Goal: Information Seeking & Learning: Compare options

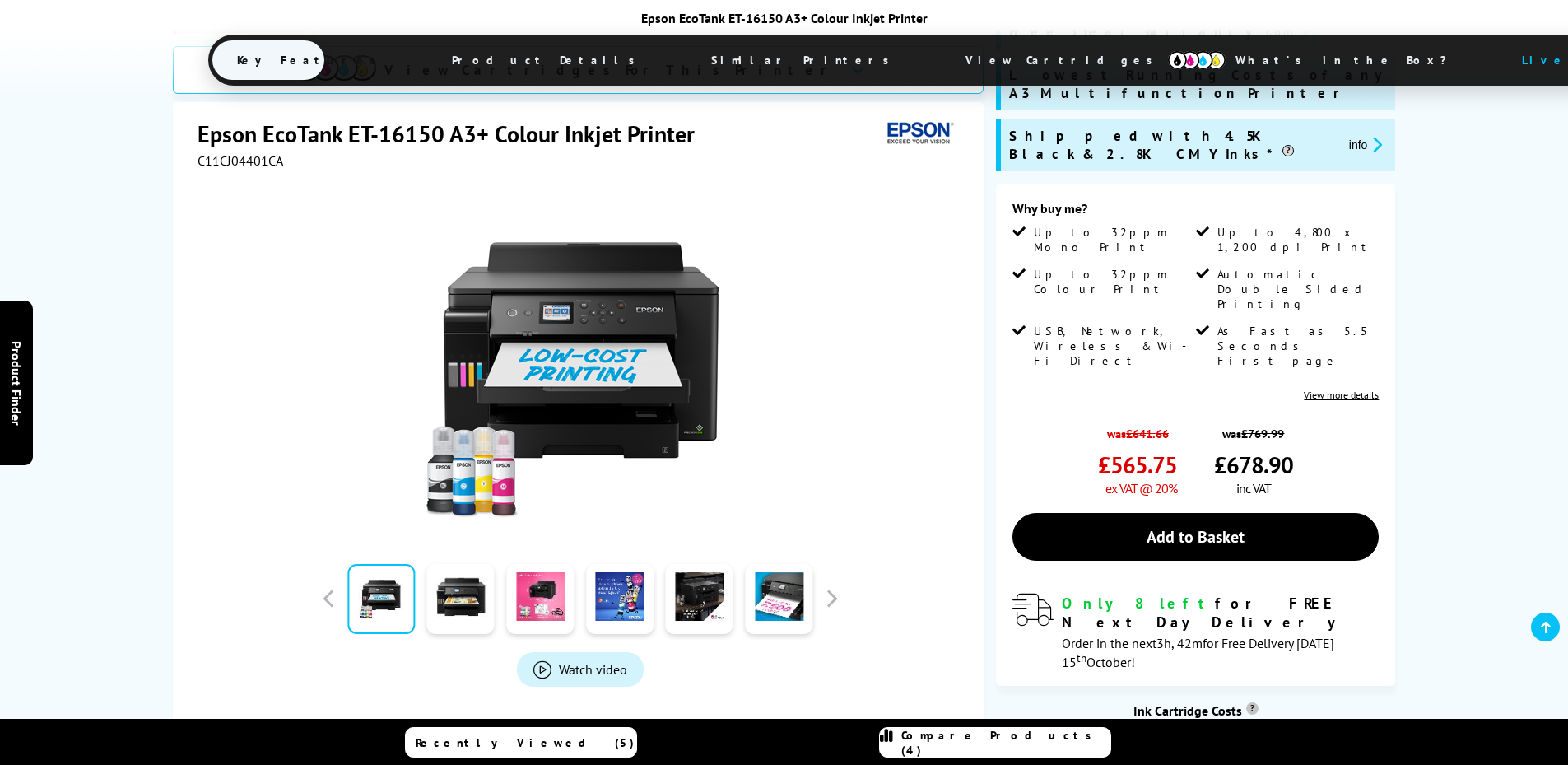
scroll to position [411, 0]
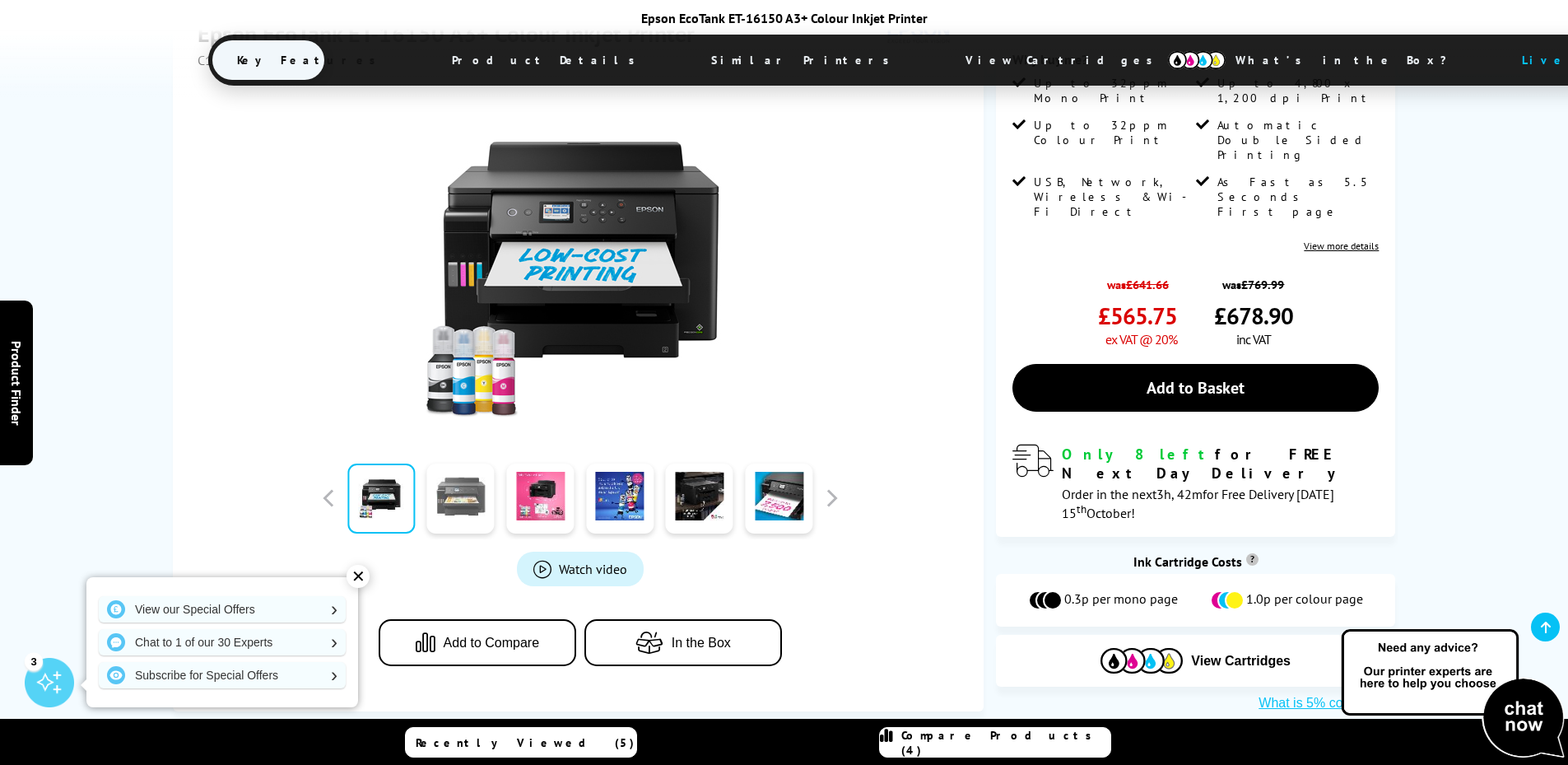
click at [468, 464] on link at bounding box center [461, 498] width 67 height 70
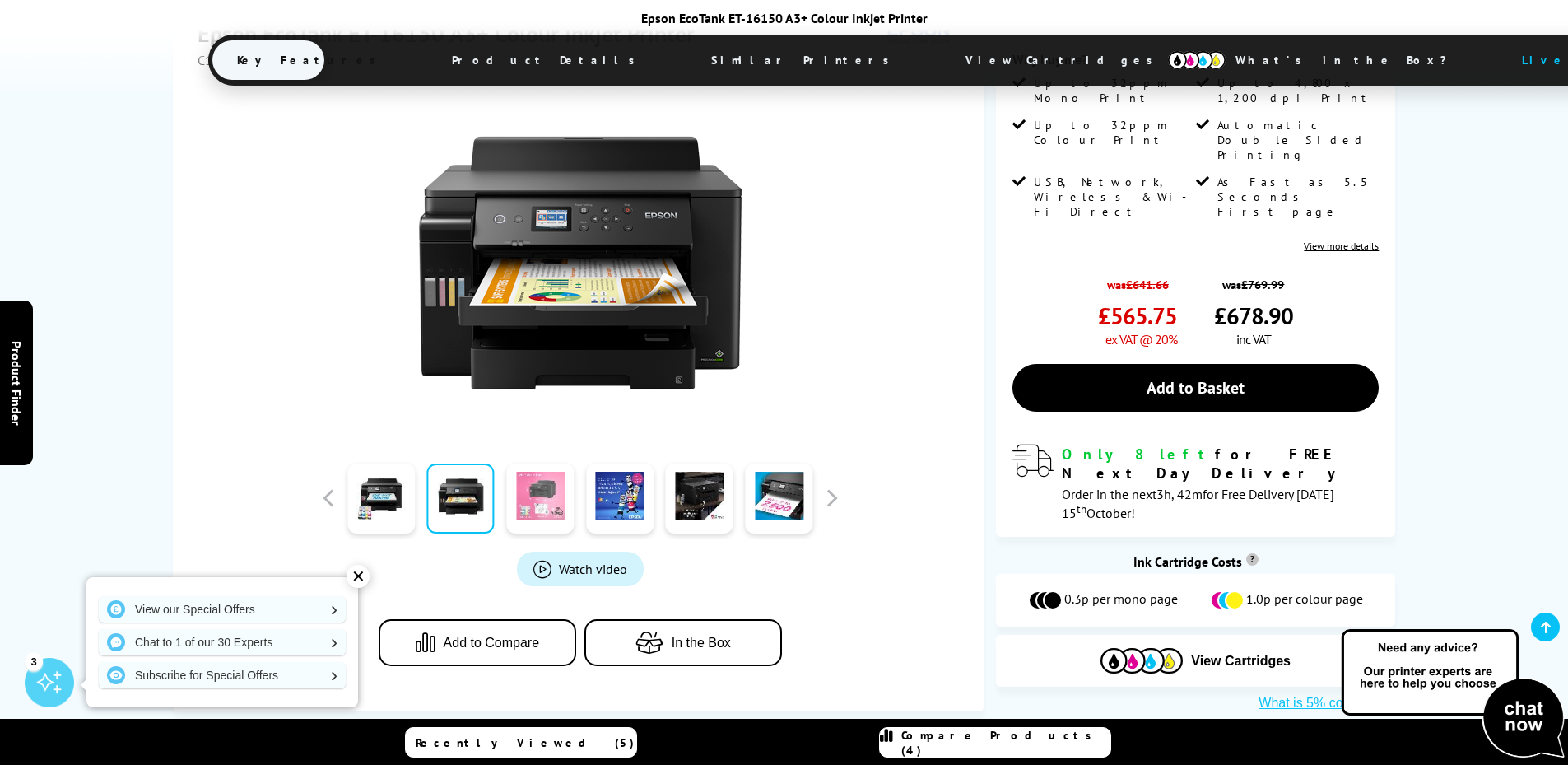
click at [540, 464] on link at bounding box center [540, 498] width 67 height 70
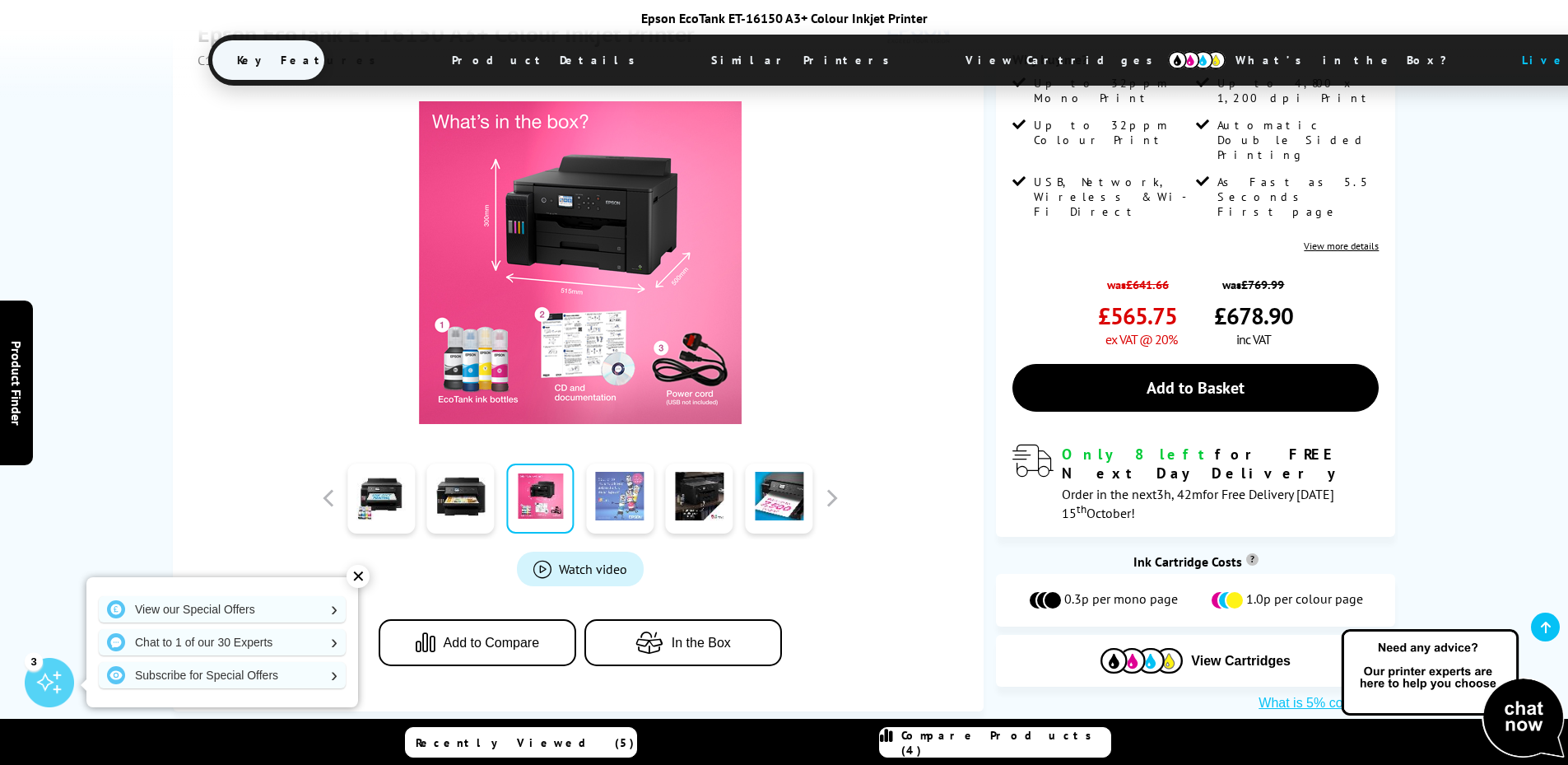
click at [617, 464] on link at bounding box center [619, 498] width 67 height 70
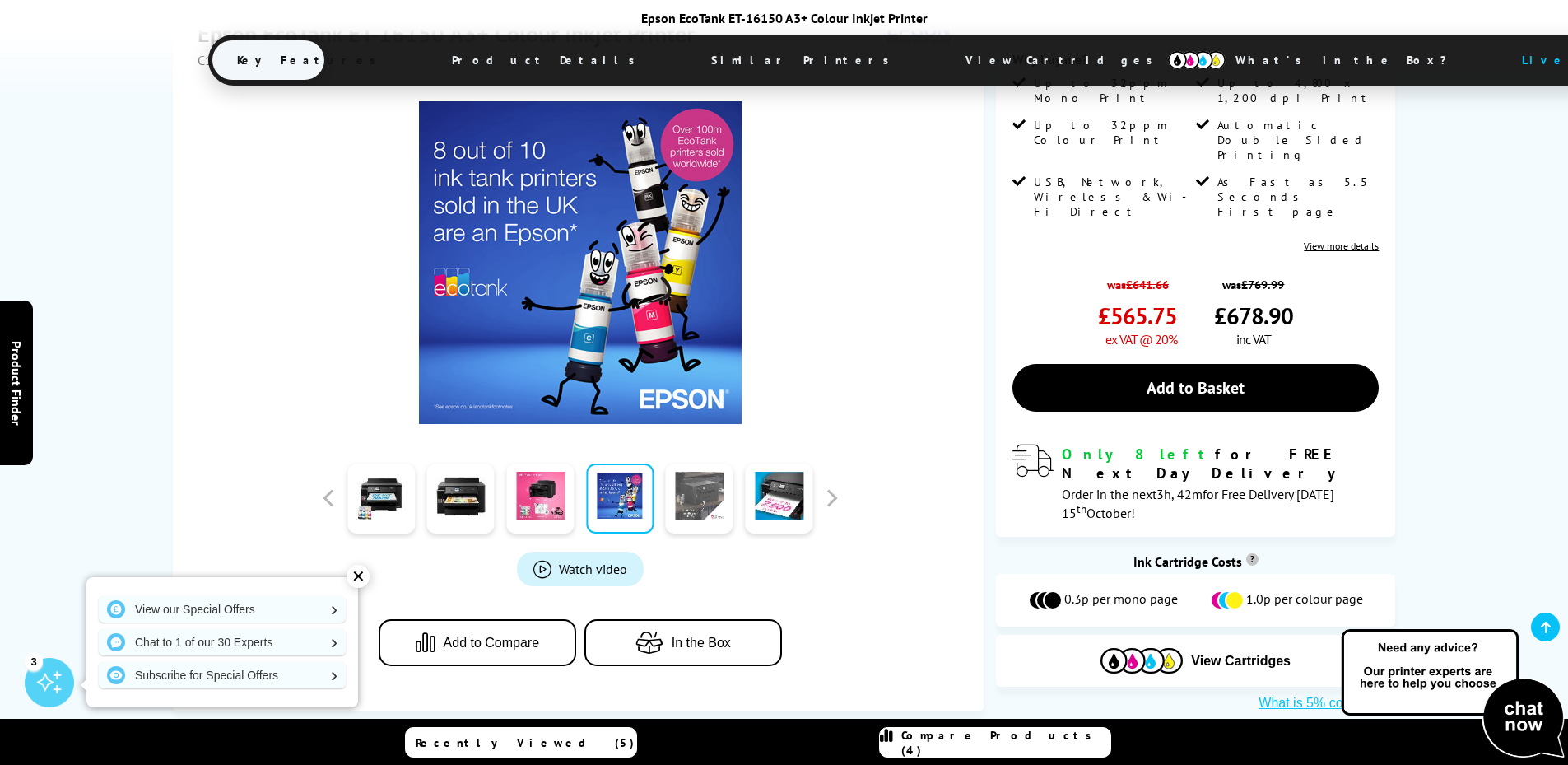
click at [685, 464] on link at bounding box center [699, 498] width 67 height 70
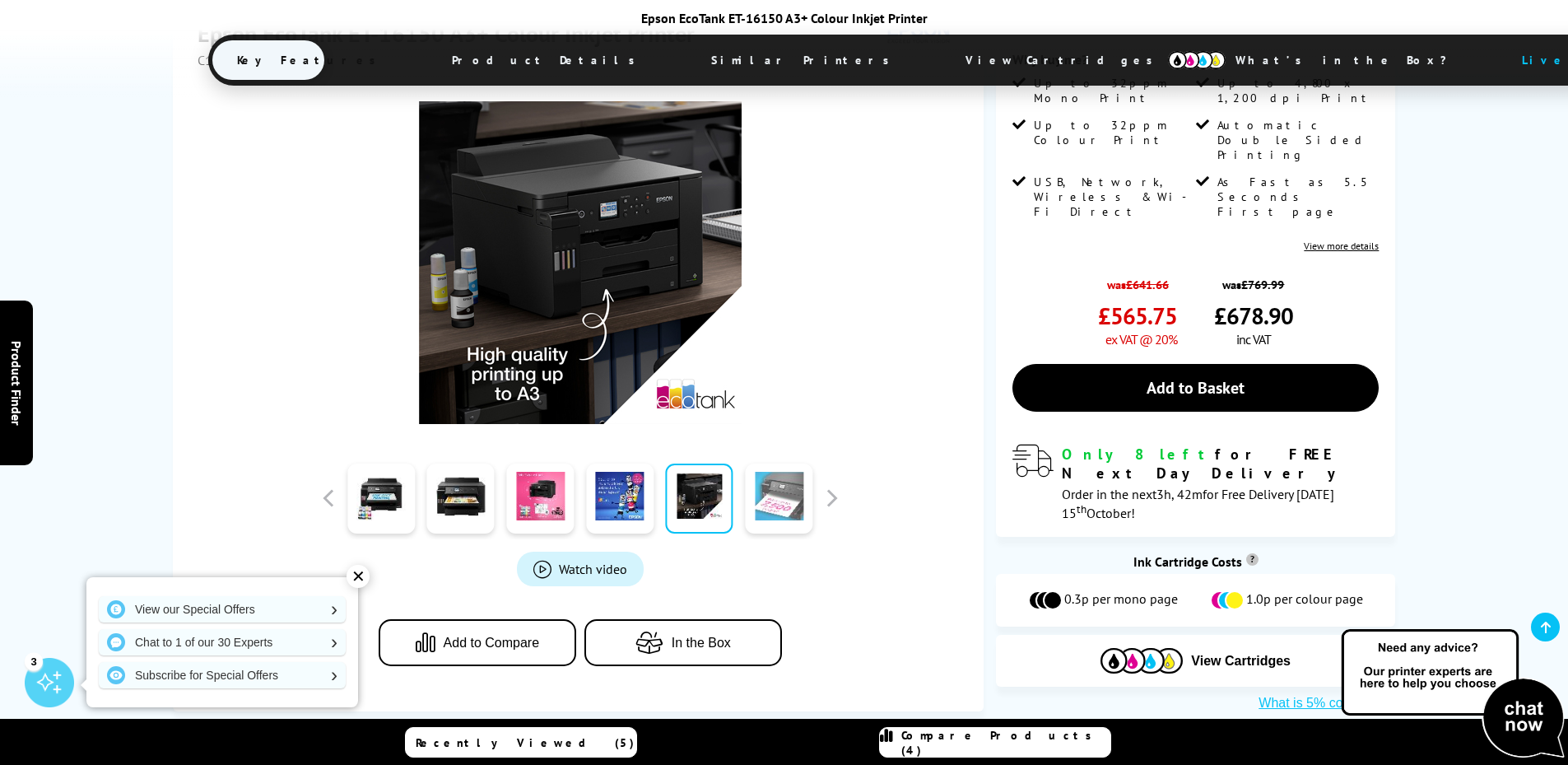
click at [776, 464] on link at bounding box center [778, 498] width 67 height 70
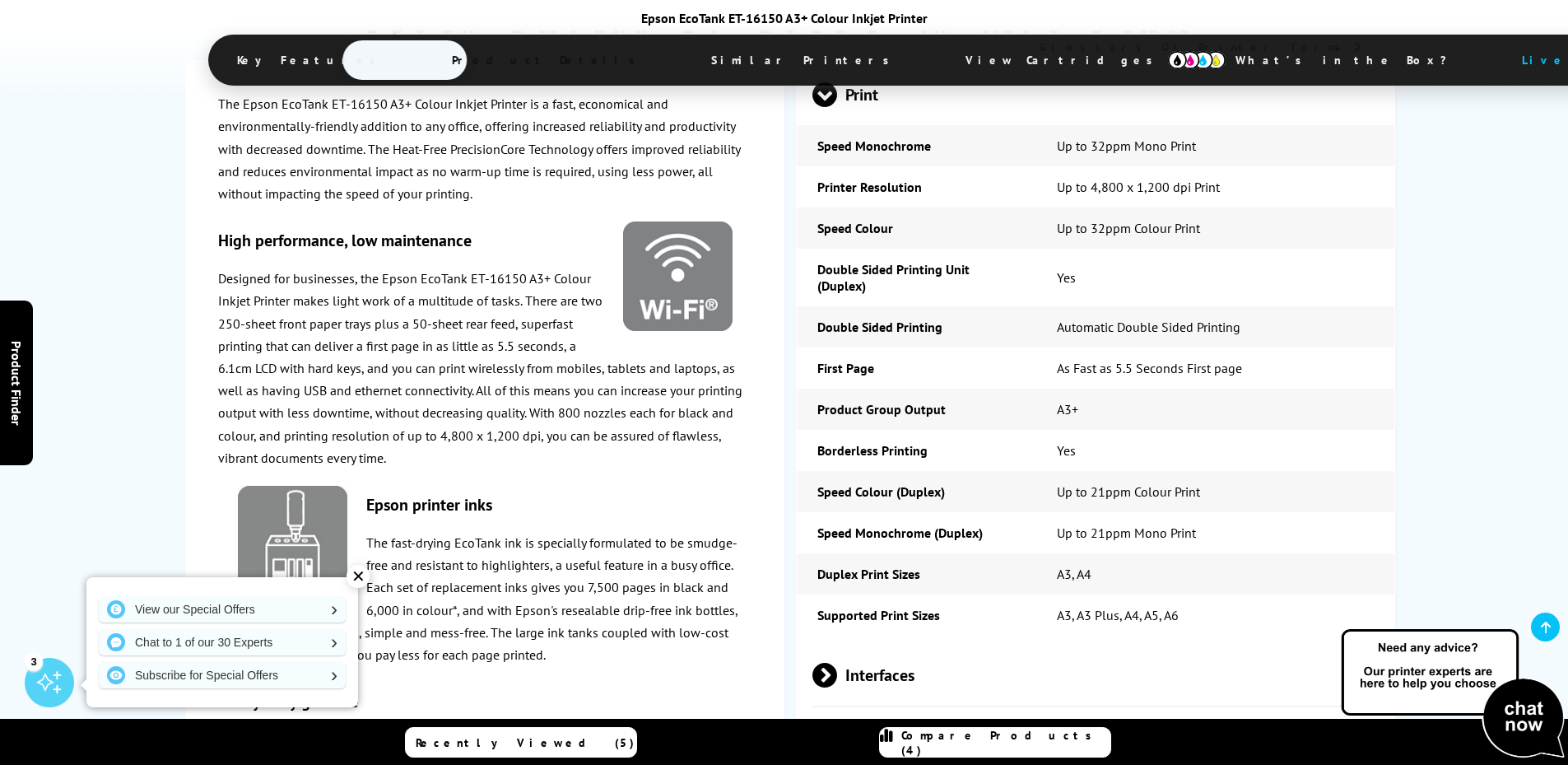
scroll to position [2223, 0]
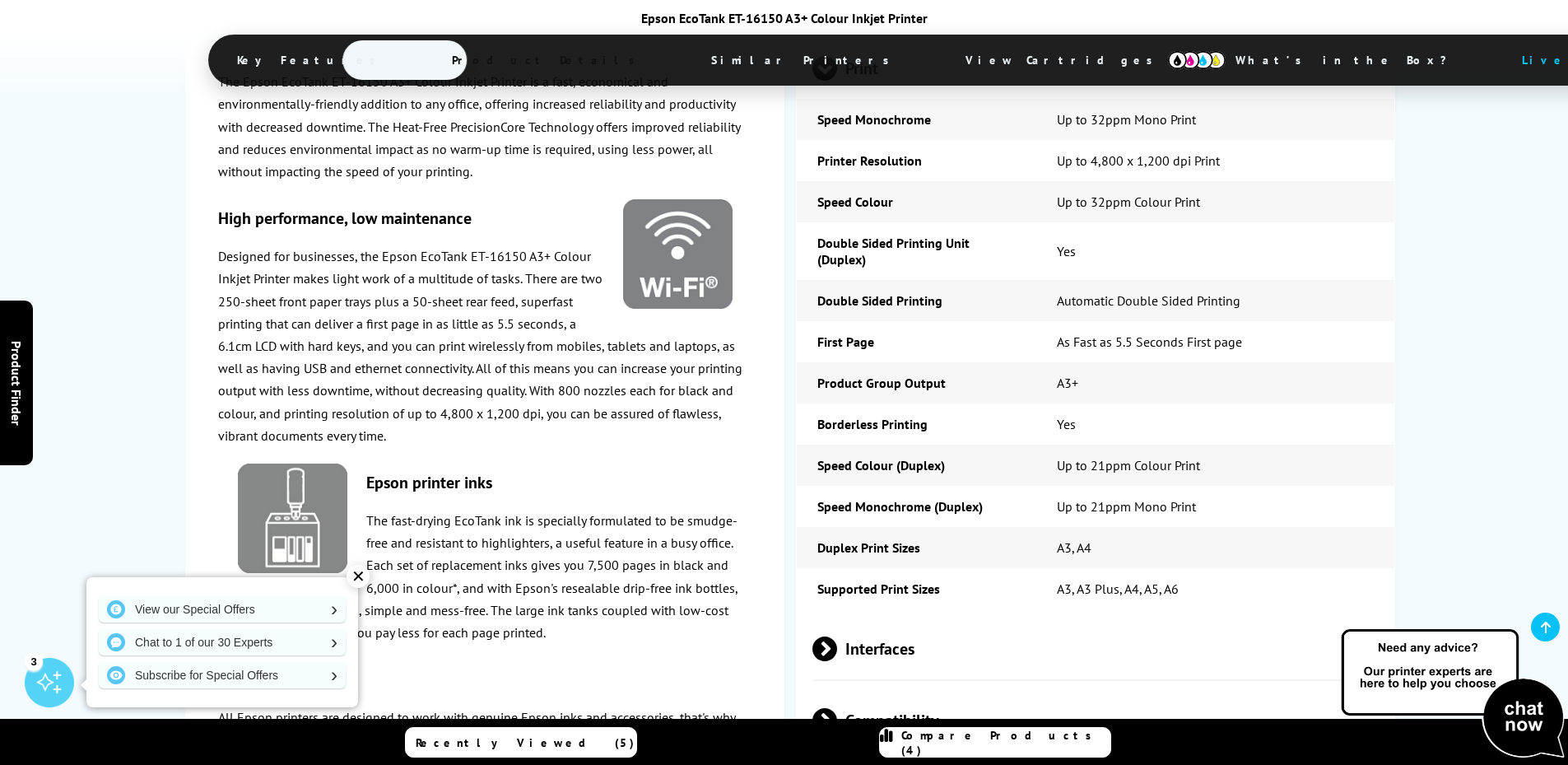
click at [837, 637] on span at bounding box center [837, 648] width 0 height 24
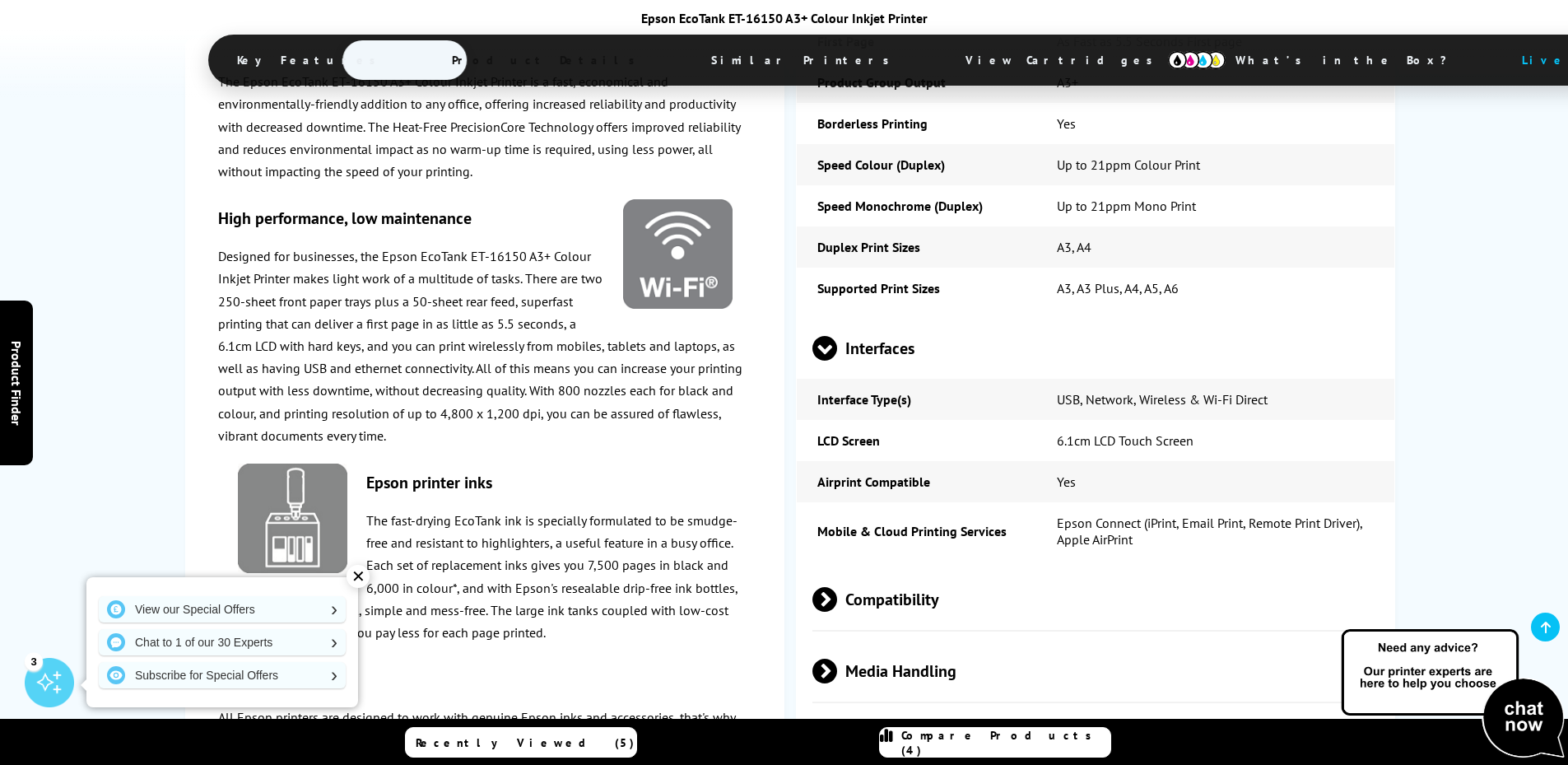
scroll to position [2552, 0]
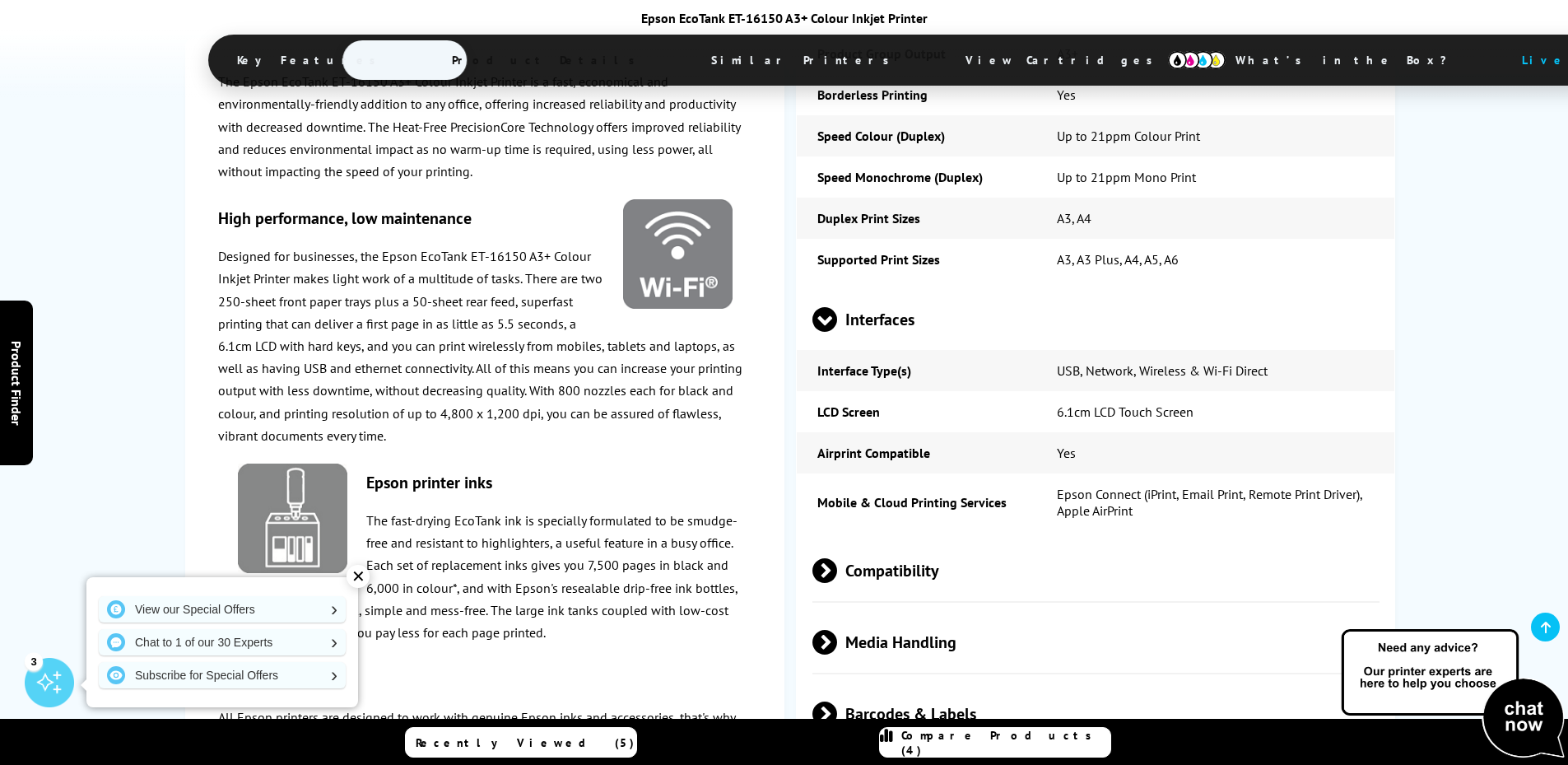
drag, startPoint x: 828, startPoint y: 221, endPoint x: 817, endPoint y: 248, distance: 29.2
click at [827, 332] on span at bounding box center [824, 332] width 24 height 0
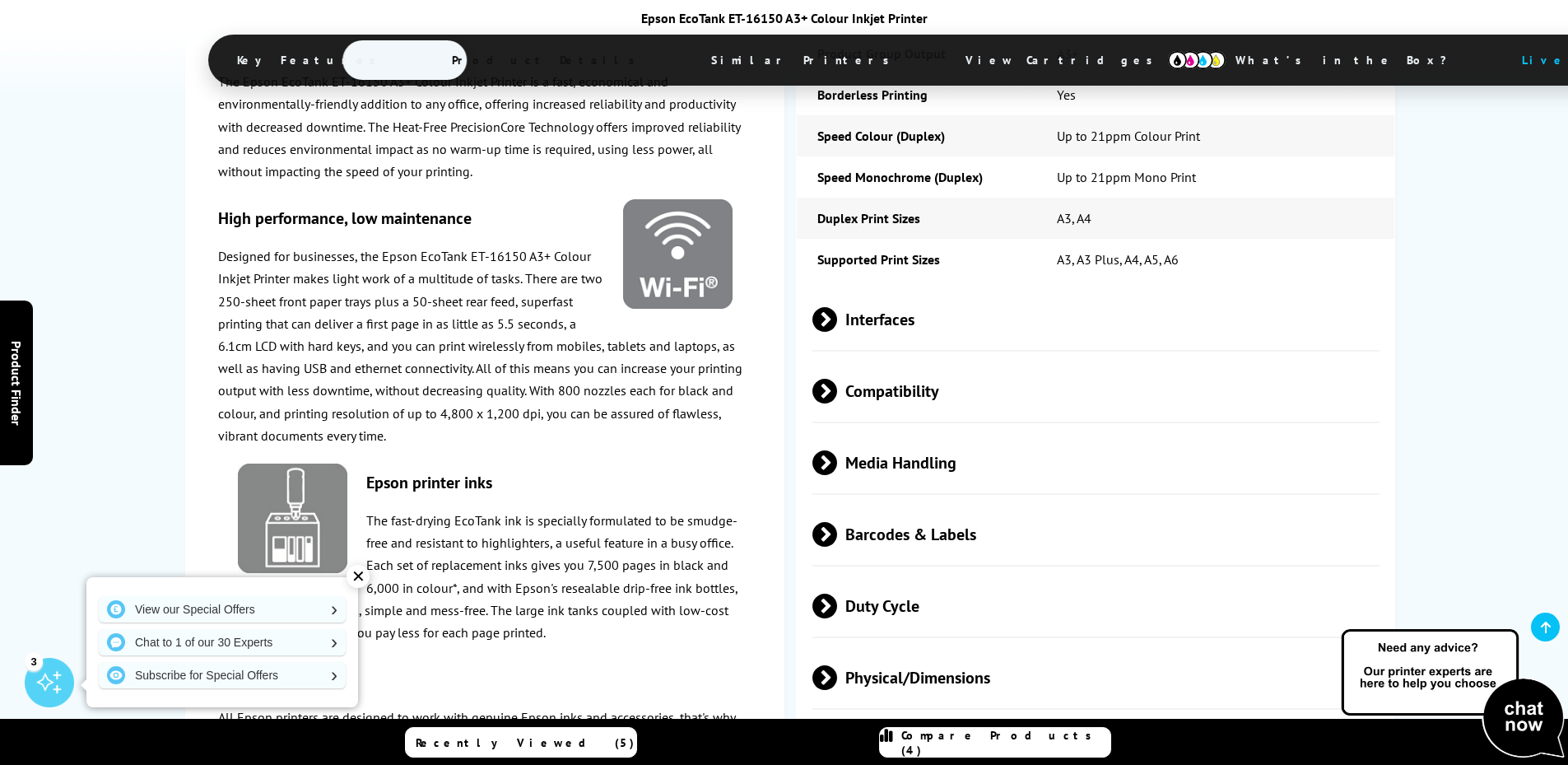
click at [837, 379] on span at bounding box center [837, 390] width 0 height 24
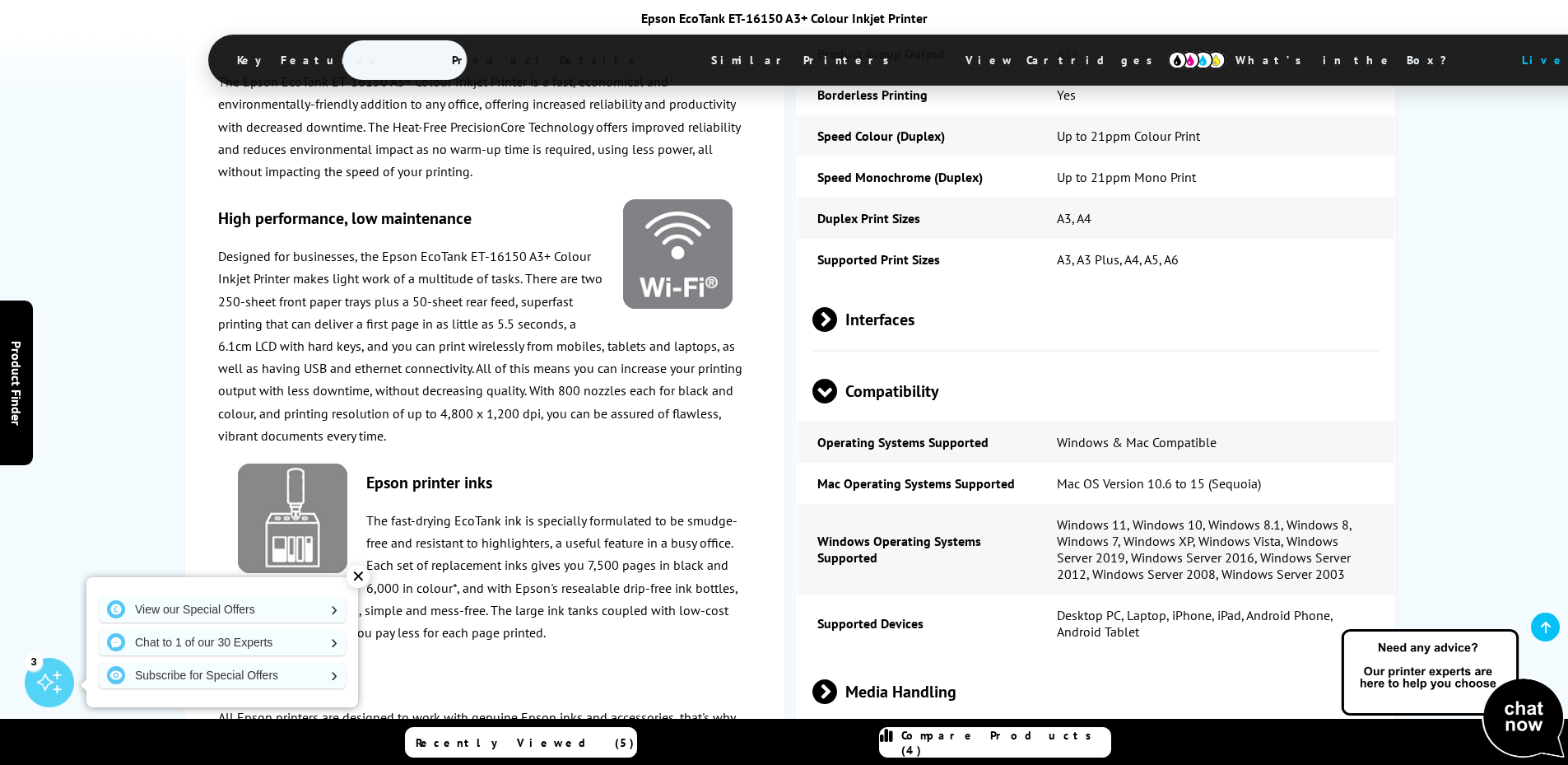
click at [824, 403] on span at bounding box center [824, 403] width 24 height 0
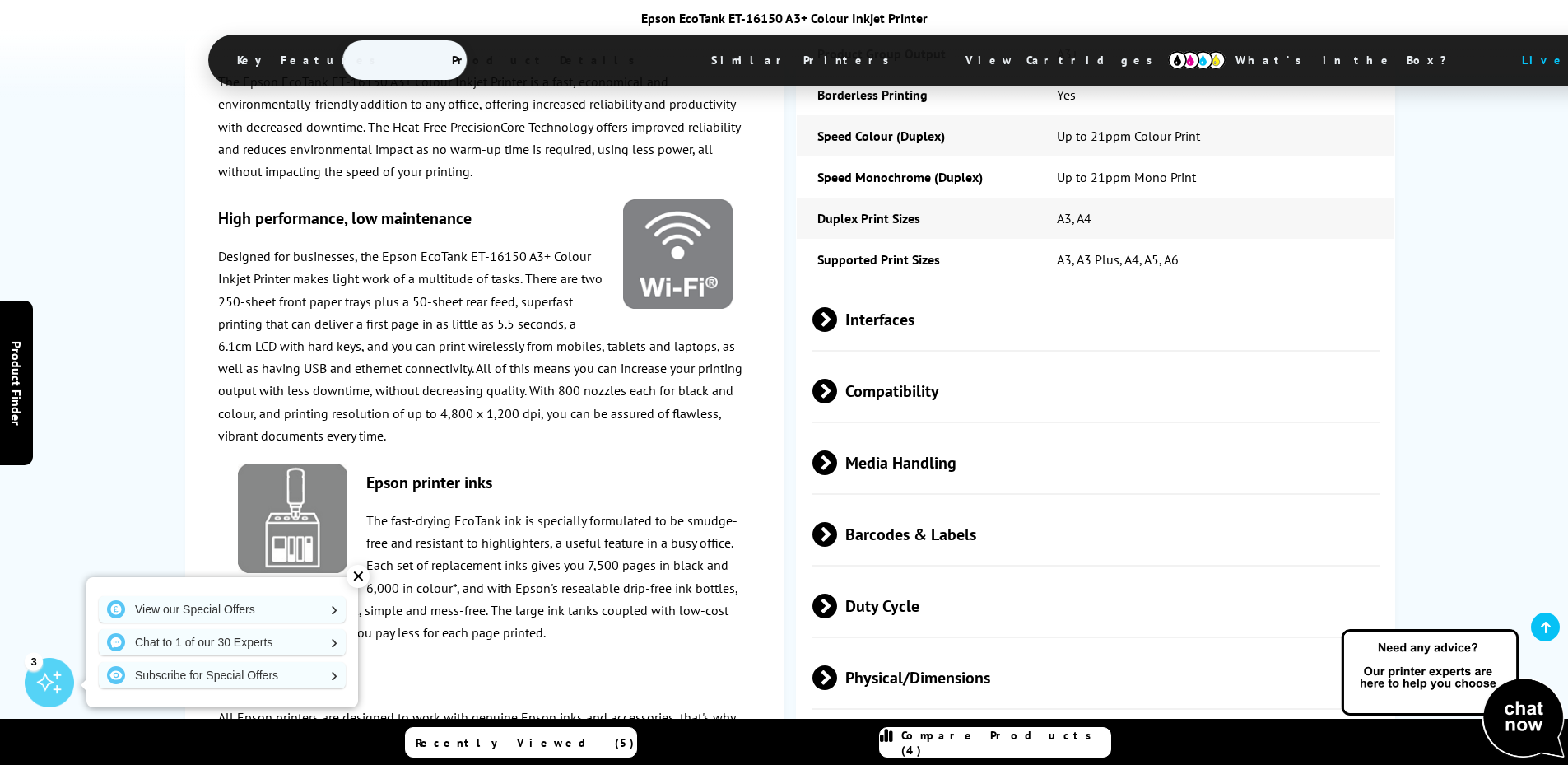
click at [837, 450] on span at bounding box center [837, 462] width 0 height 24
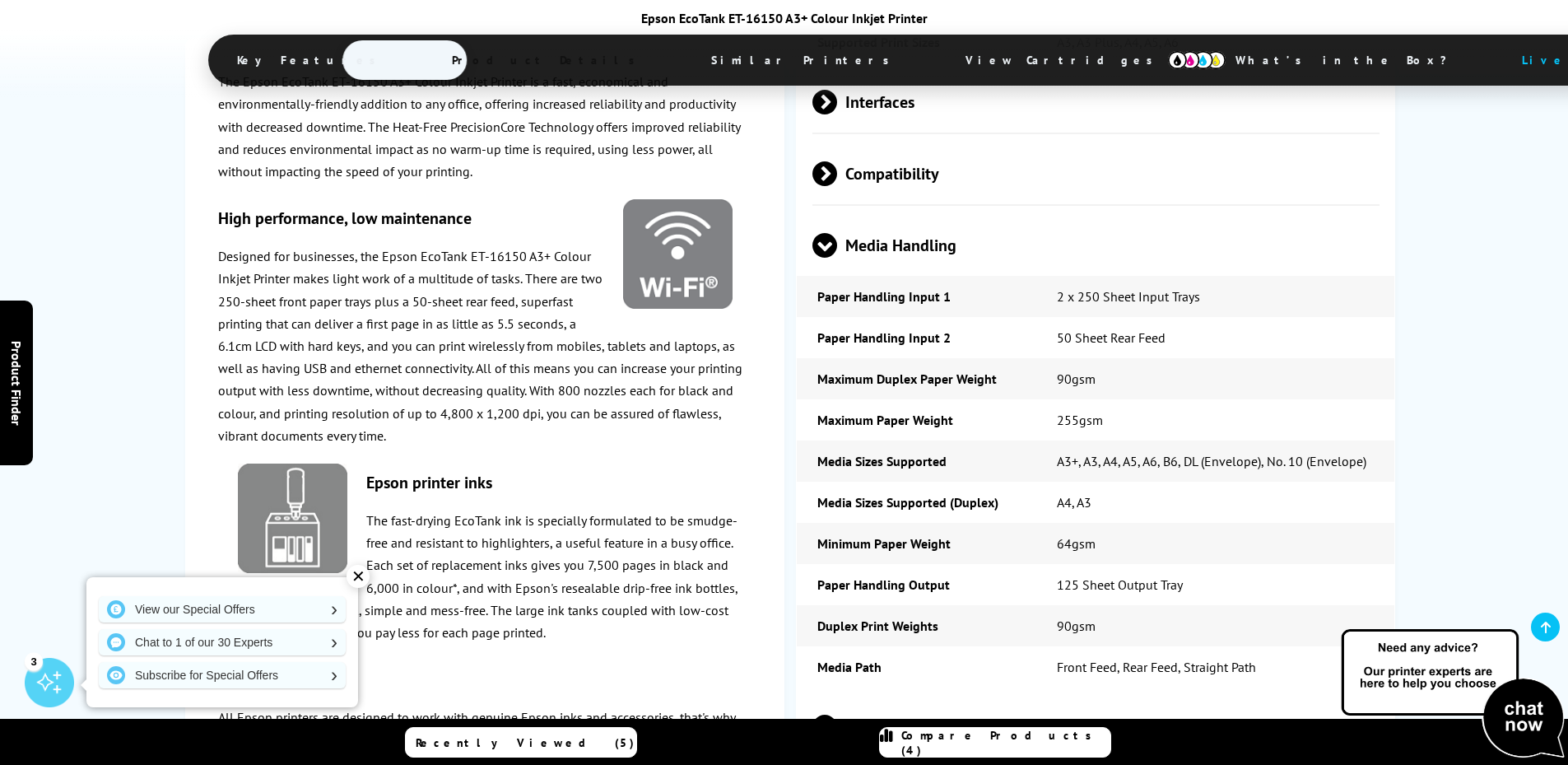
scroll to position [2800, 0]
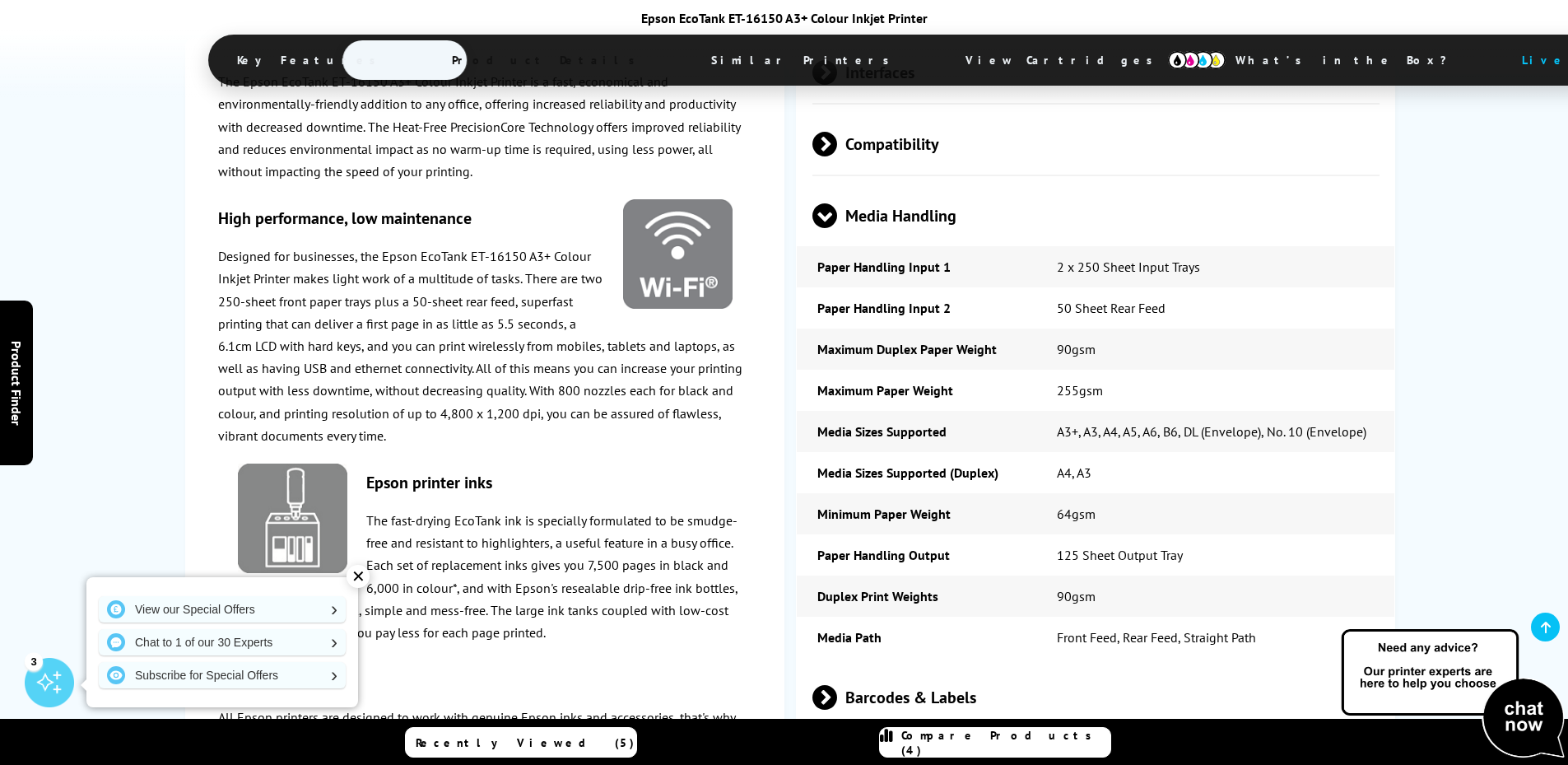
click at [837, 685] on span at bounding box center [837, 697] width 0 height 24
click at [823, 710] on span at bounding box center [824, 710] width 24 height 0
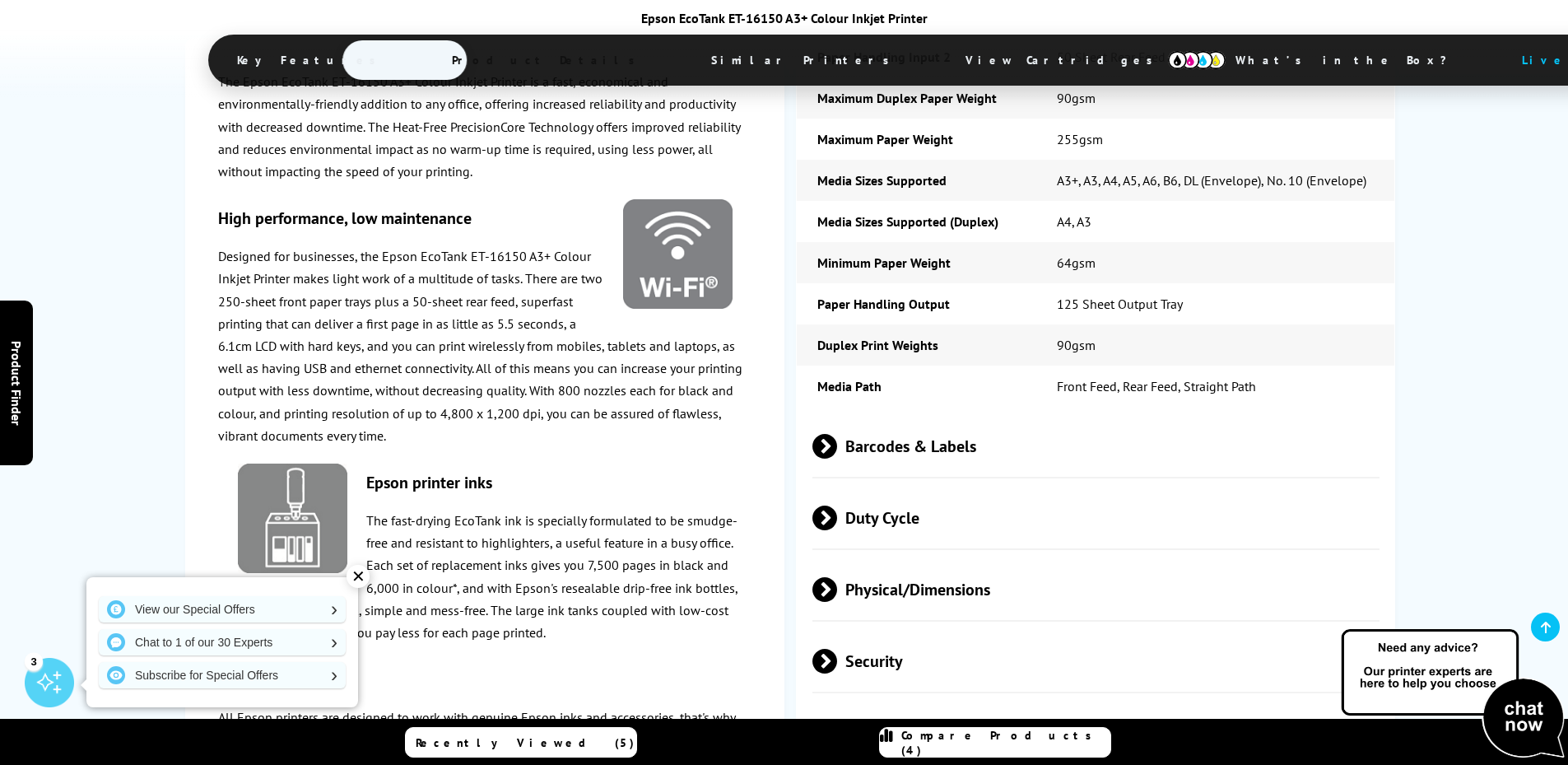
scroll to position [3129, 0]
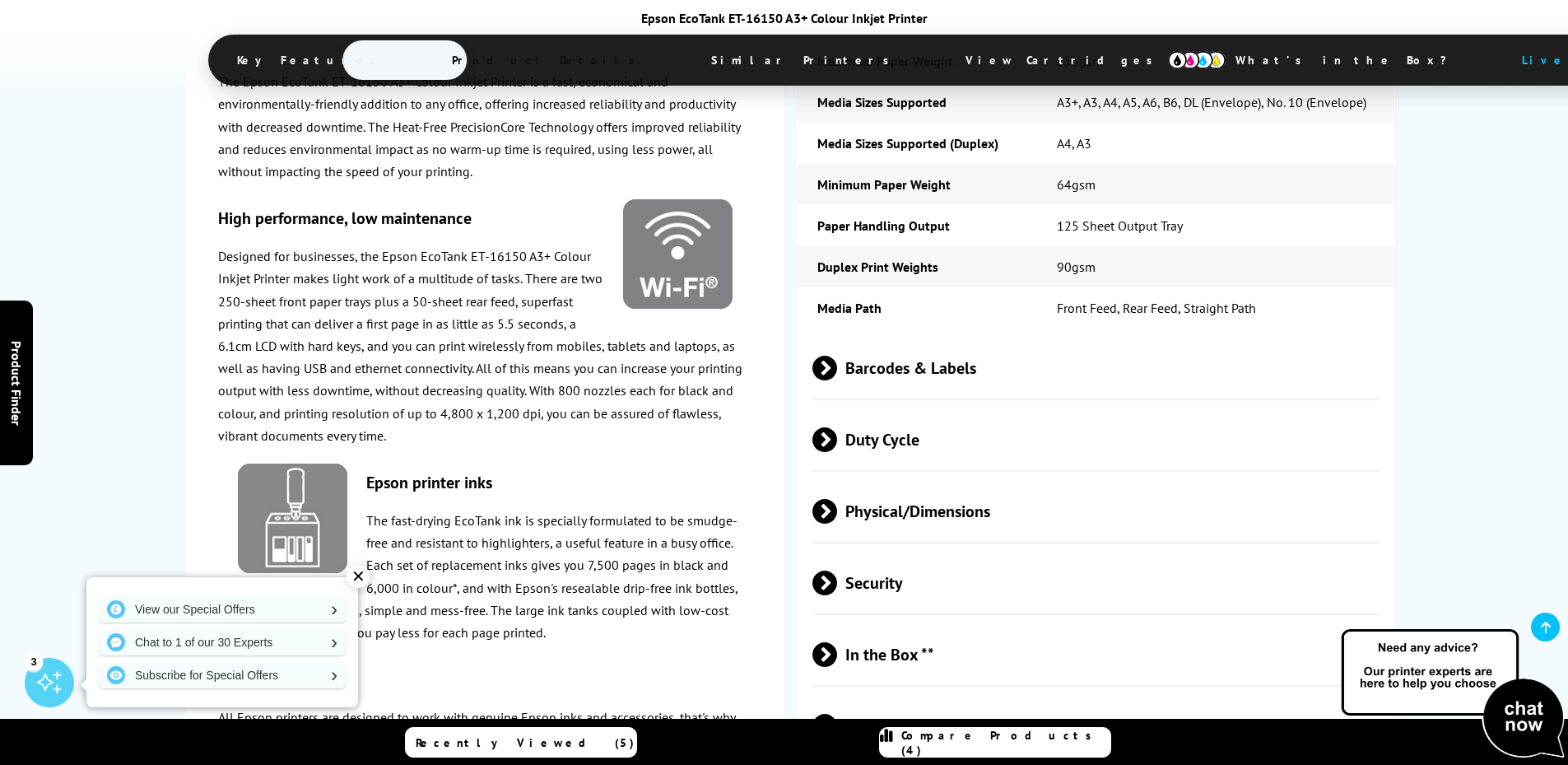
click at [837, 427] on span at bounding box center [837, 439] width 0 height 24
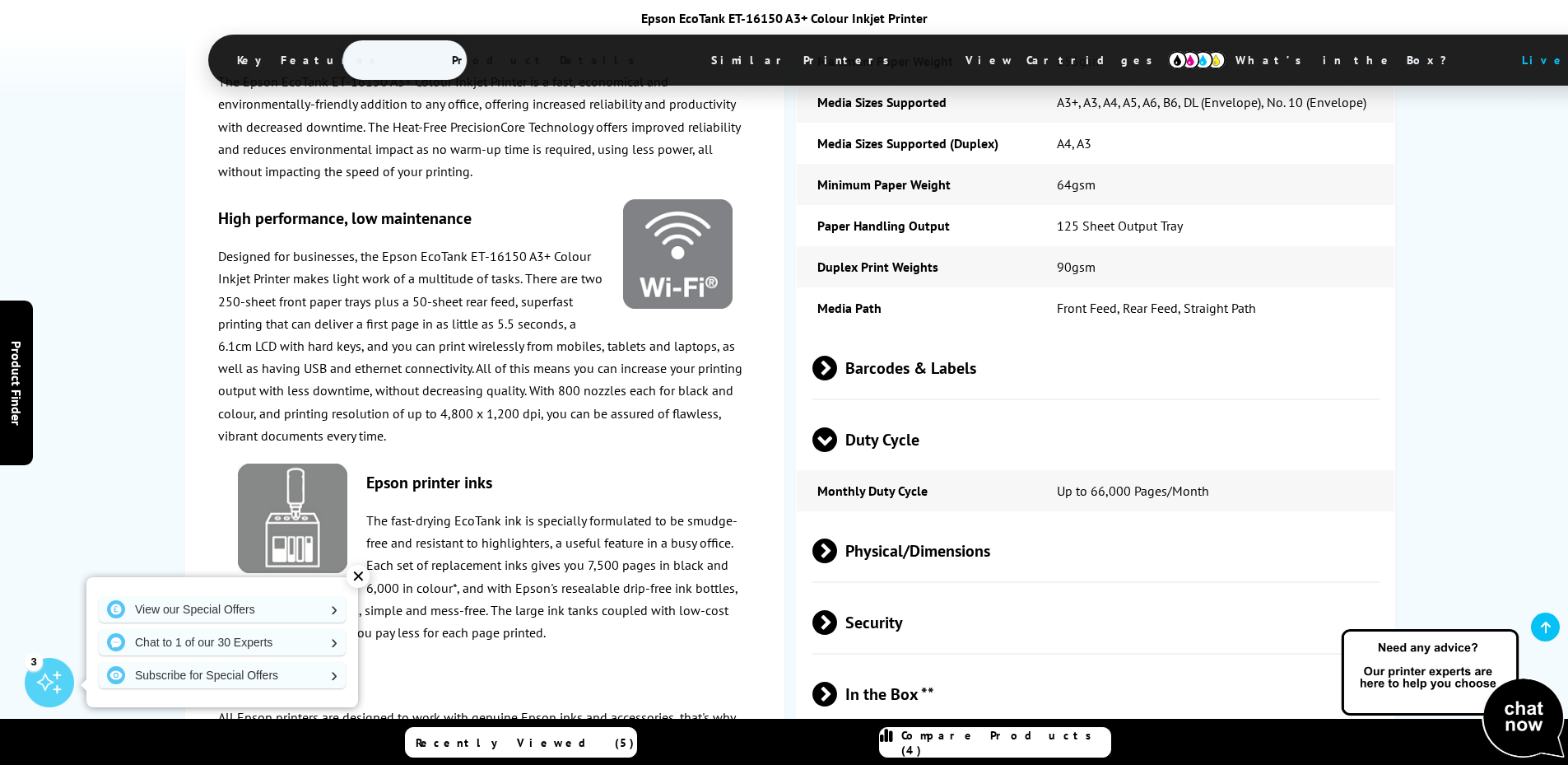
click at [825, 452] on span at bounding box center [824, 452] width 24 height 0
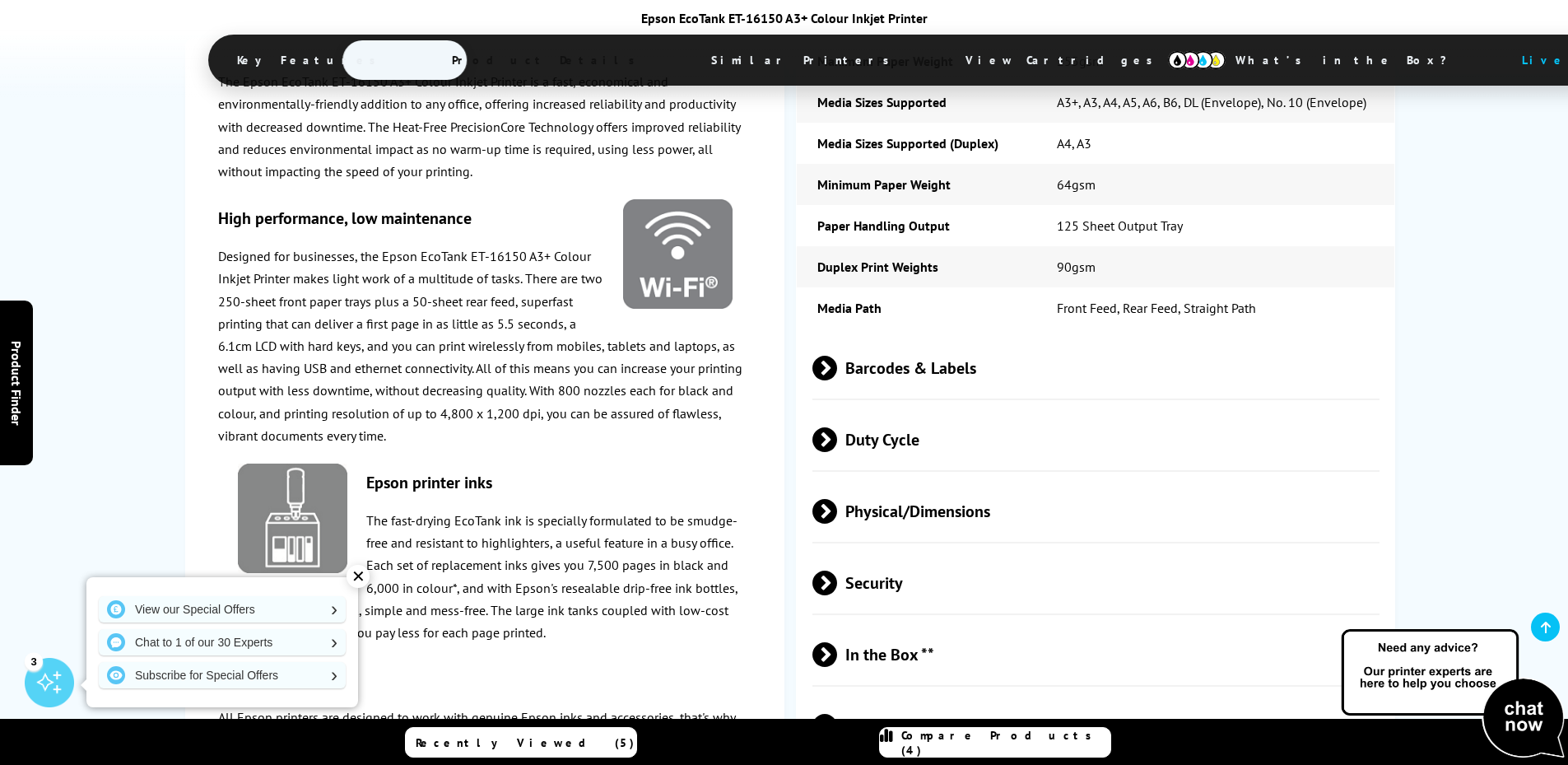
click at [837, 499] on span at bounding box center [837, 511] width 0 height 24
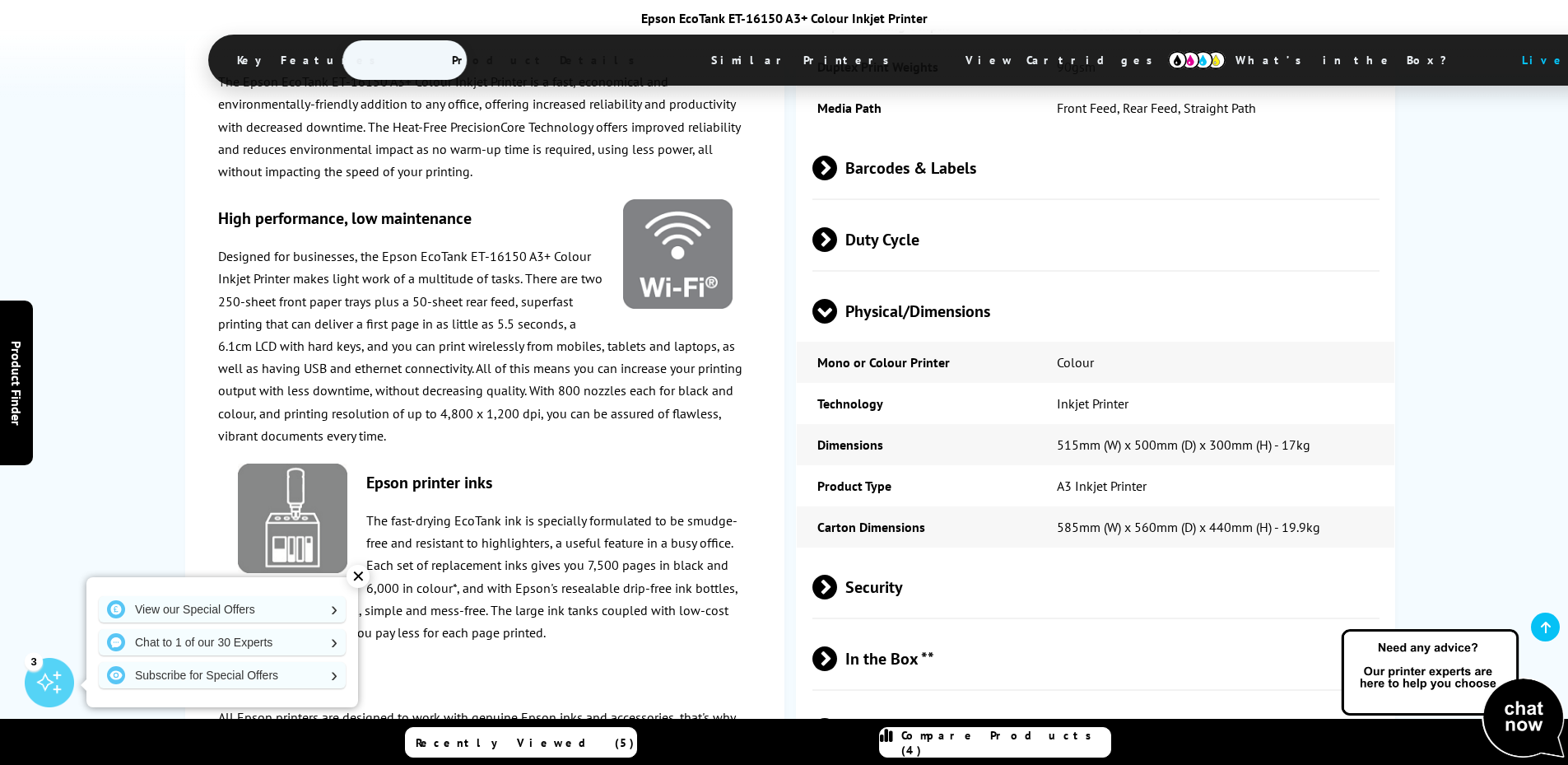
scroll to position [3376, 0]
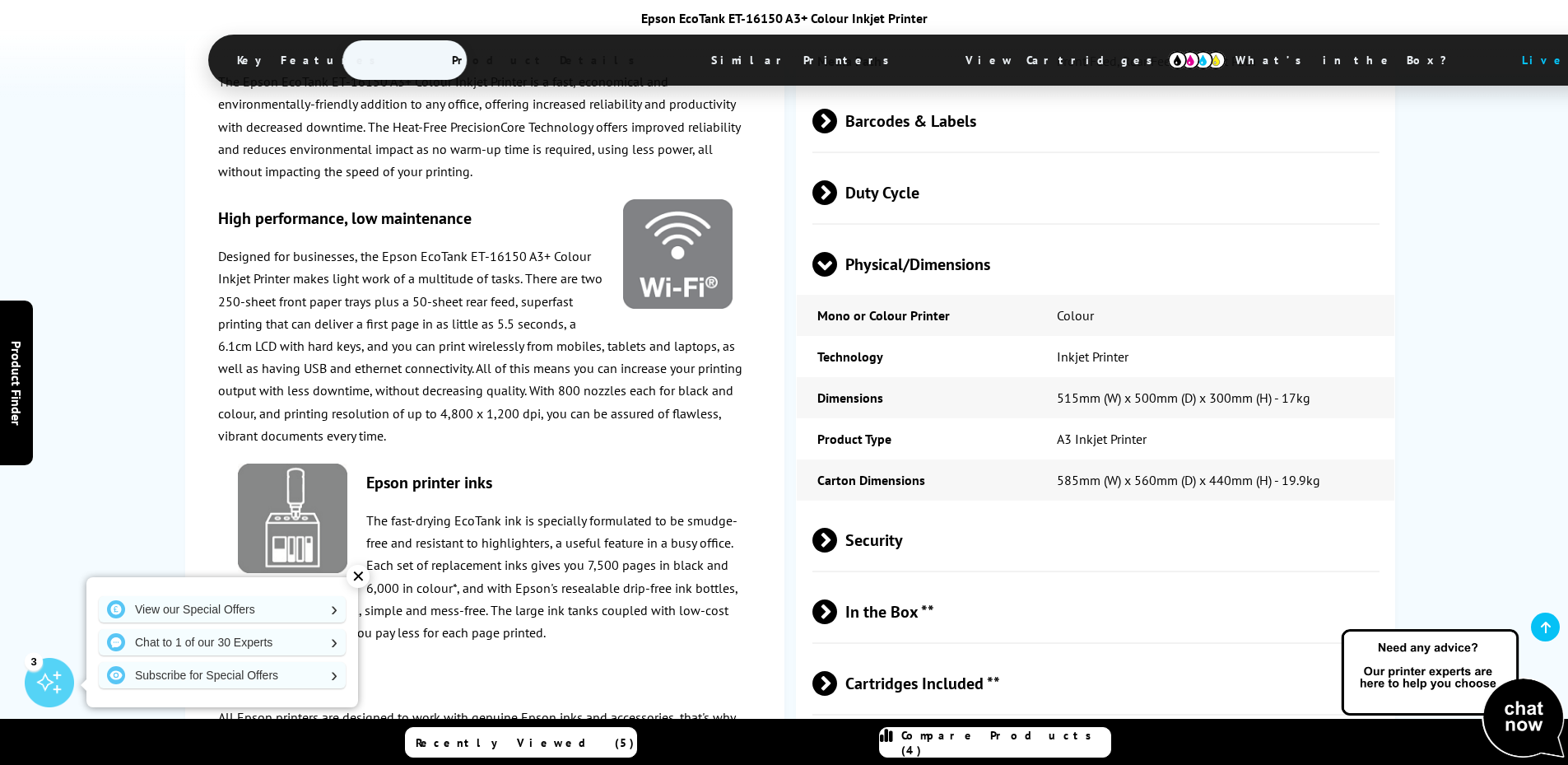
click at [837, 527] on span at bounding box center [837, 539] width 0 height 24
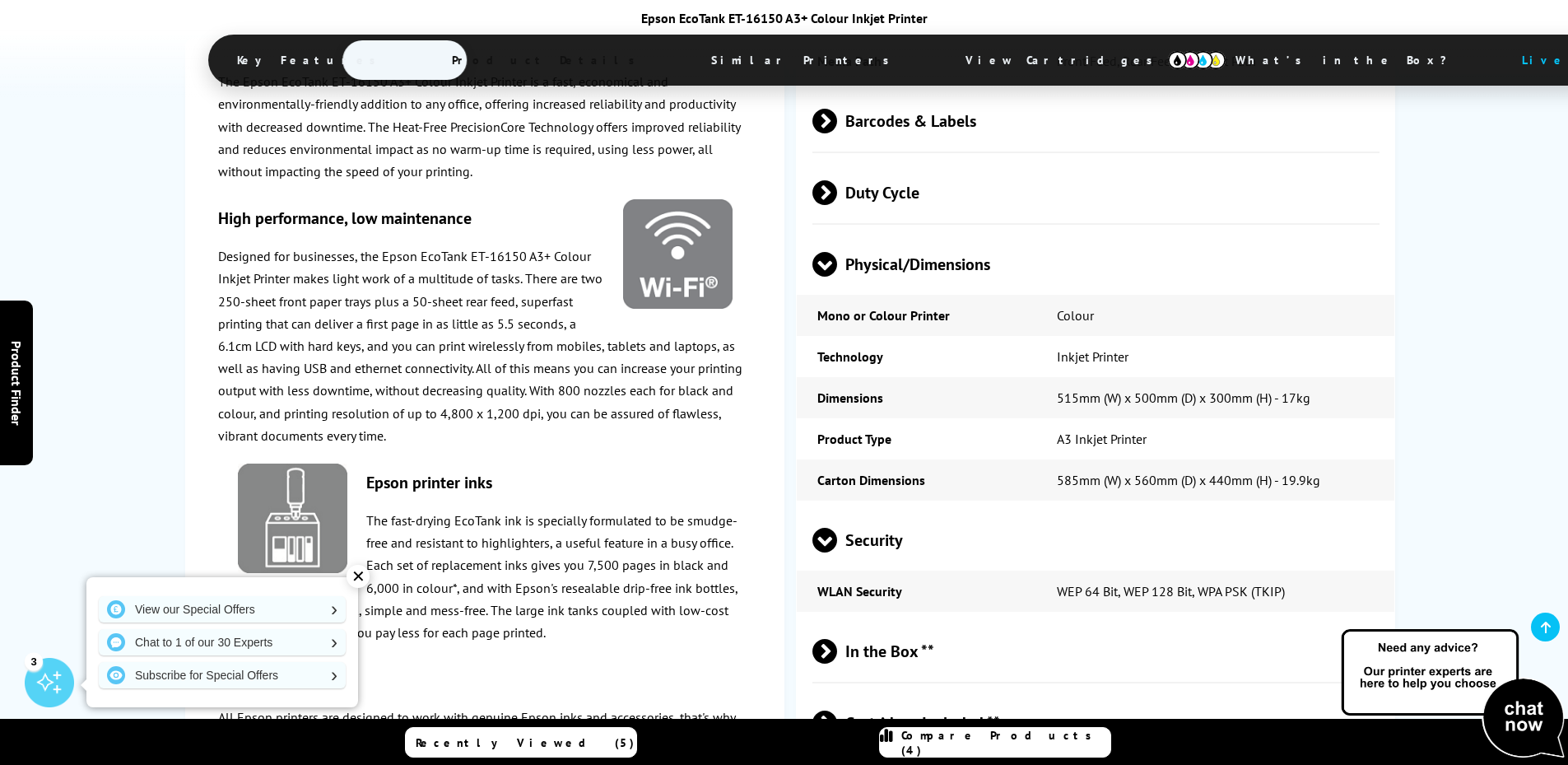
click at [827, 553] on span at bounding box center [824, 553] width 24 height 0
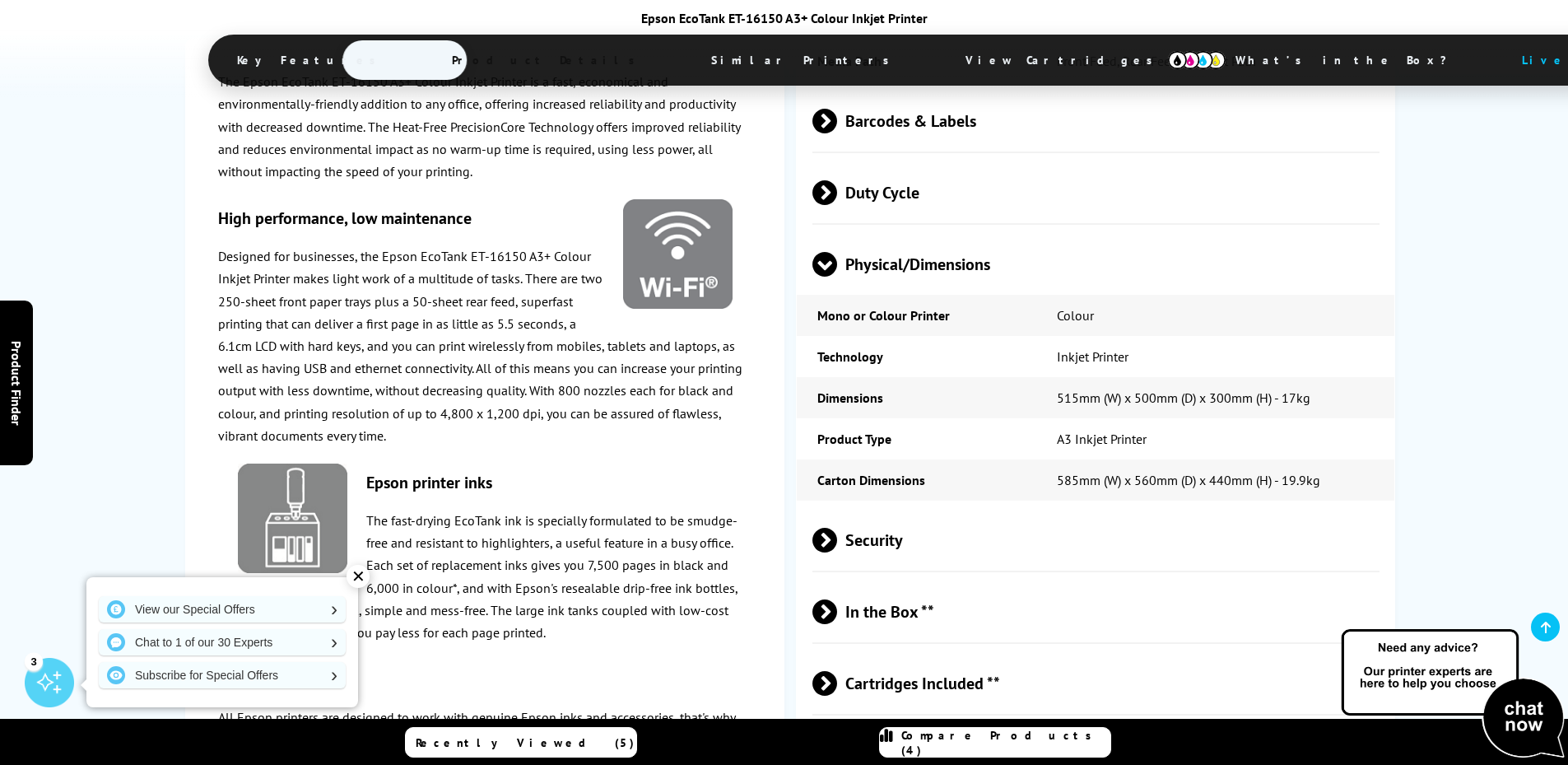
click at [837, 600] on span at bounding box center [837, 611] width 0 height 24
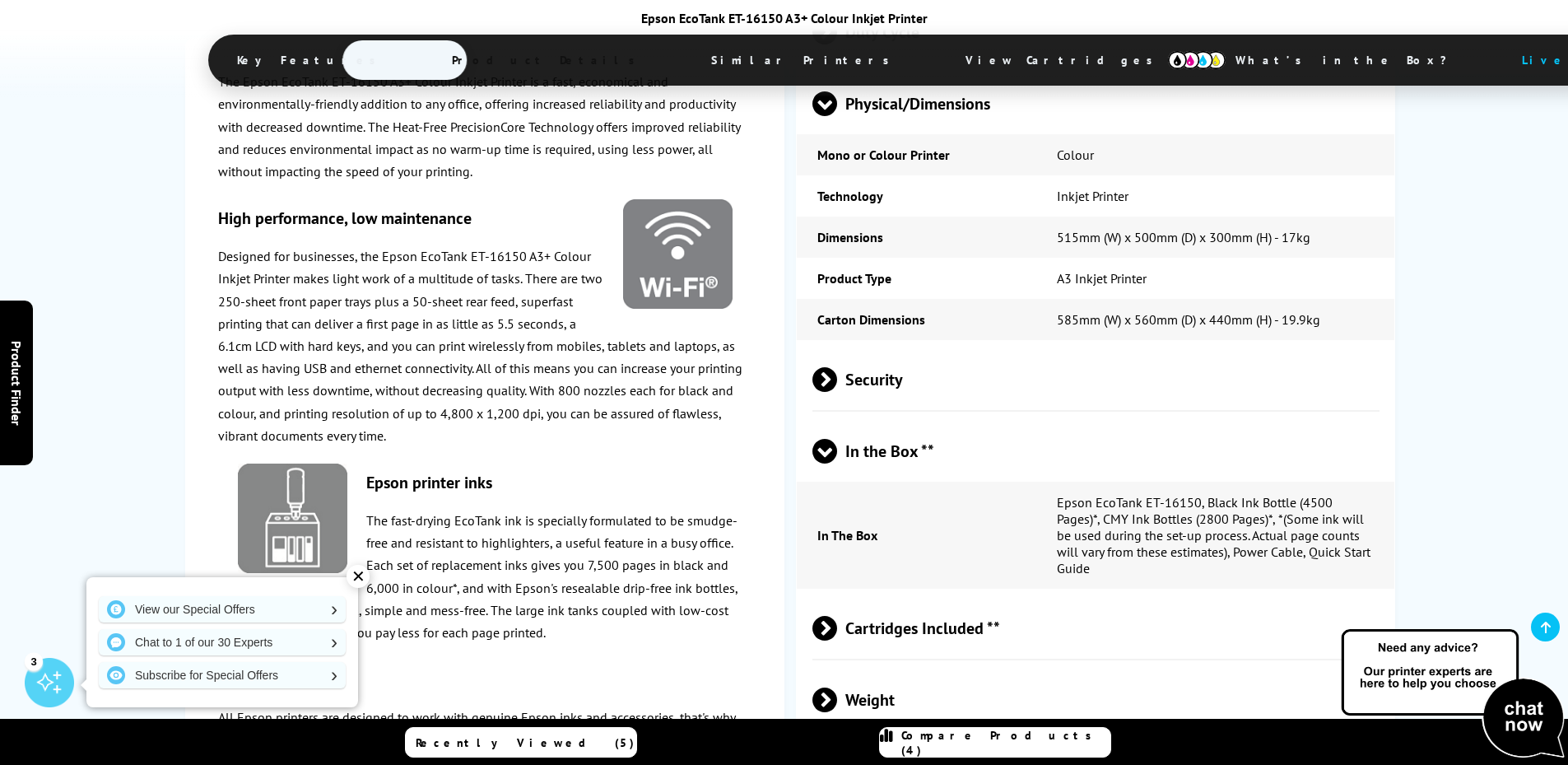
scroll to position [3540, 0]
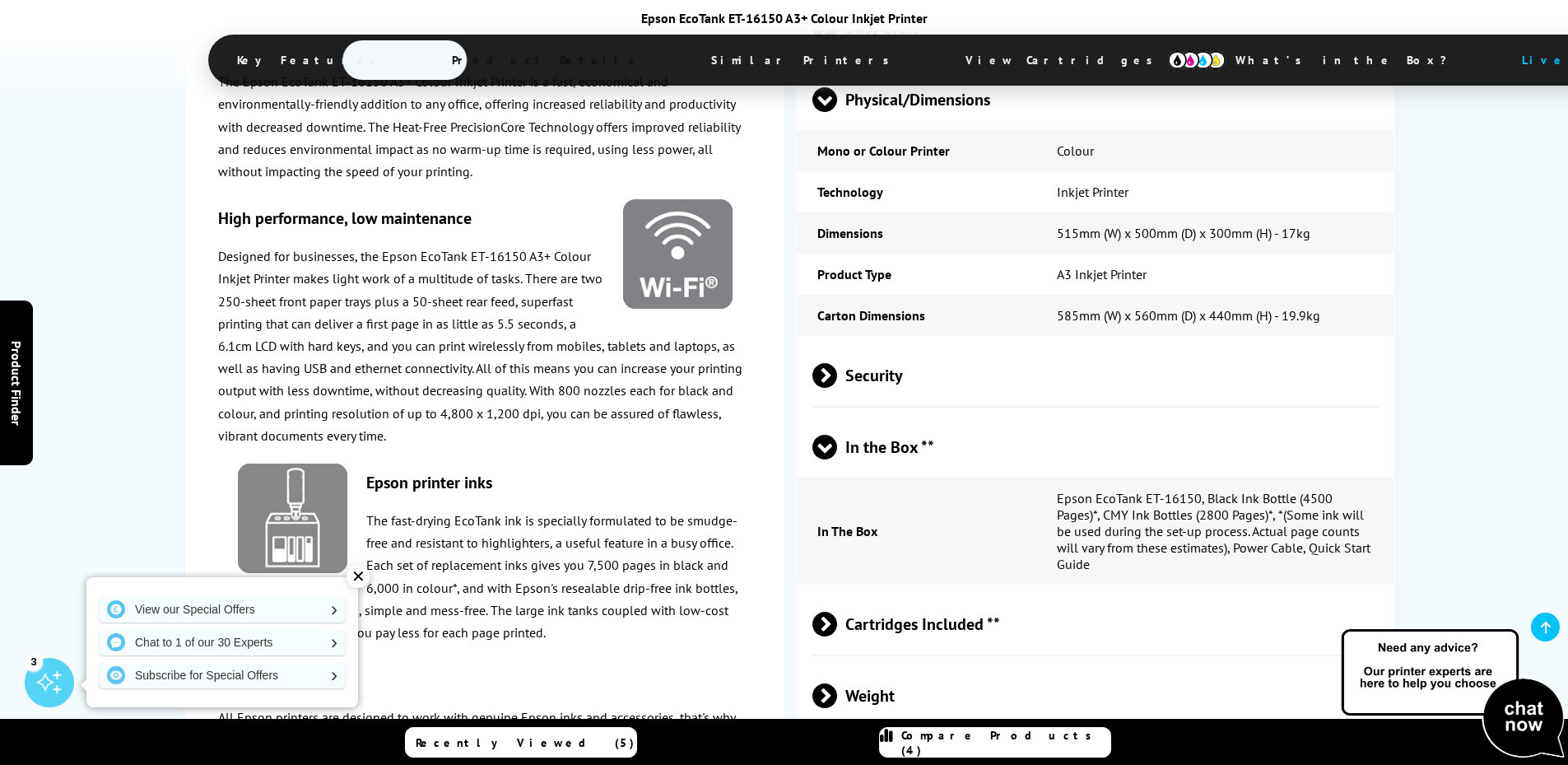
click at [832, 459] on span at bounding box center [824, 459] width 24 height 0
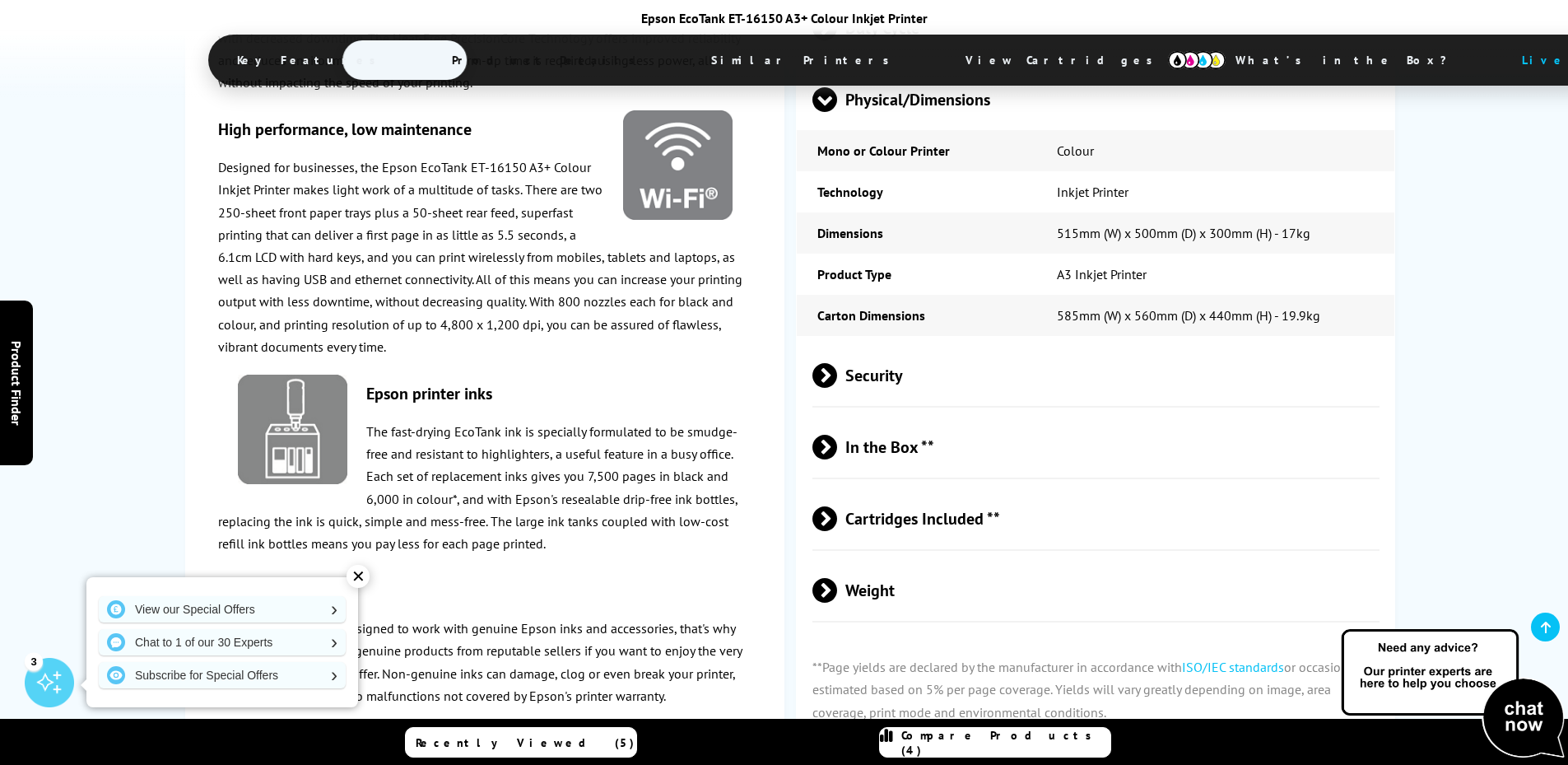
click at [837, 506] on span at bounding box center [837, 518] width 0 height 24
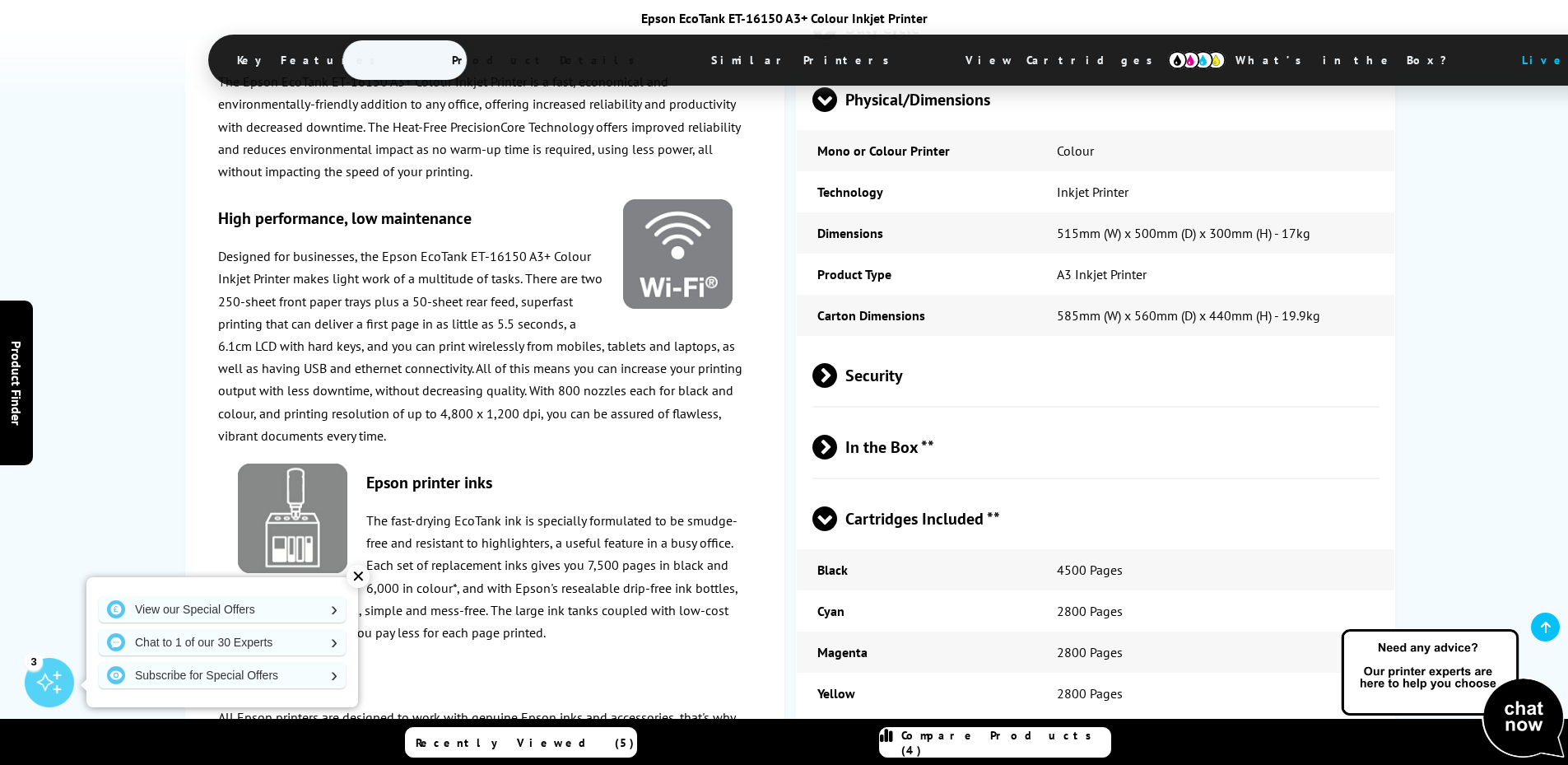
click at [826, 531] on span at bounding box center [824, 531] width 24 height 0
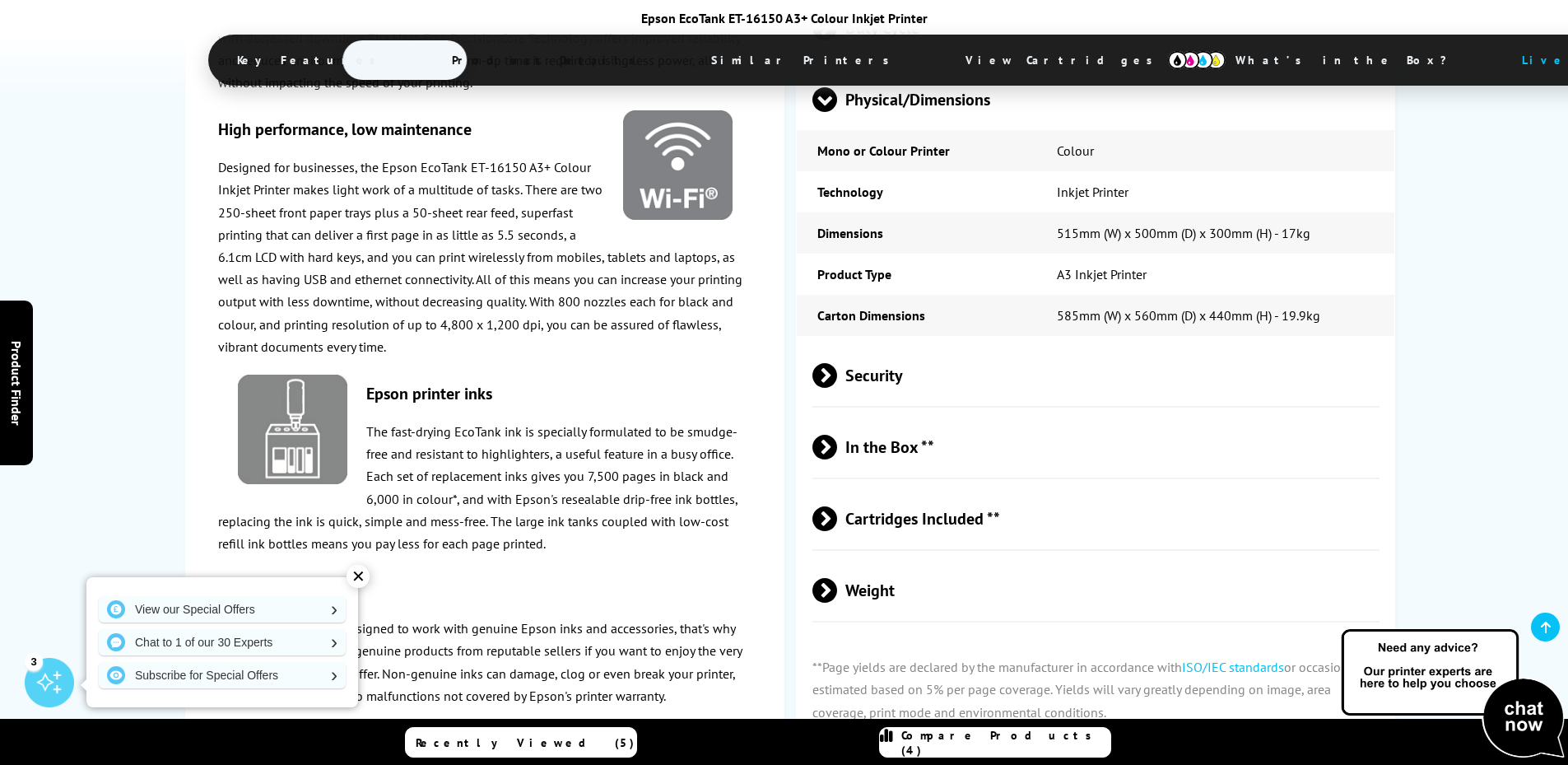
click at [837, 578] on span at bounding box center [837, 589] width 0 height 24
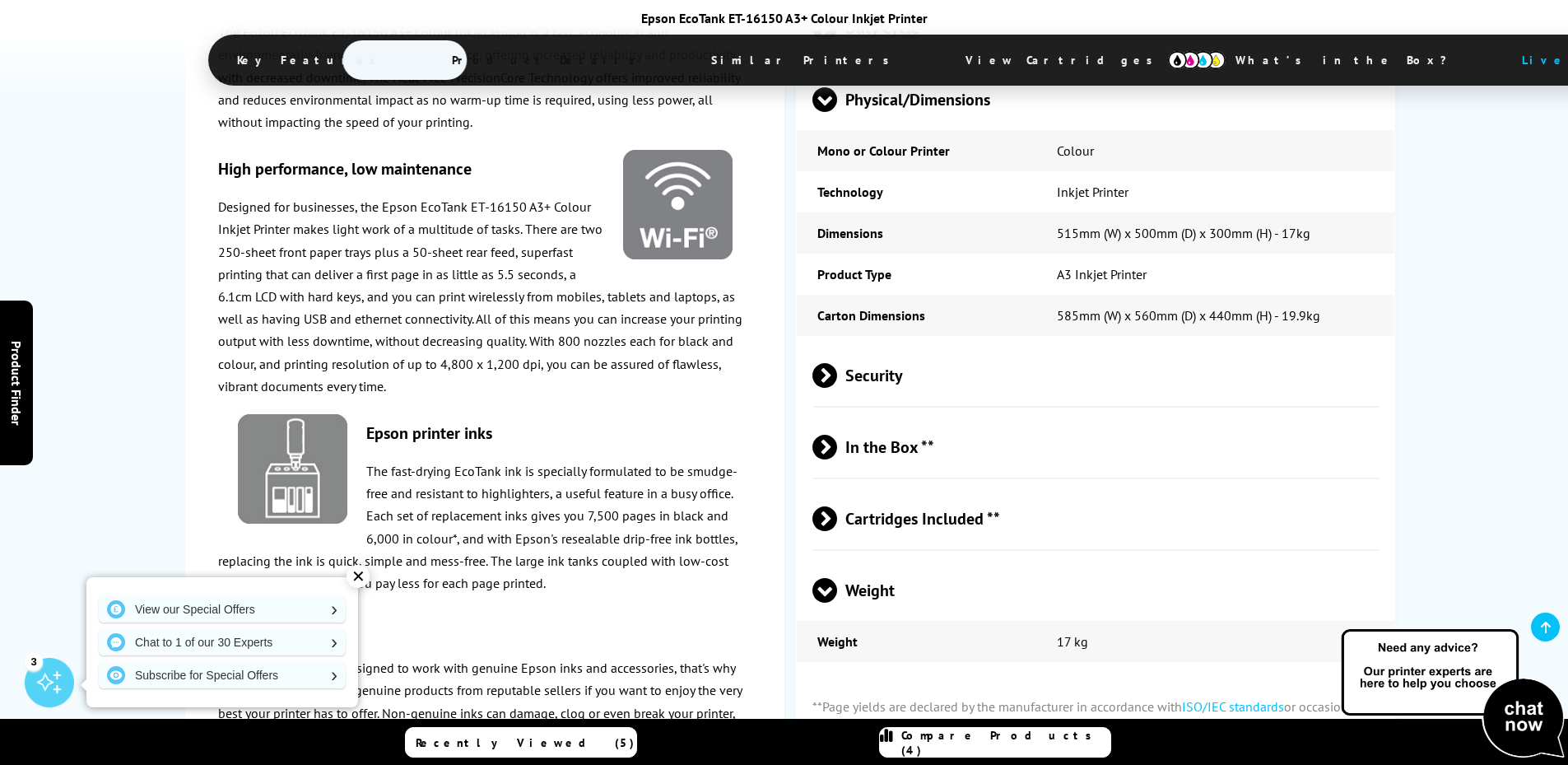
click at [823, 603] on span at bounding box center [824, 603] width 24 height 0
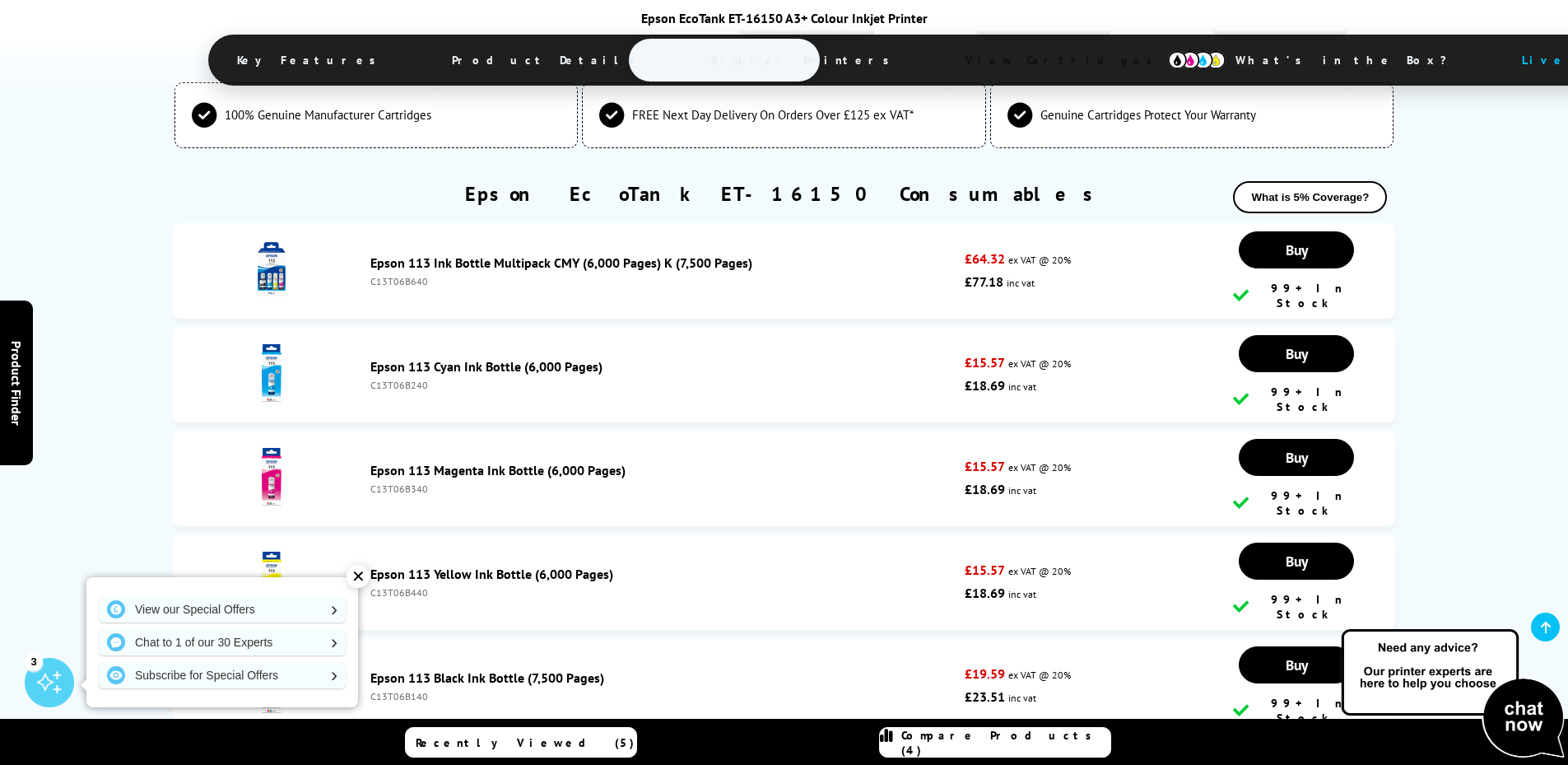
scroll to position [5105, 0]
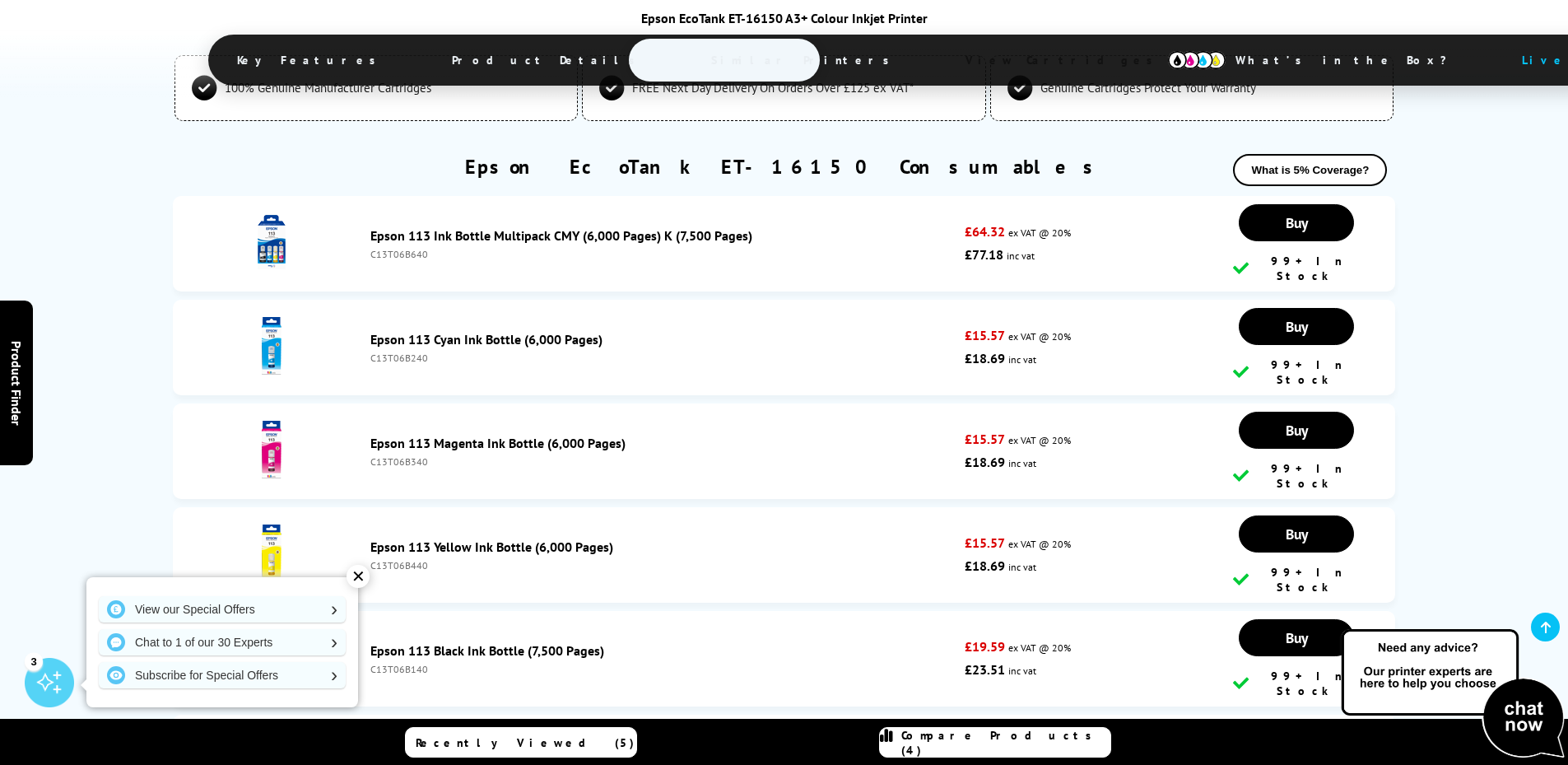
click at [275, 732] on img at bounding box center [271, 761] width 58 height 58
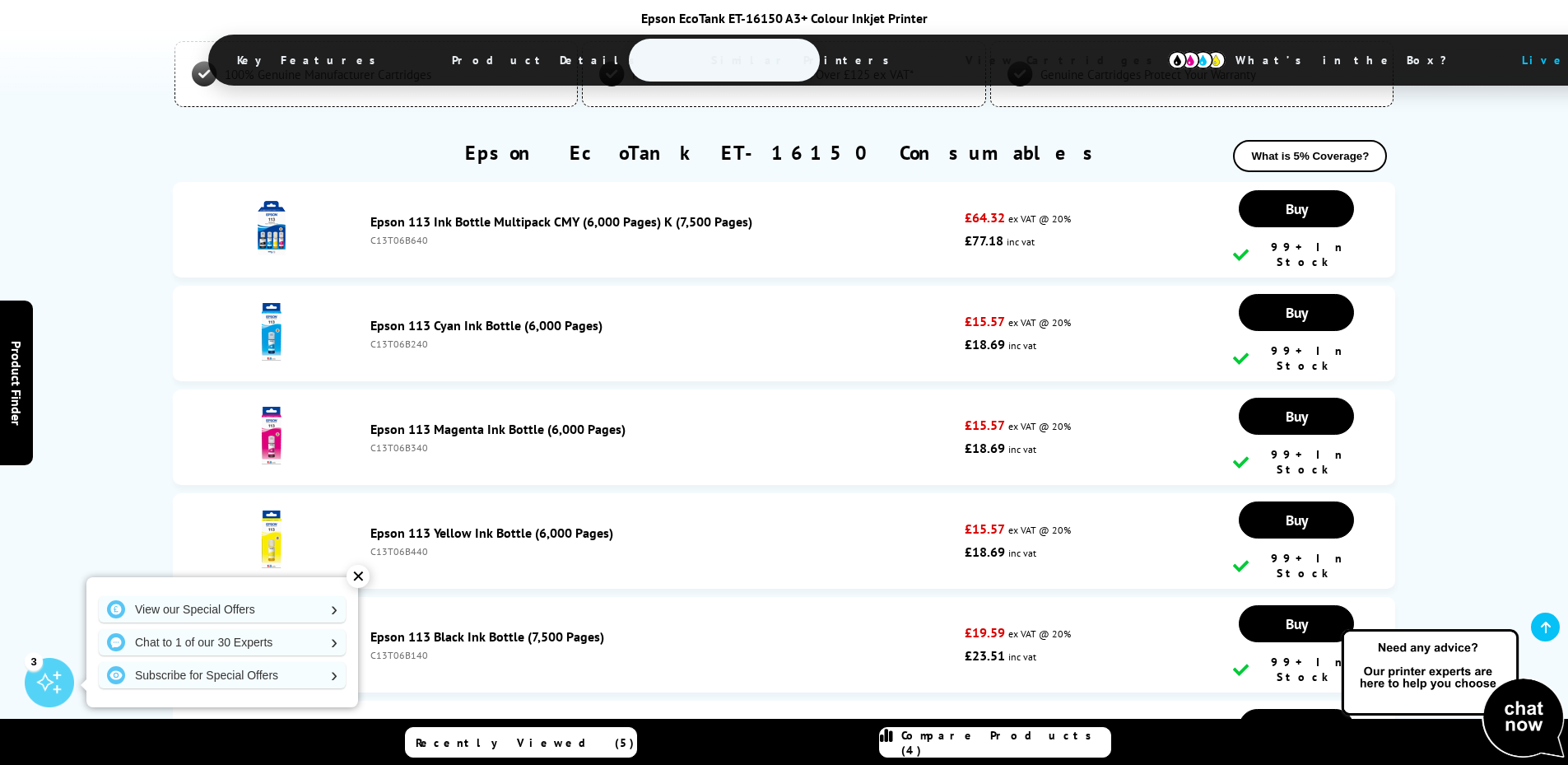
scroll to position [4674, 0]
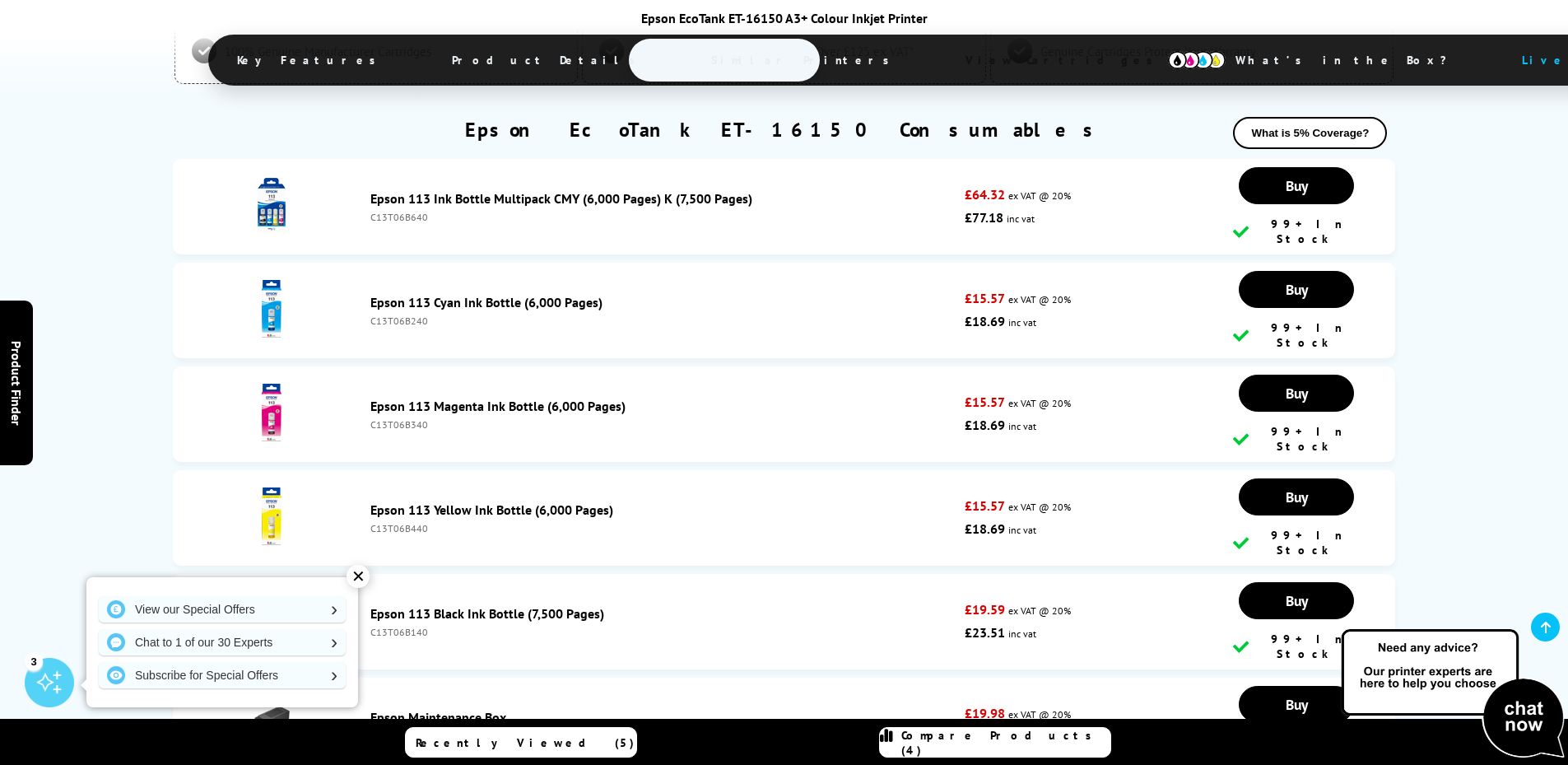
click at [417, 709] on link "Epson Maintenance Box" at bounding box center [438, 717] width 136 height 17
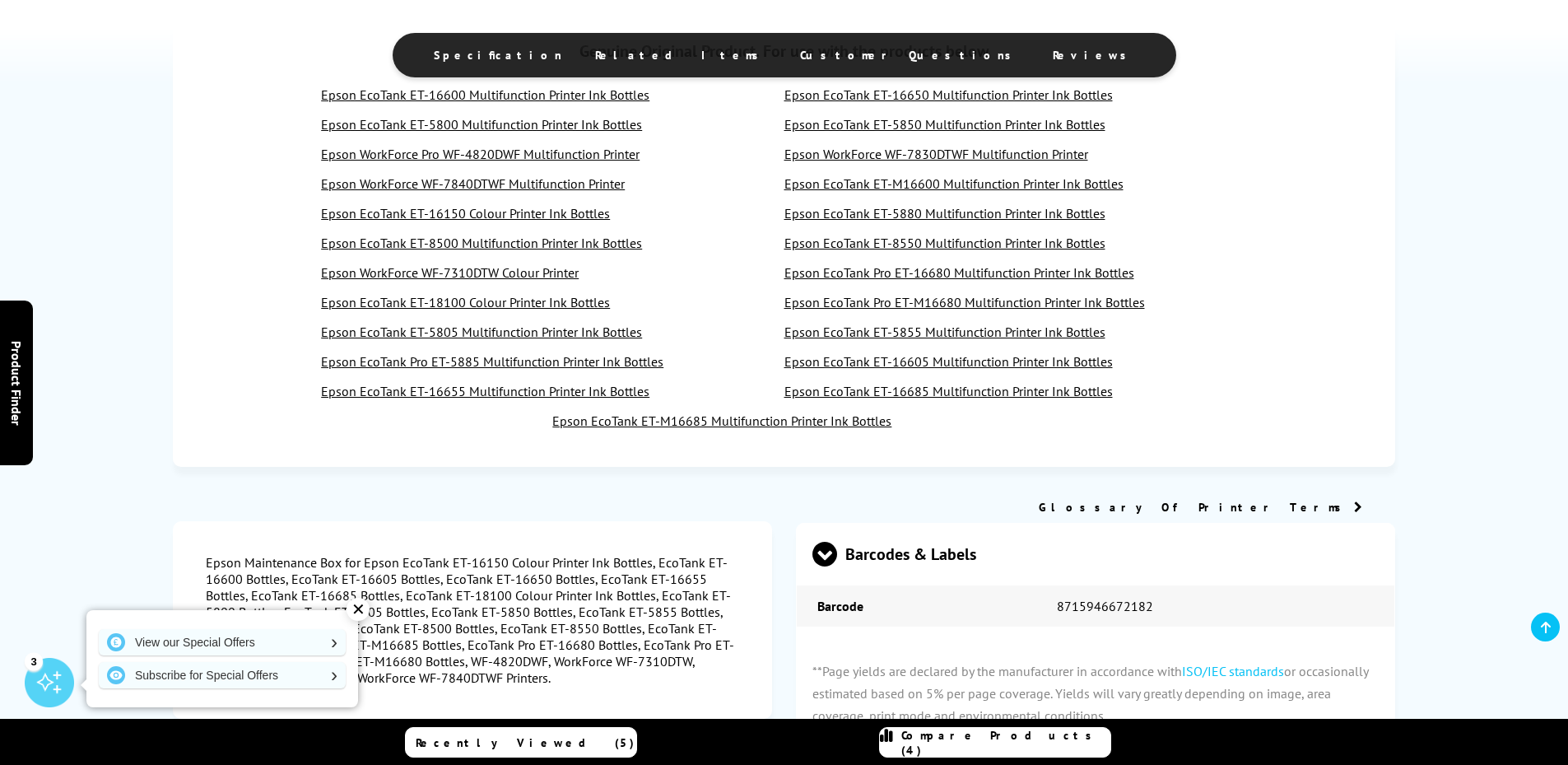
scroll to position [741, 0]
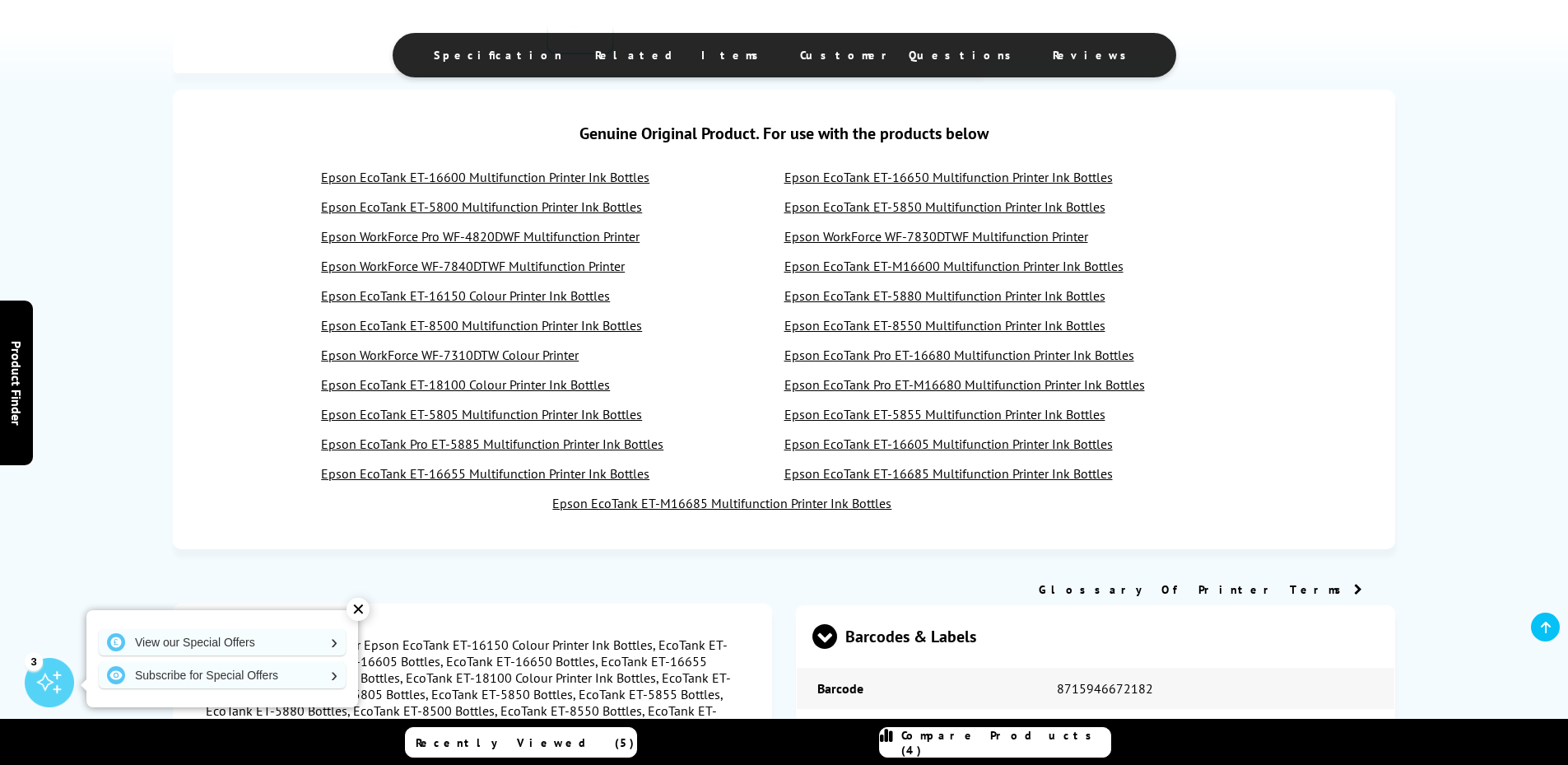
click at [1251, 583] on link "Glossary Of Printer Terms" at bounding box center [1200, 589] width 323 height 15
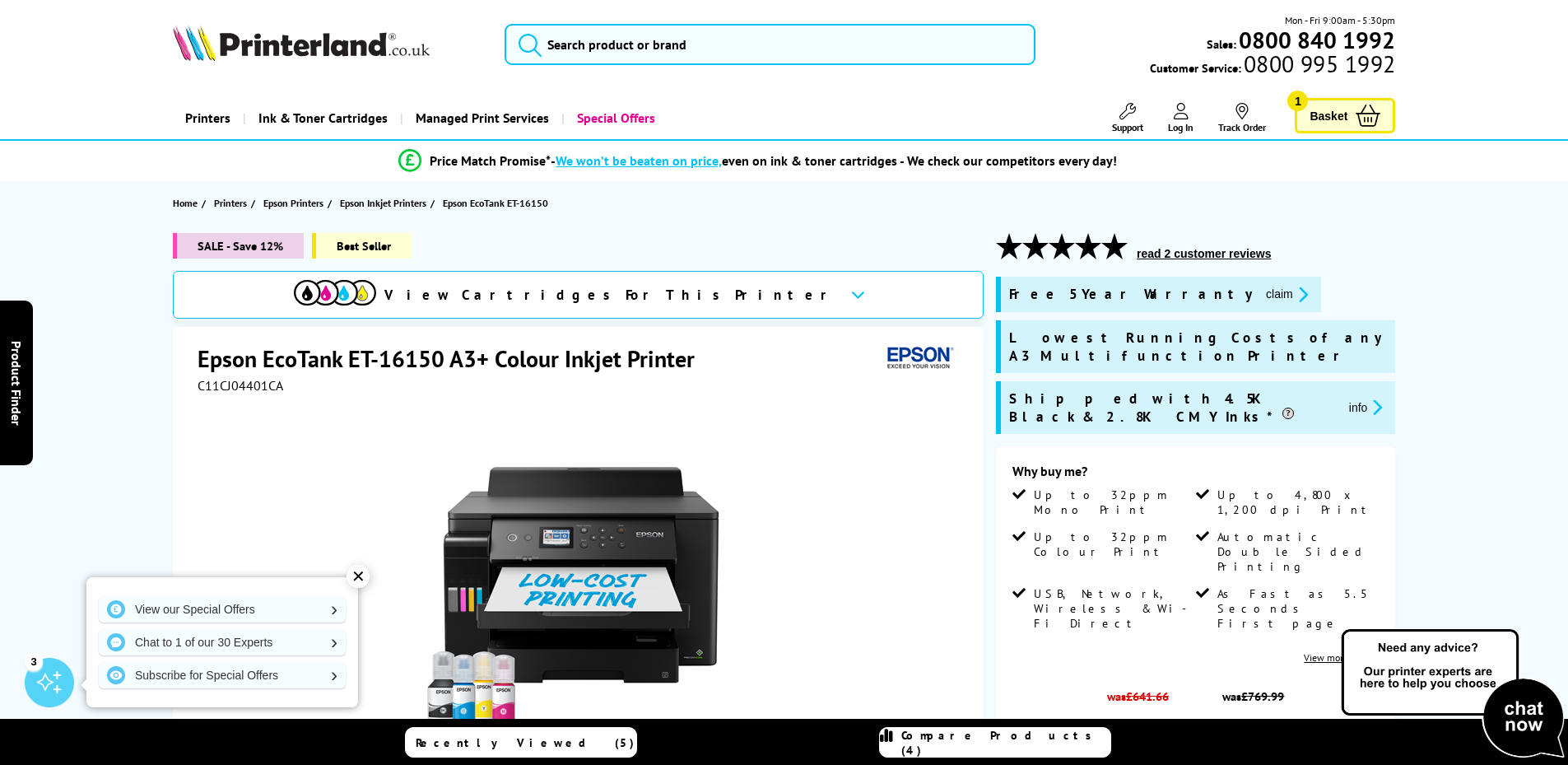
click at [1368, 118] on icon at bounding box center [1367, 116] width 24 height 22
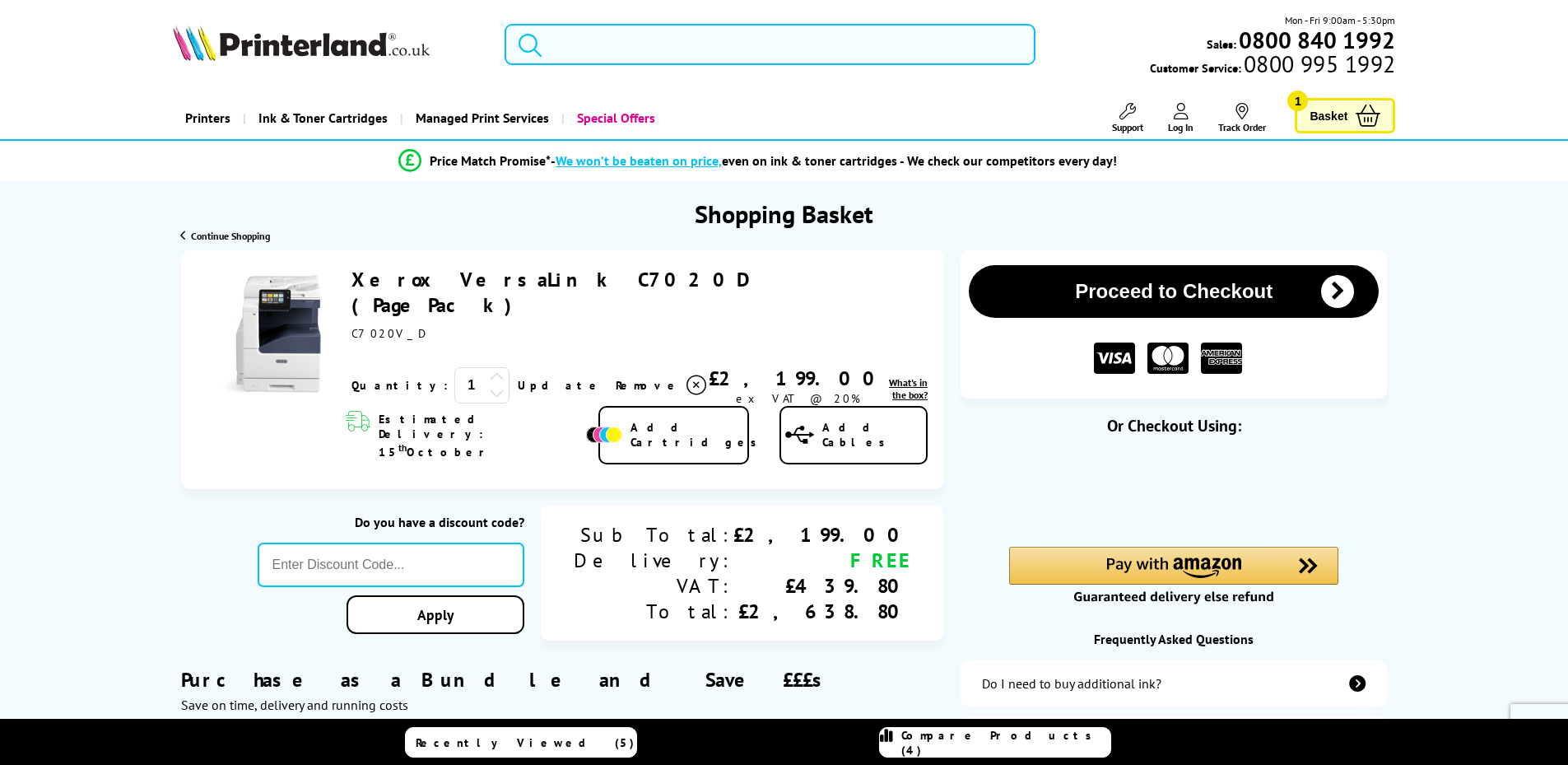
click at [687, 375] on icon at bounding box center [697, 385] width 20 height 20
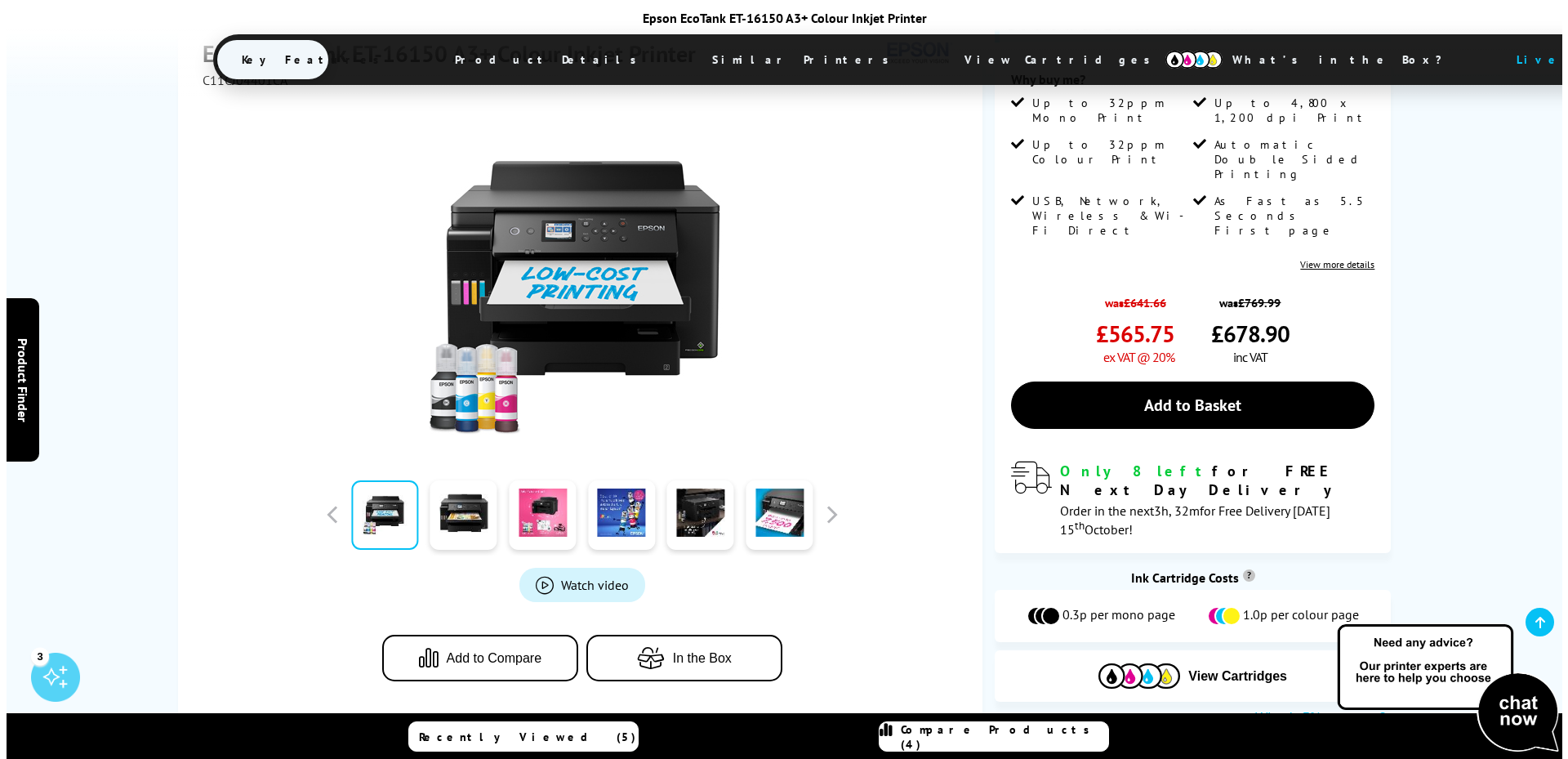
scroll to position [408, 0]
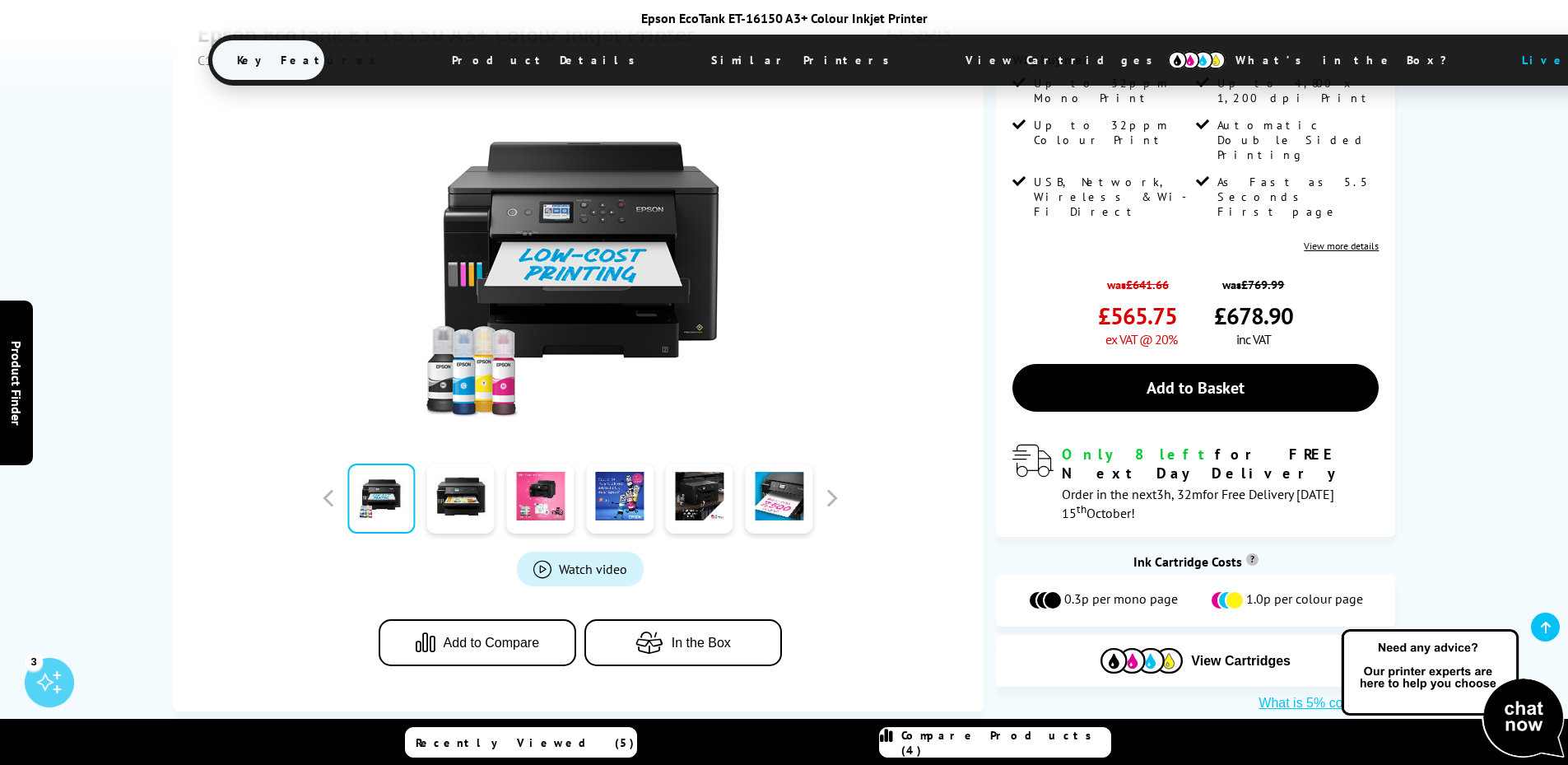
click at [562, 561] on span "Watch video" at bounding box center [593, 569] width 68 height 17
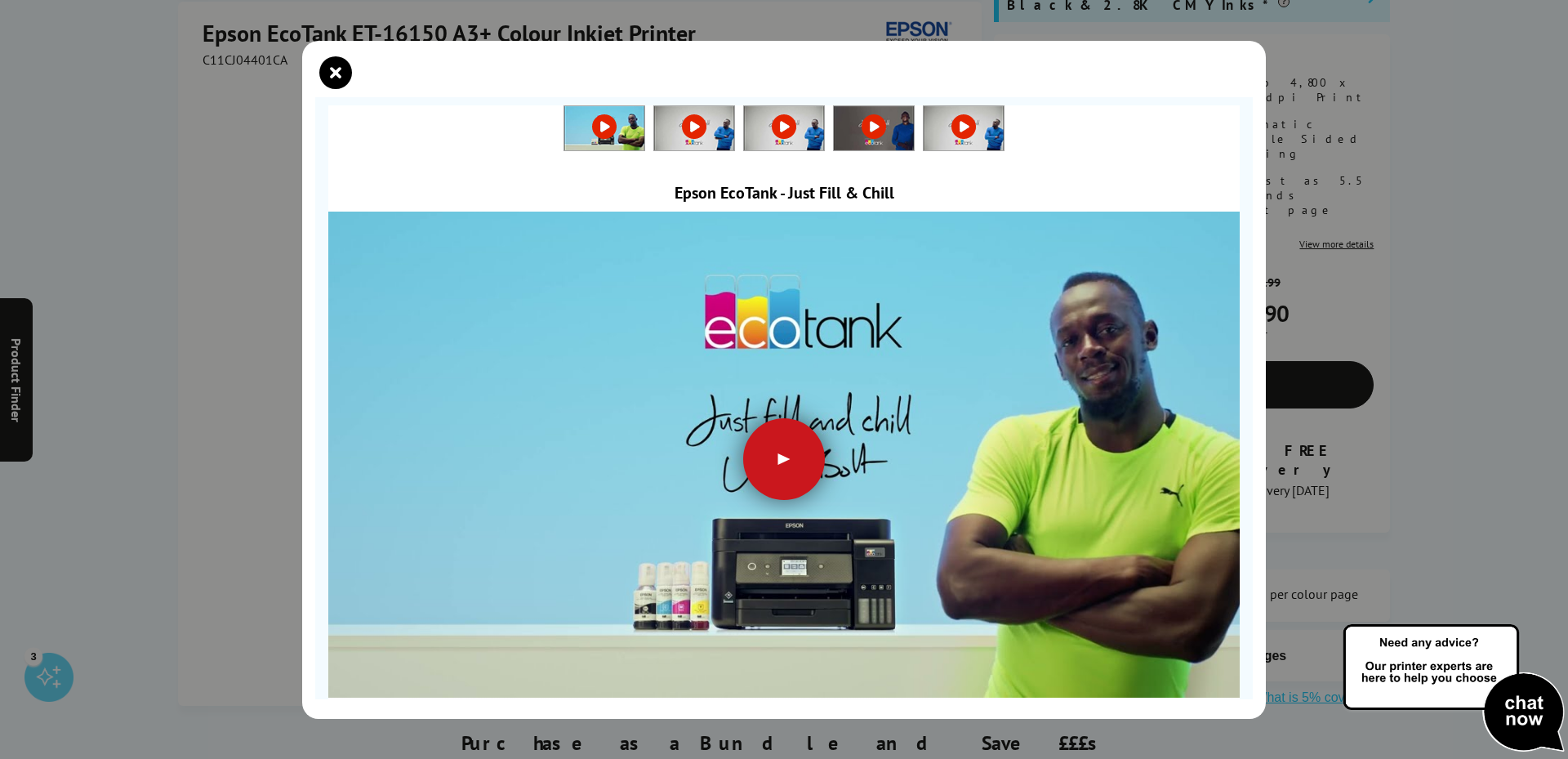
click at [776, 447] on div at bounding box center [784, 459] width 82 height 82
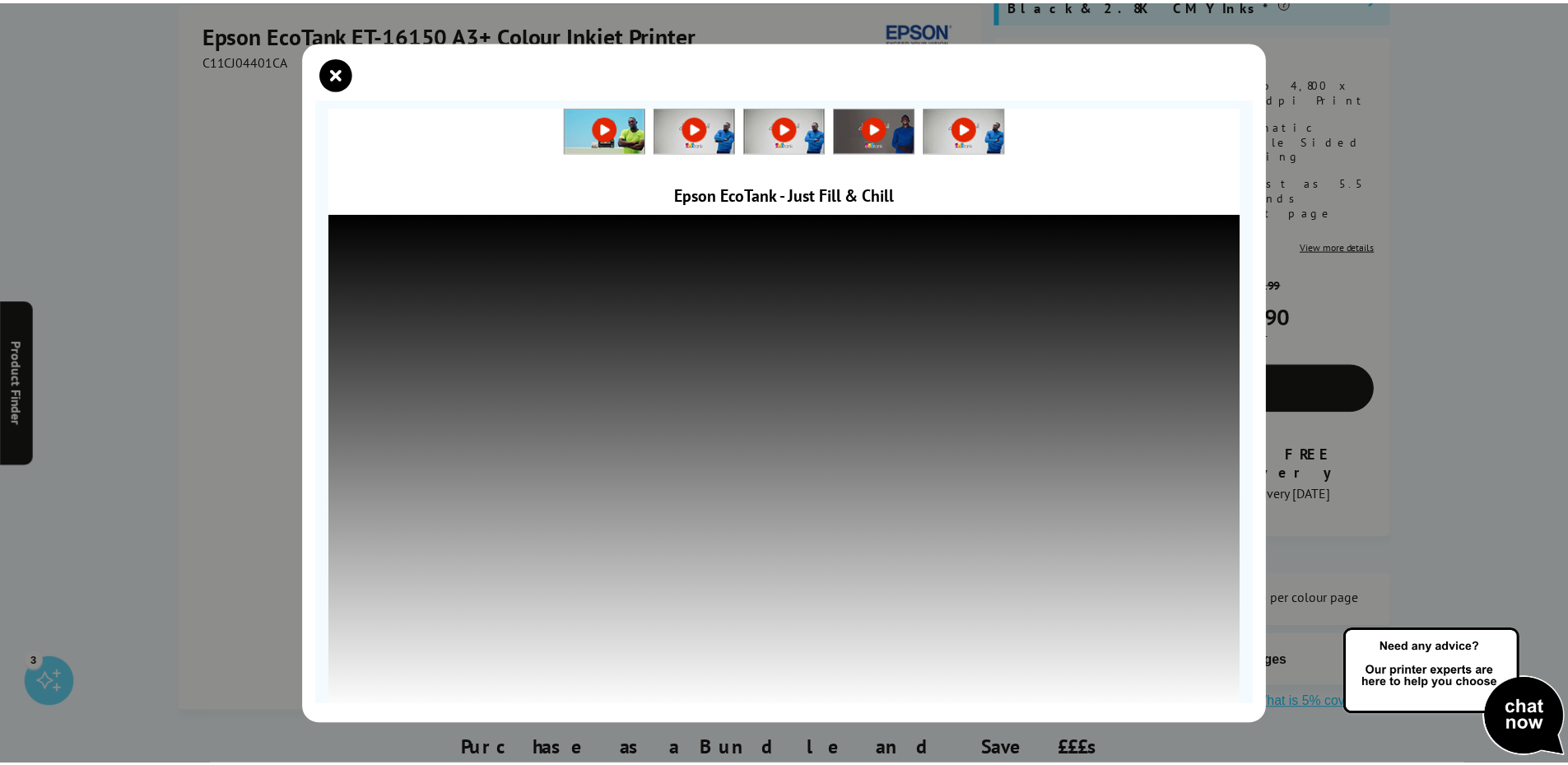
scroll to position [1, 0]
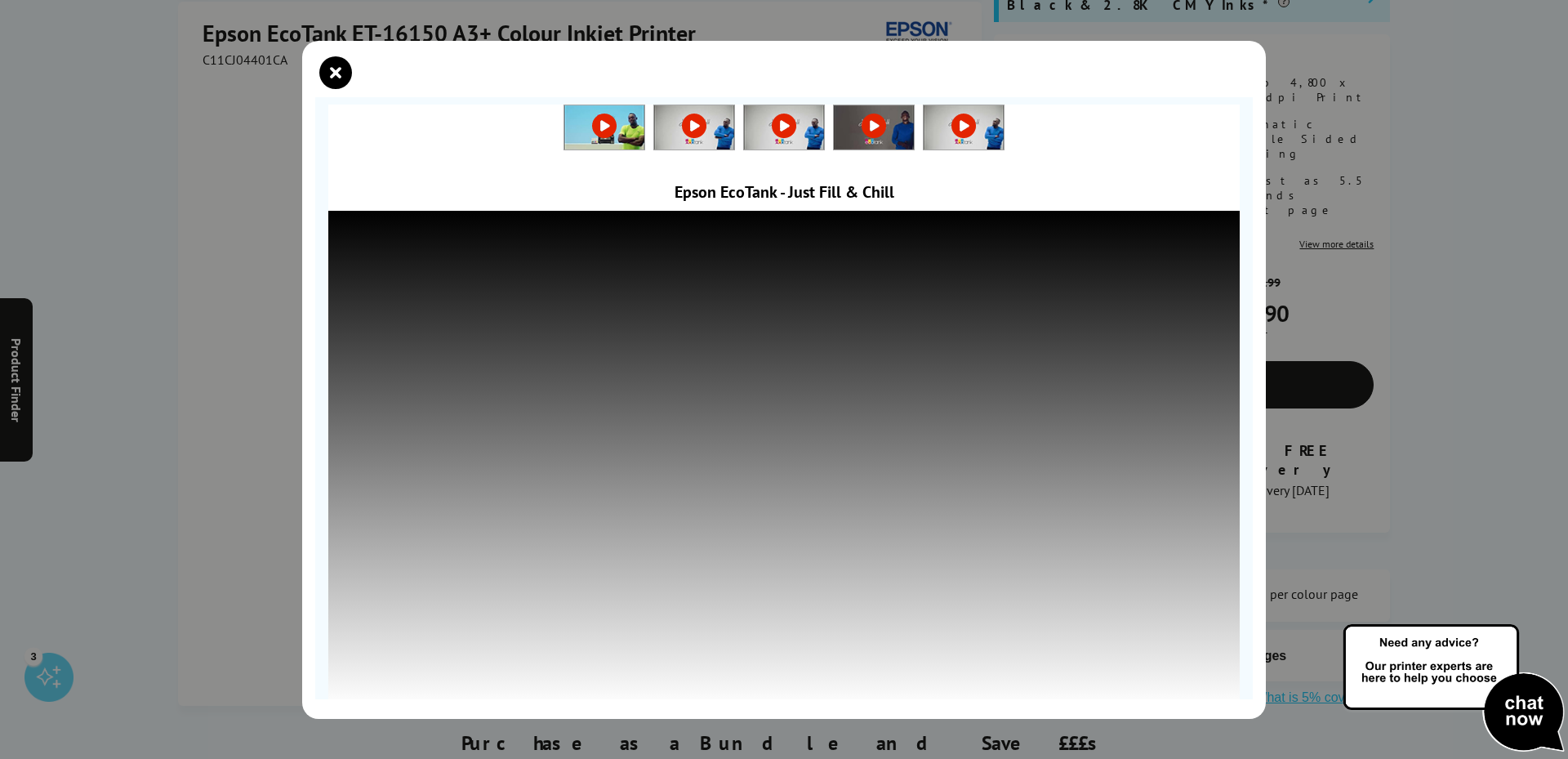
click at [337, 70] on icon "close modal" at bounding box center [335, 72] width 32 height 32
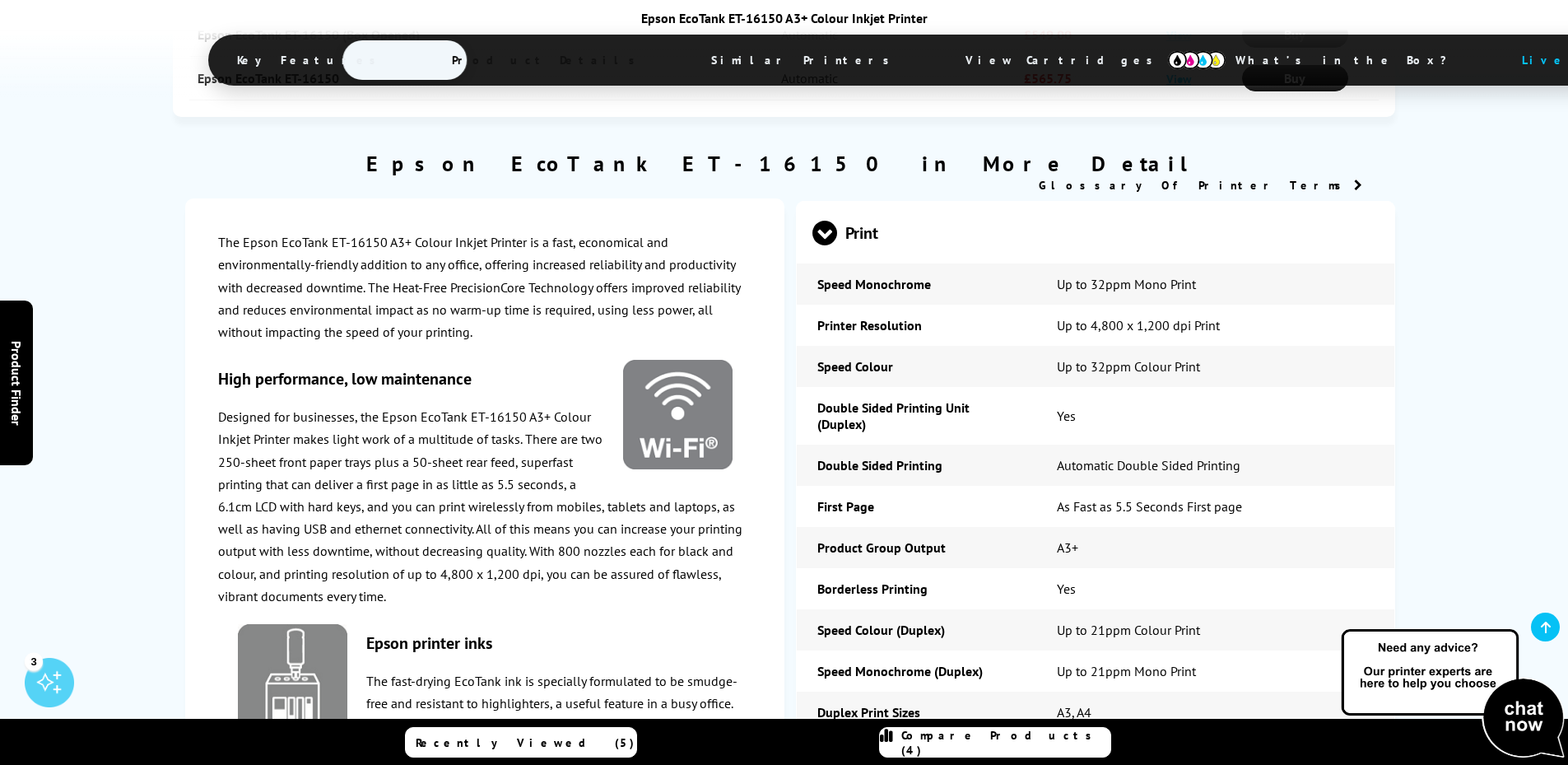
scroll to position [2140, 0]
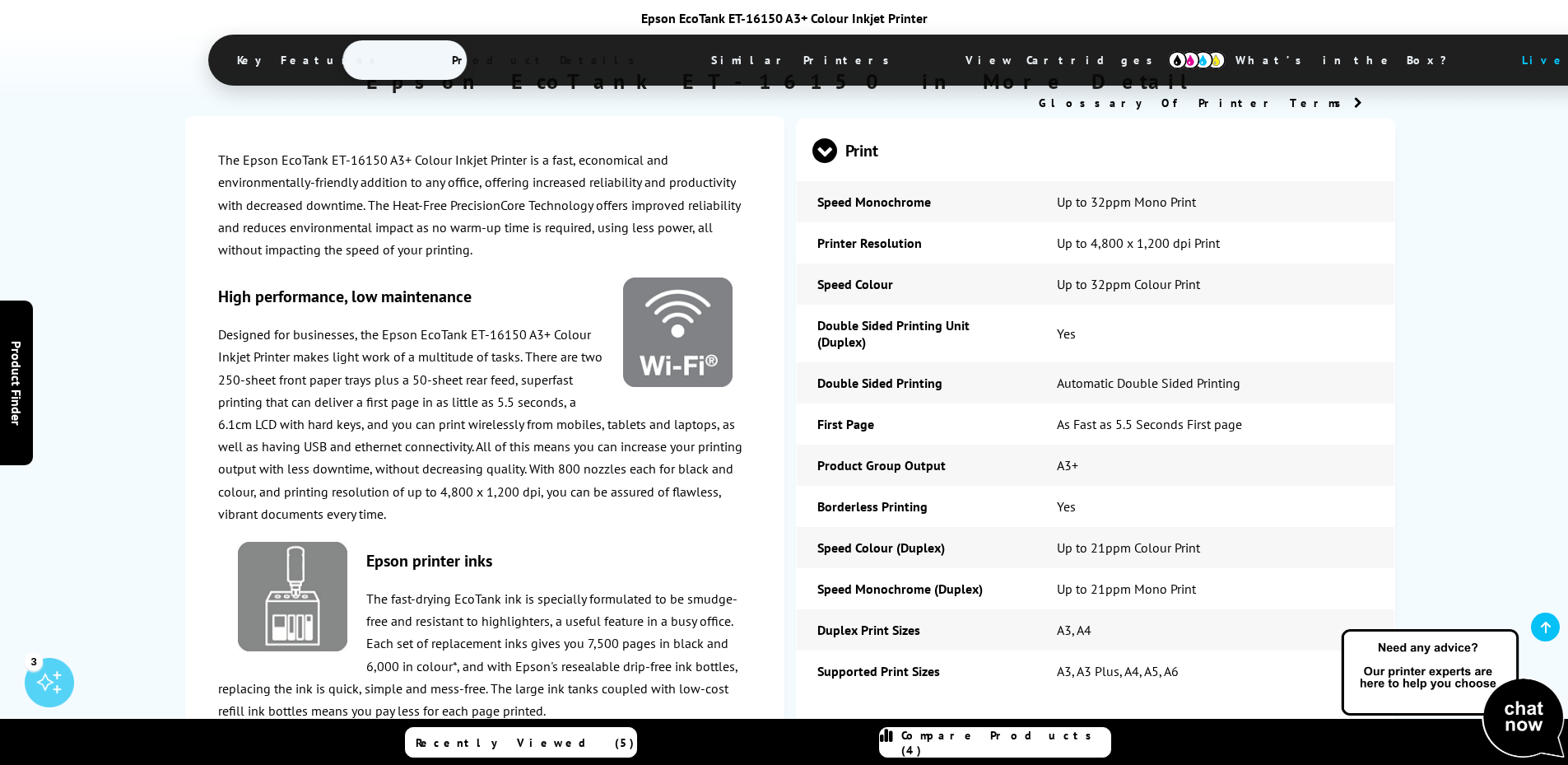
click at [837, 719] on span at bounding box center [837, 731] width 0 height 24
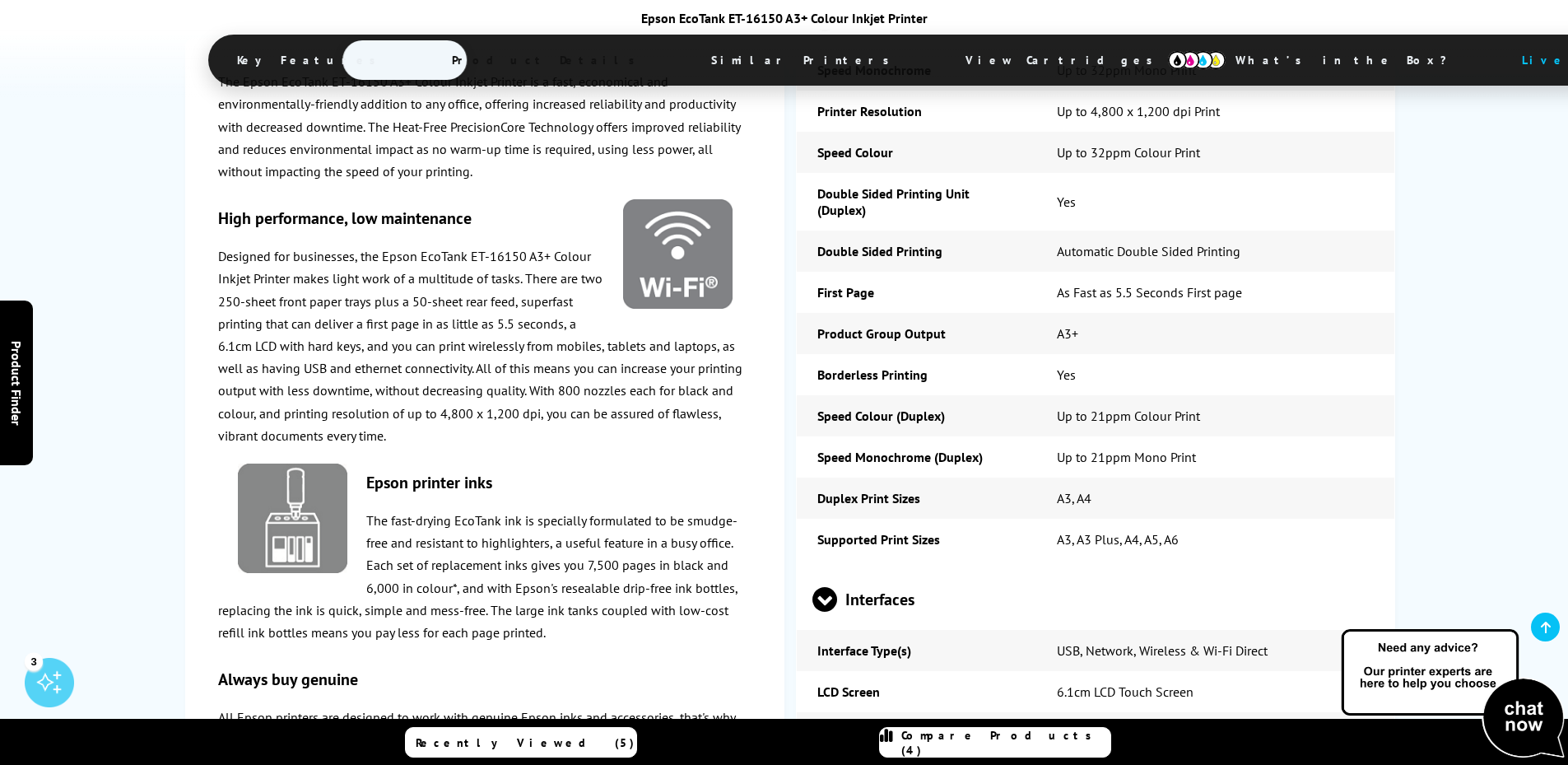
scroll to position [2387, 0]
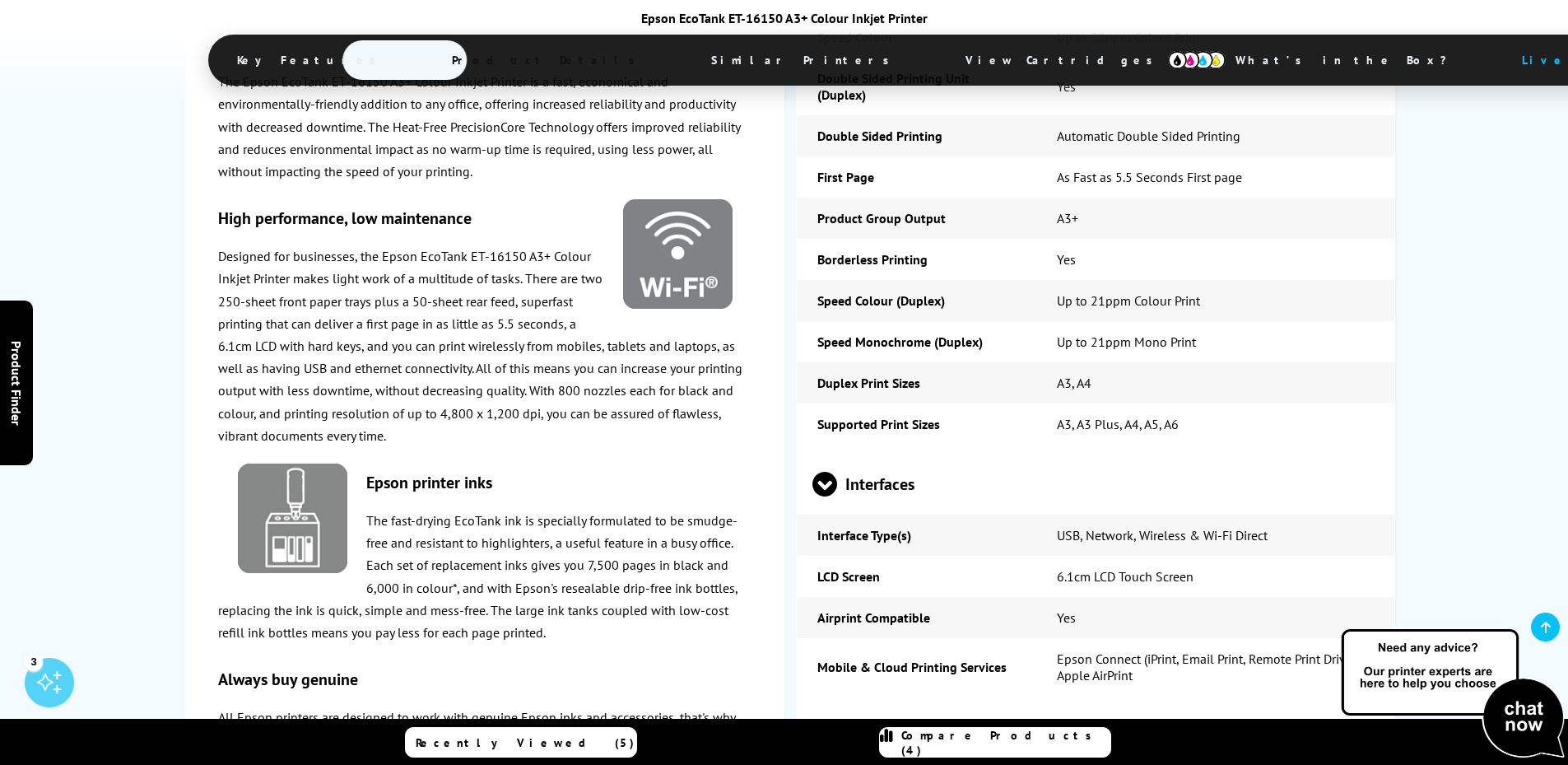
click at [828, 496] on span at bounding box center [824, 496] width 24 height 0
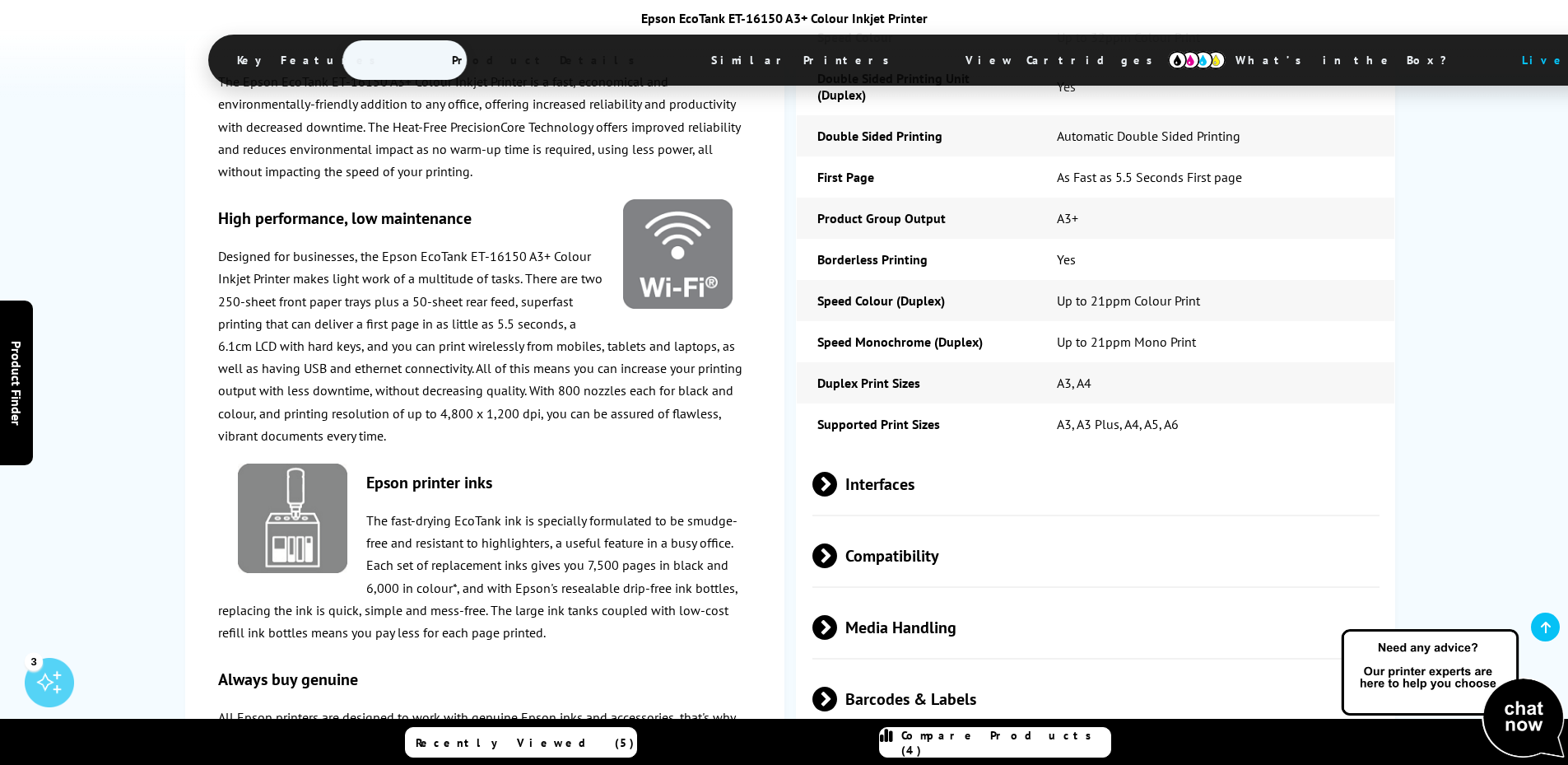
click at [837, 543] on span at bounding box center [837, 555] width 0 height 24
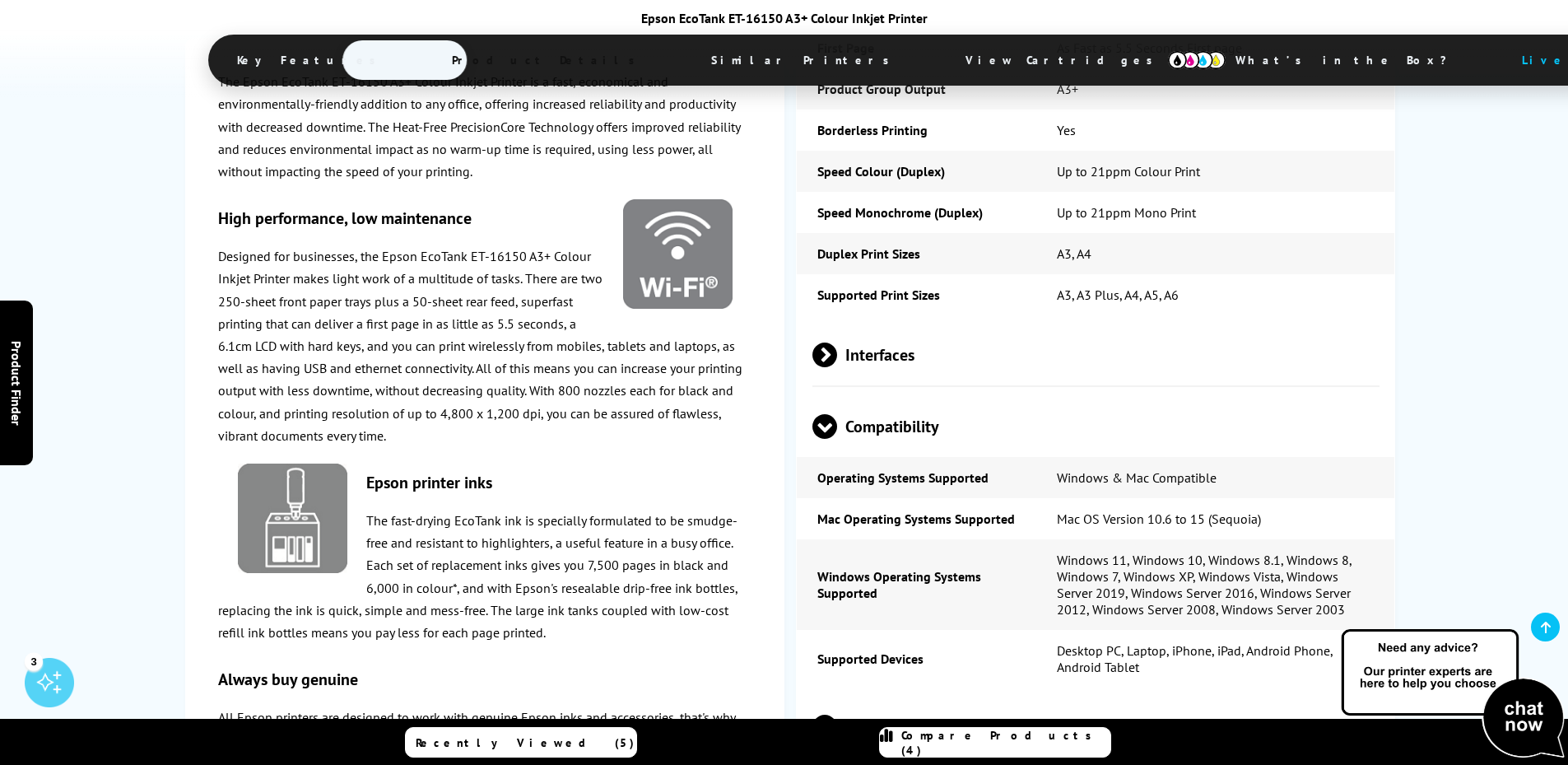
scroll to position [2552, 0]
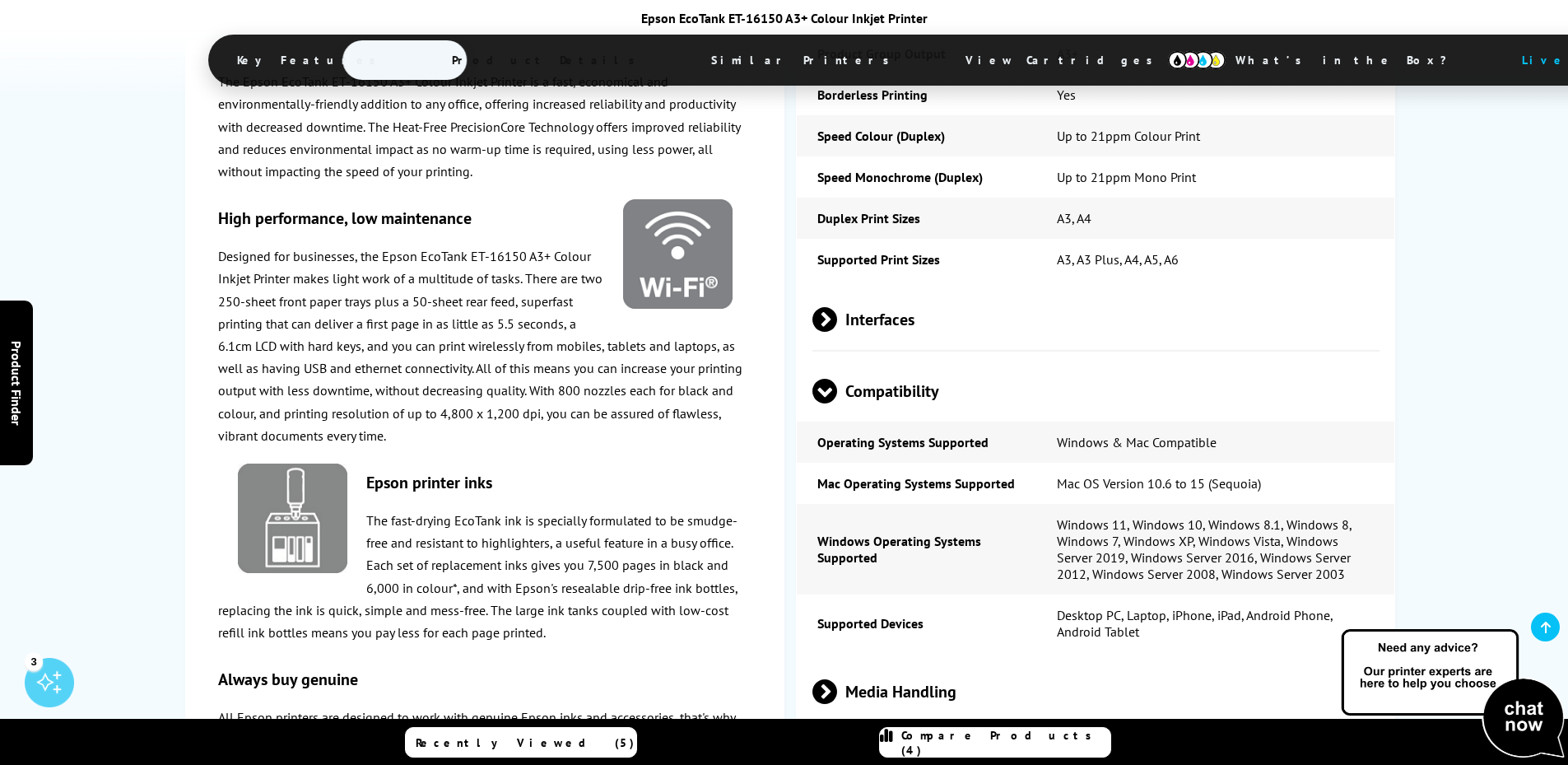
click at [837, 679] on span at bounding box center [837, 691] width 0 height 24
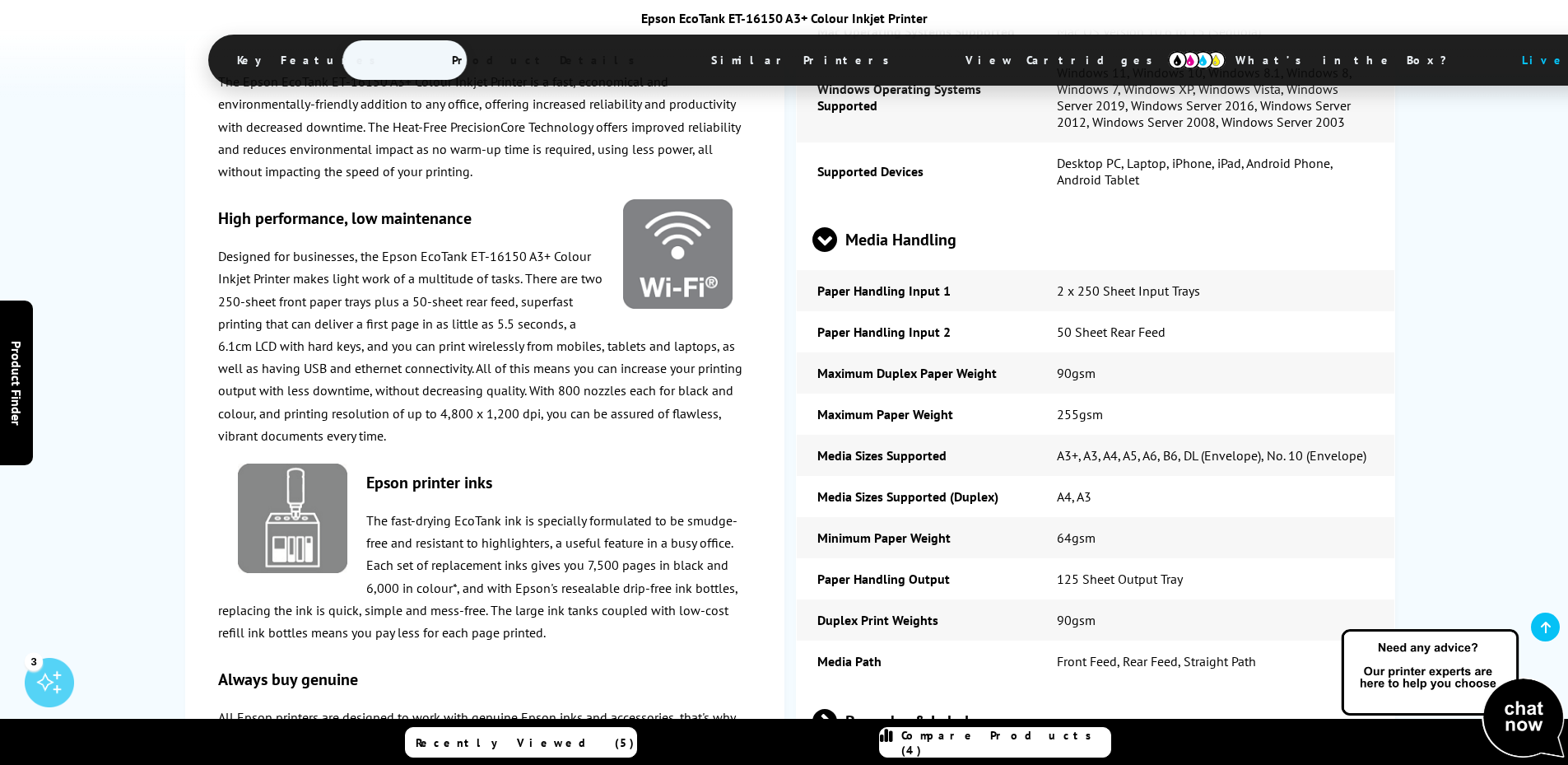
scroll to position [2964, 0]
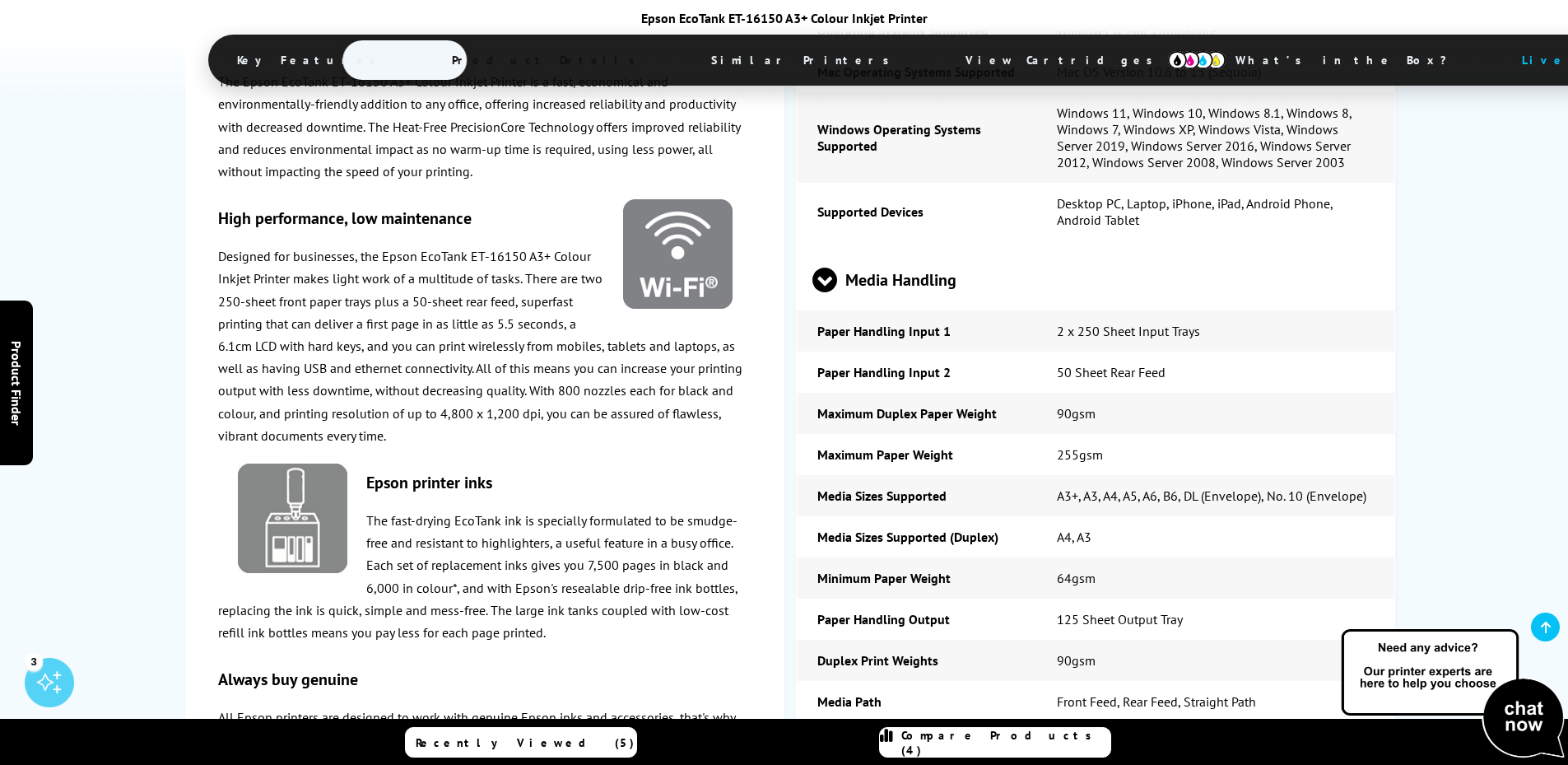
click at [825, 292] on span at bounding box center [824, 292] width 24 height 0
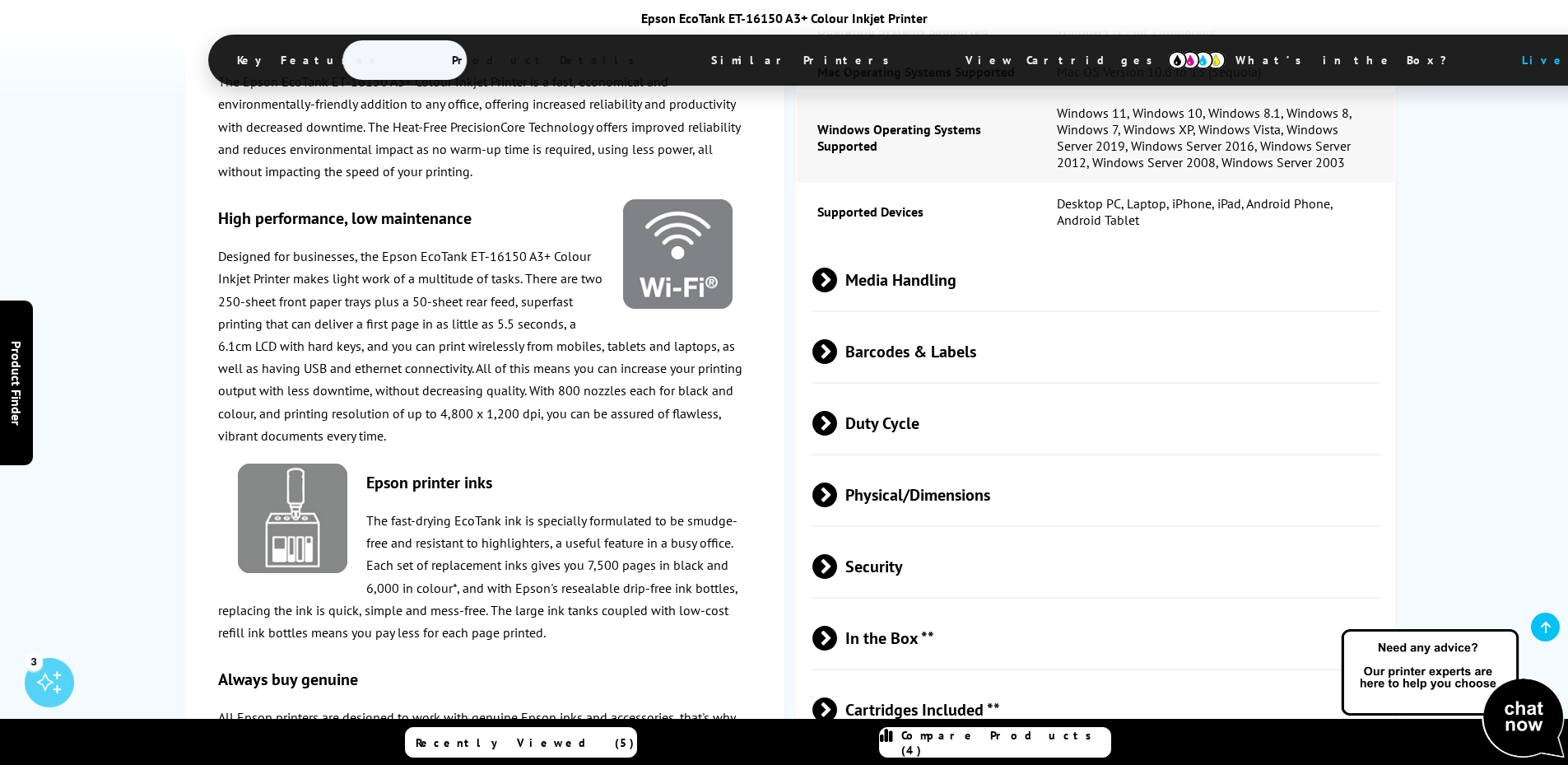
click at [837, 411] on span at bounding box center [837, 422] width 0 height 24
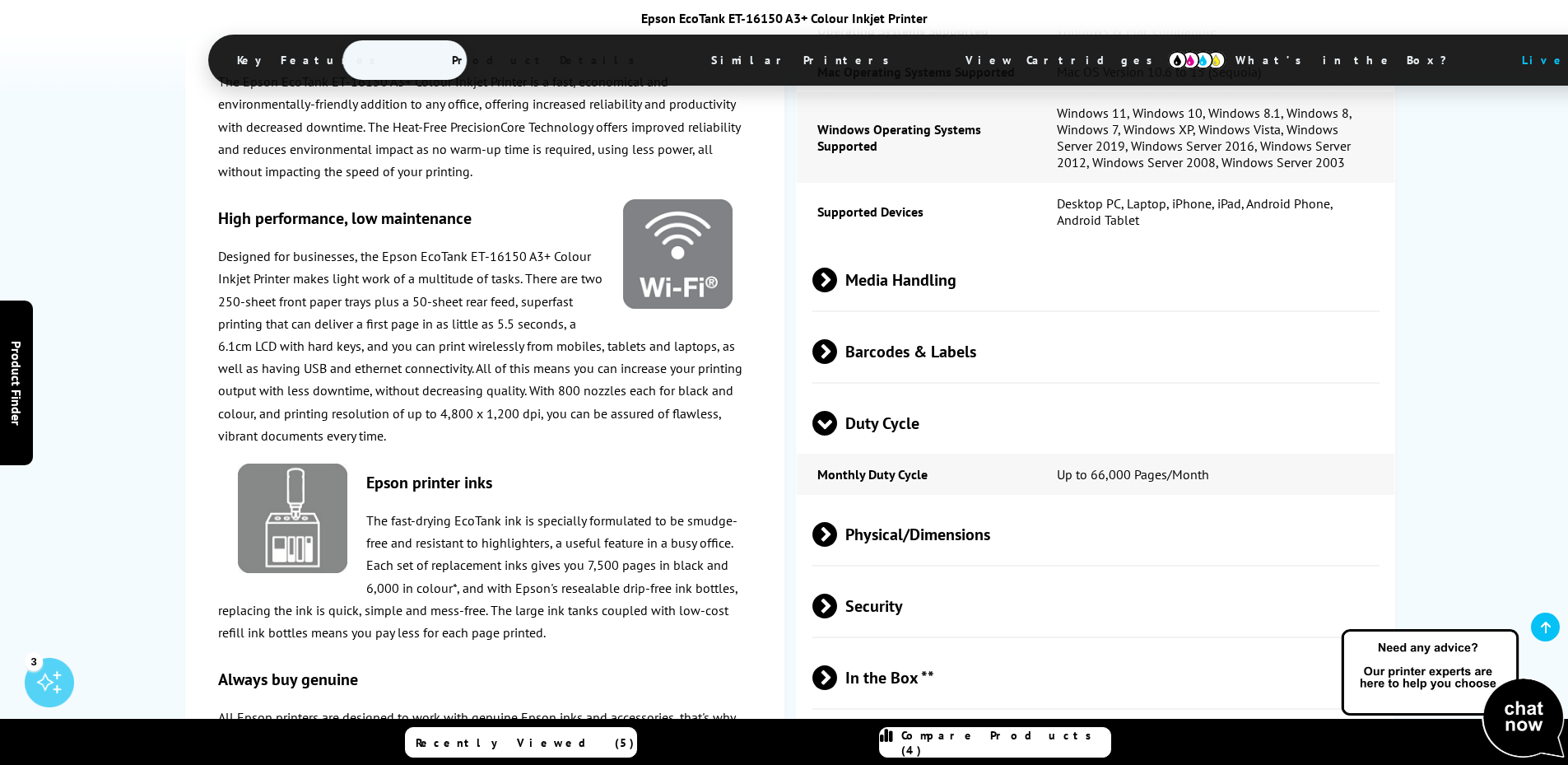
click at [822, 436] on span at bounding box center [824, 436] width 24 height 0
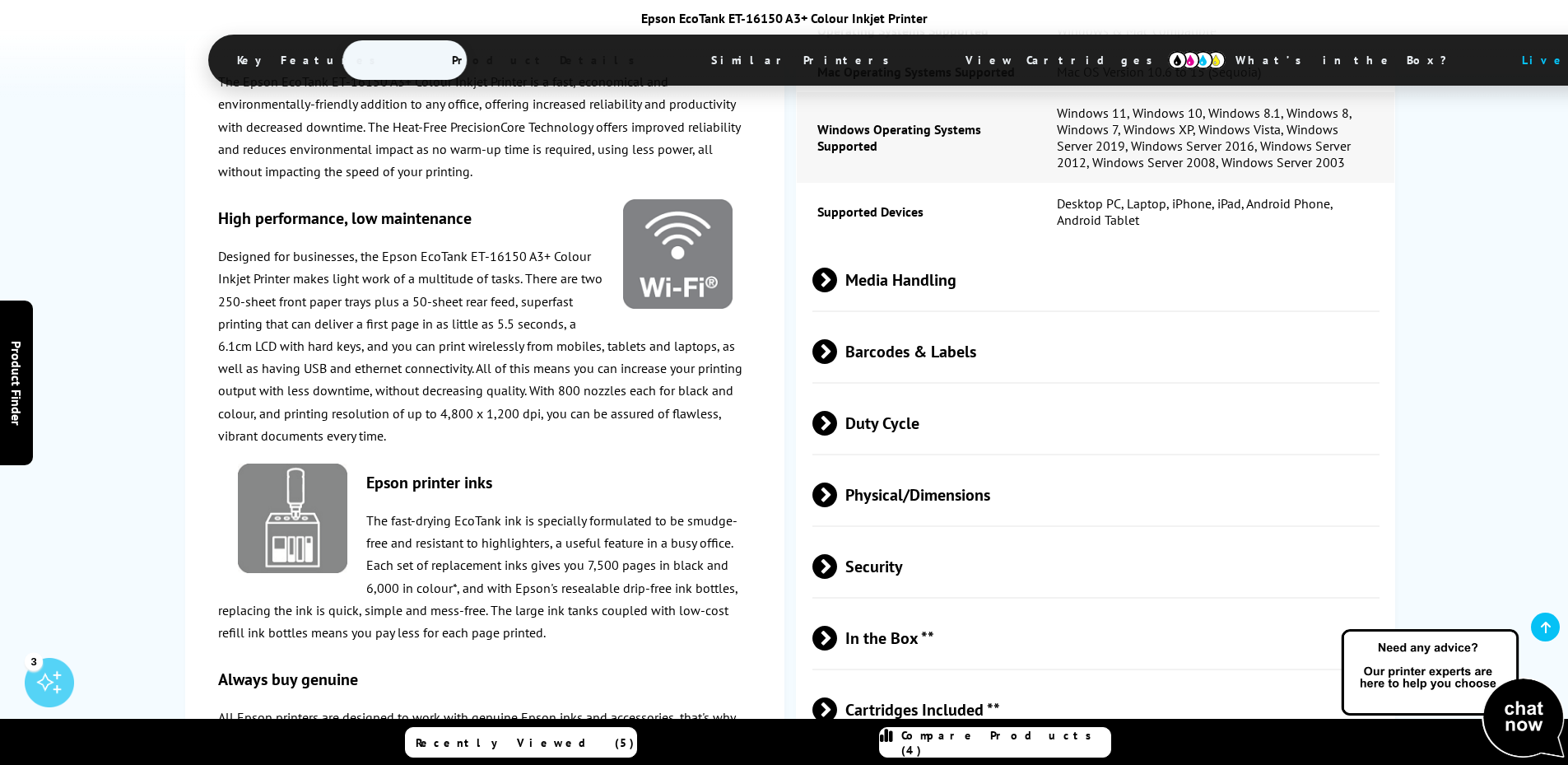
click at [837, 483] on span at bounding box center [837, 495] width 0 height 24
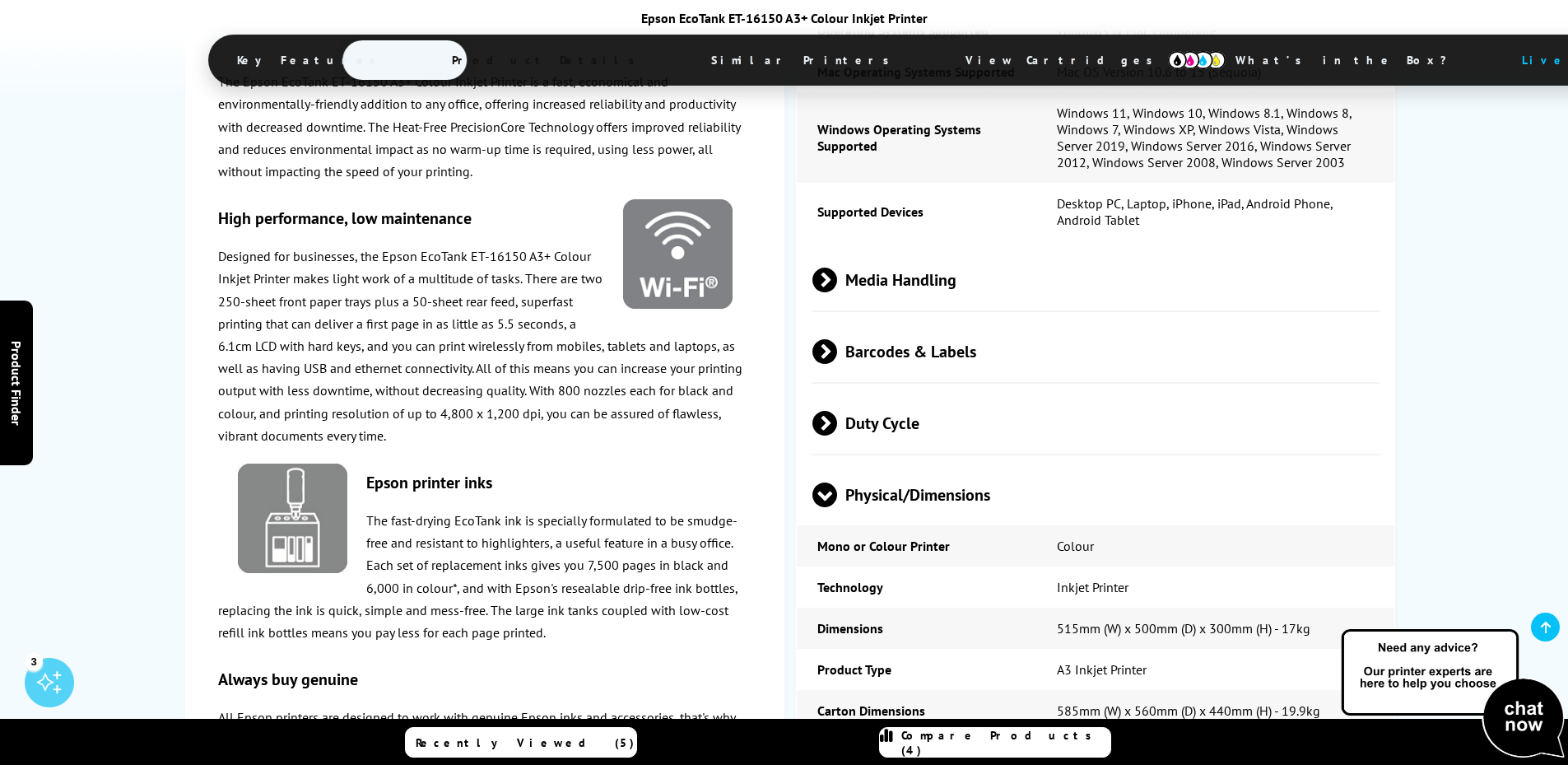
click at [824, 507] on span at bounding box center [824, 507] width 24 height 0
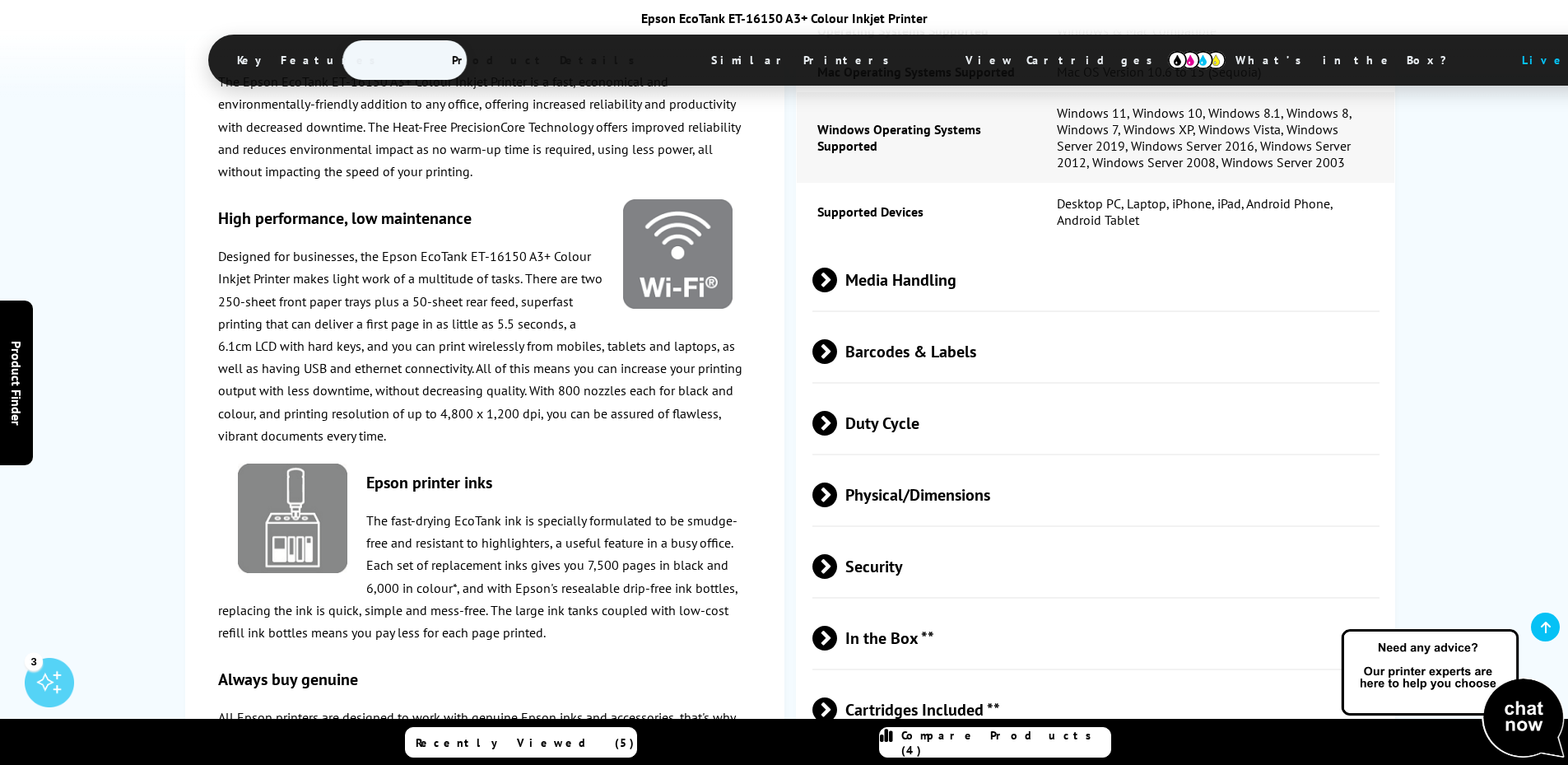
click at [837, 554] on span at bounding box center [837, 566] width 0 height 24
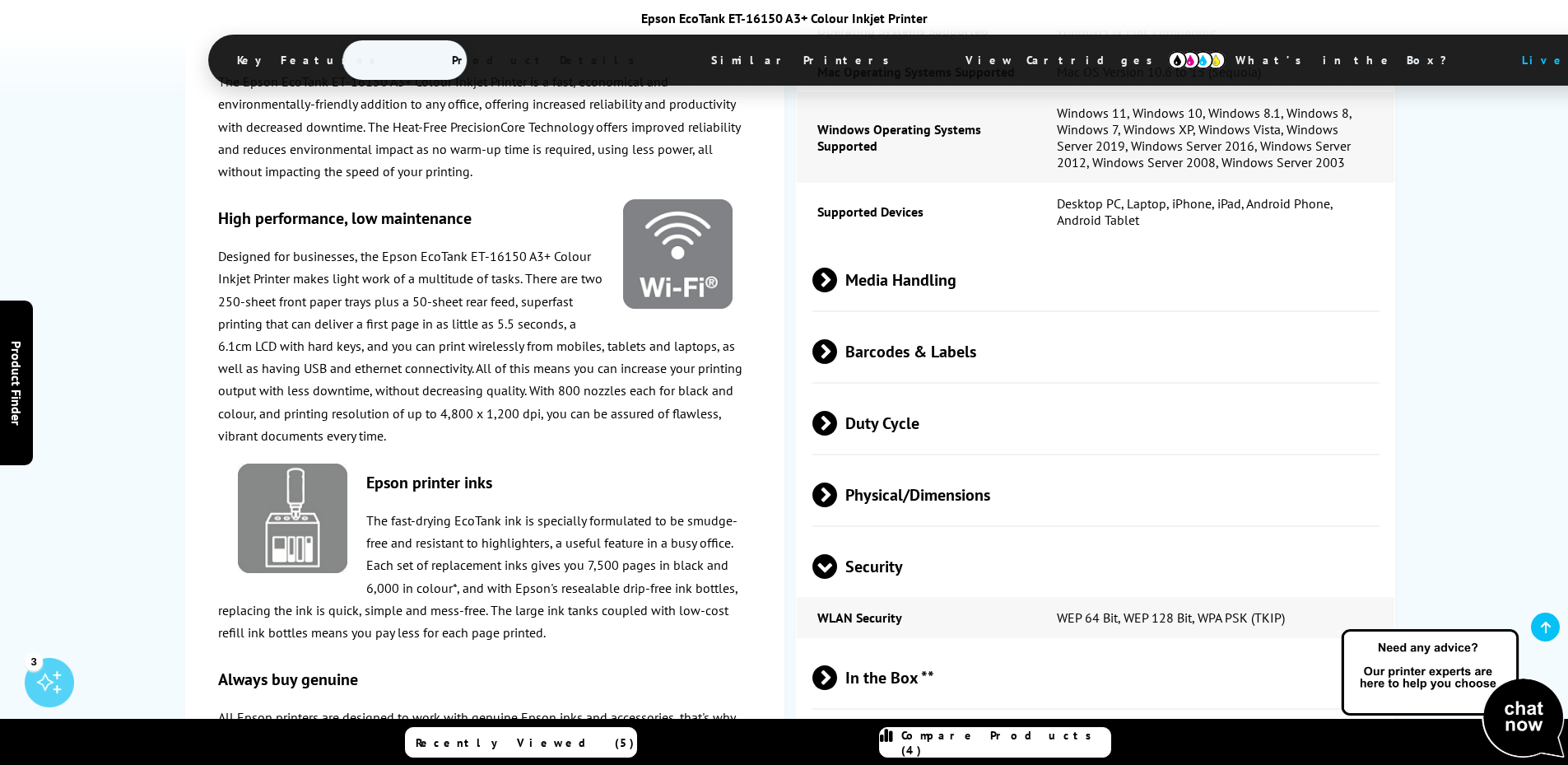
click at [823, 579] on span at bounding box center [824, 579] width 24 height 0
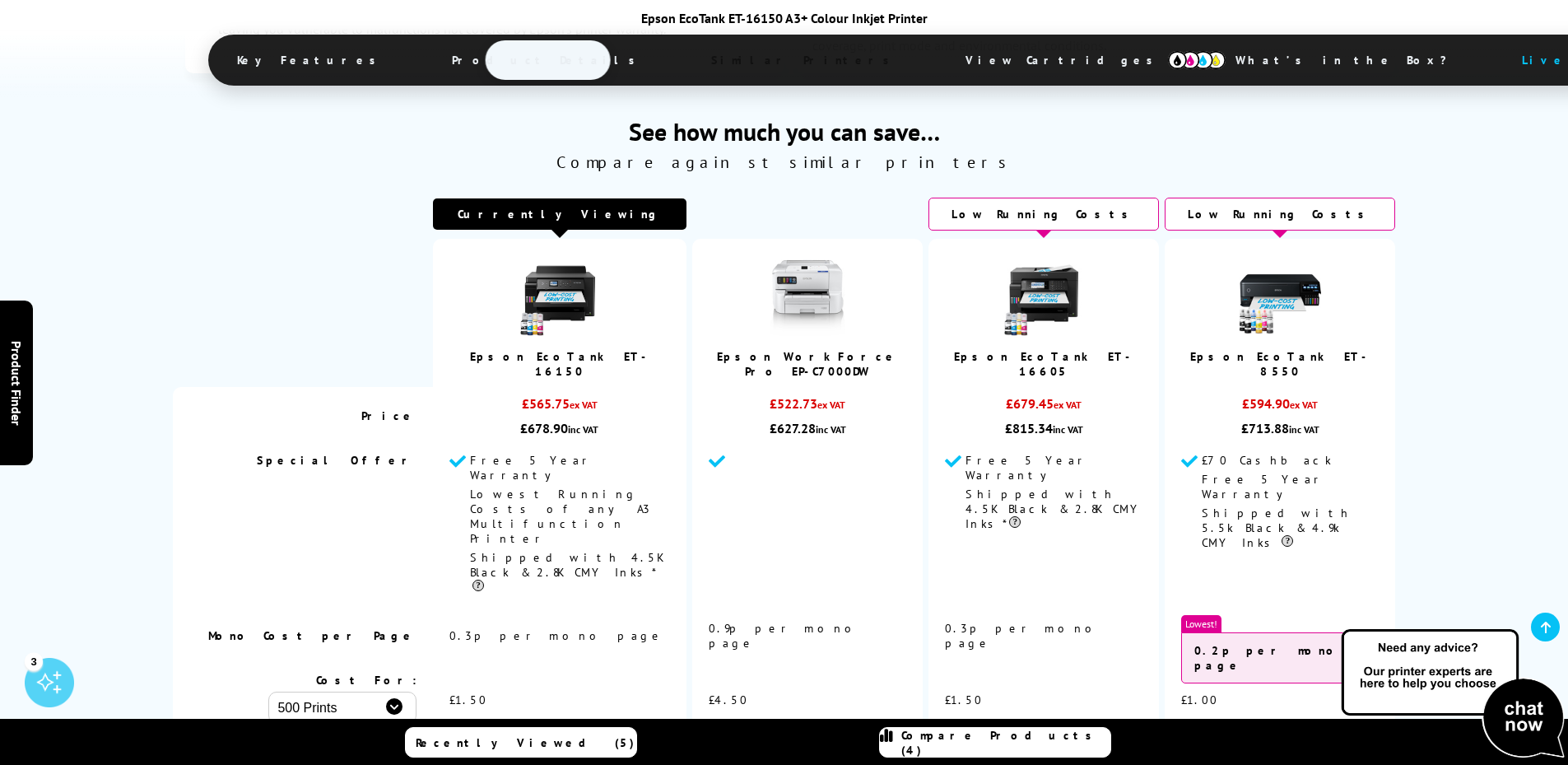
scroll to position [3870, 0]
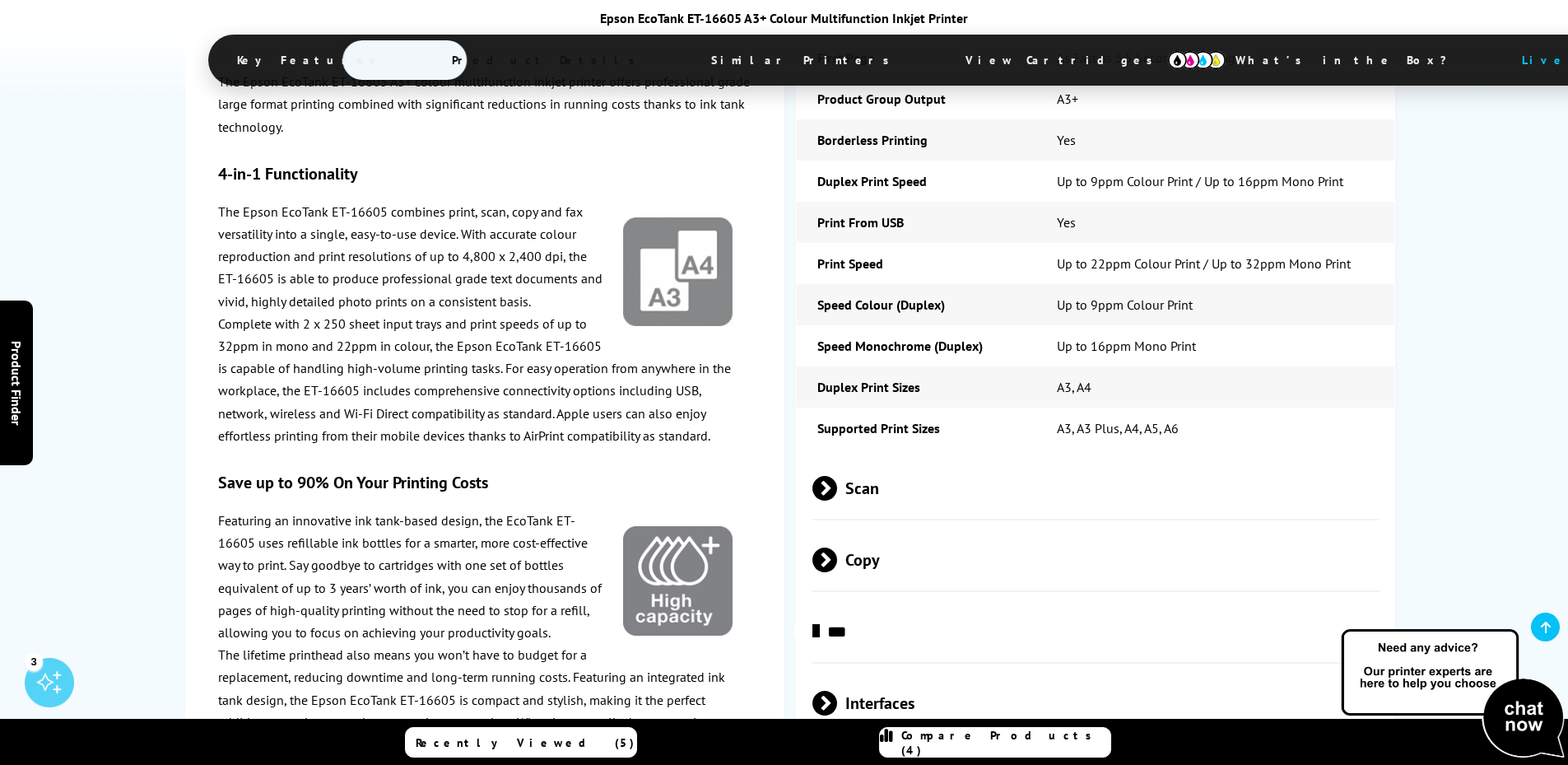
scroll to position [2634, 0]
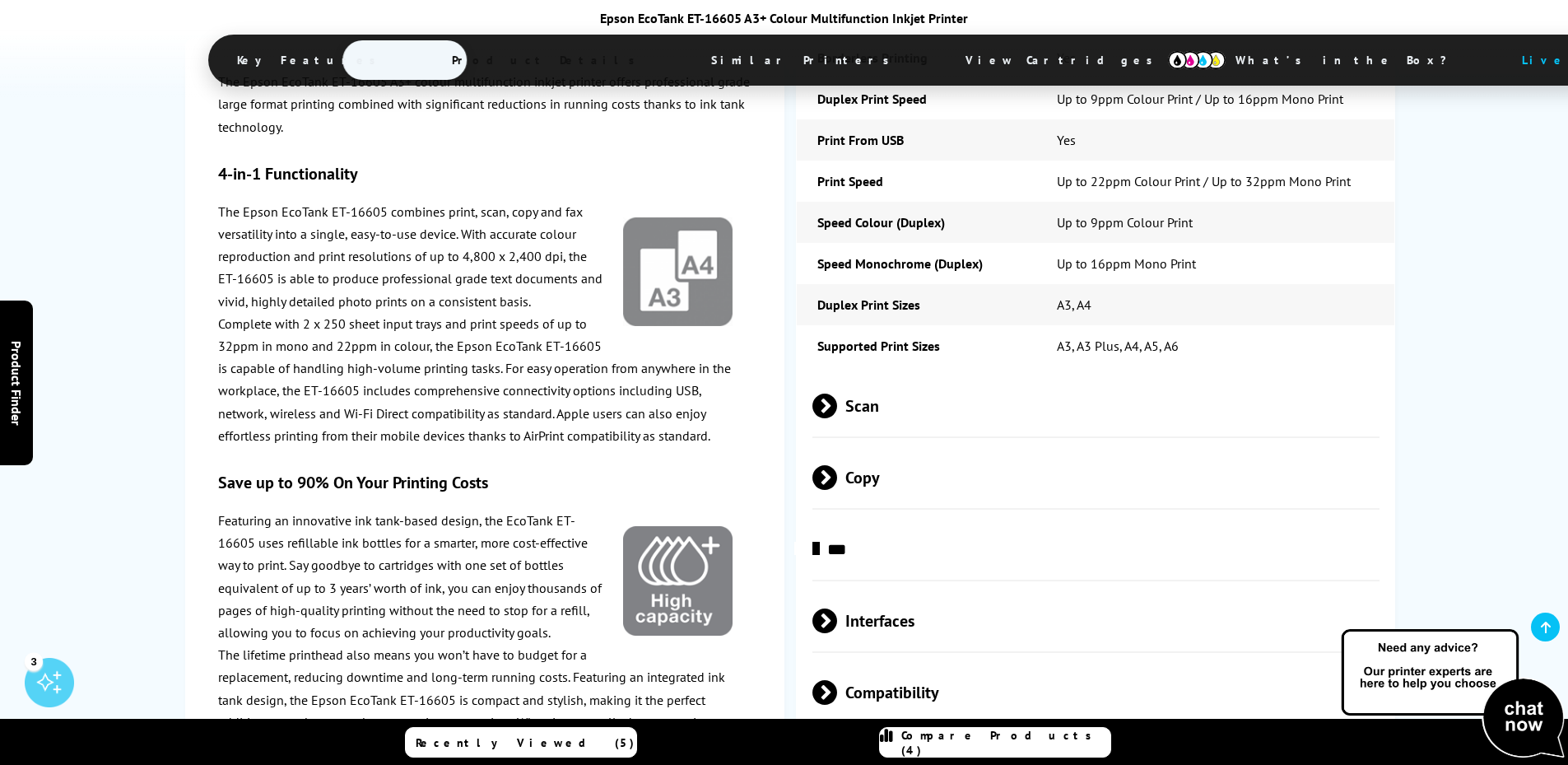
click at [837, 394] on span at bounding box center [837, 406] width 0 height 24
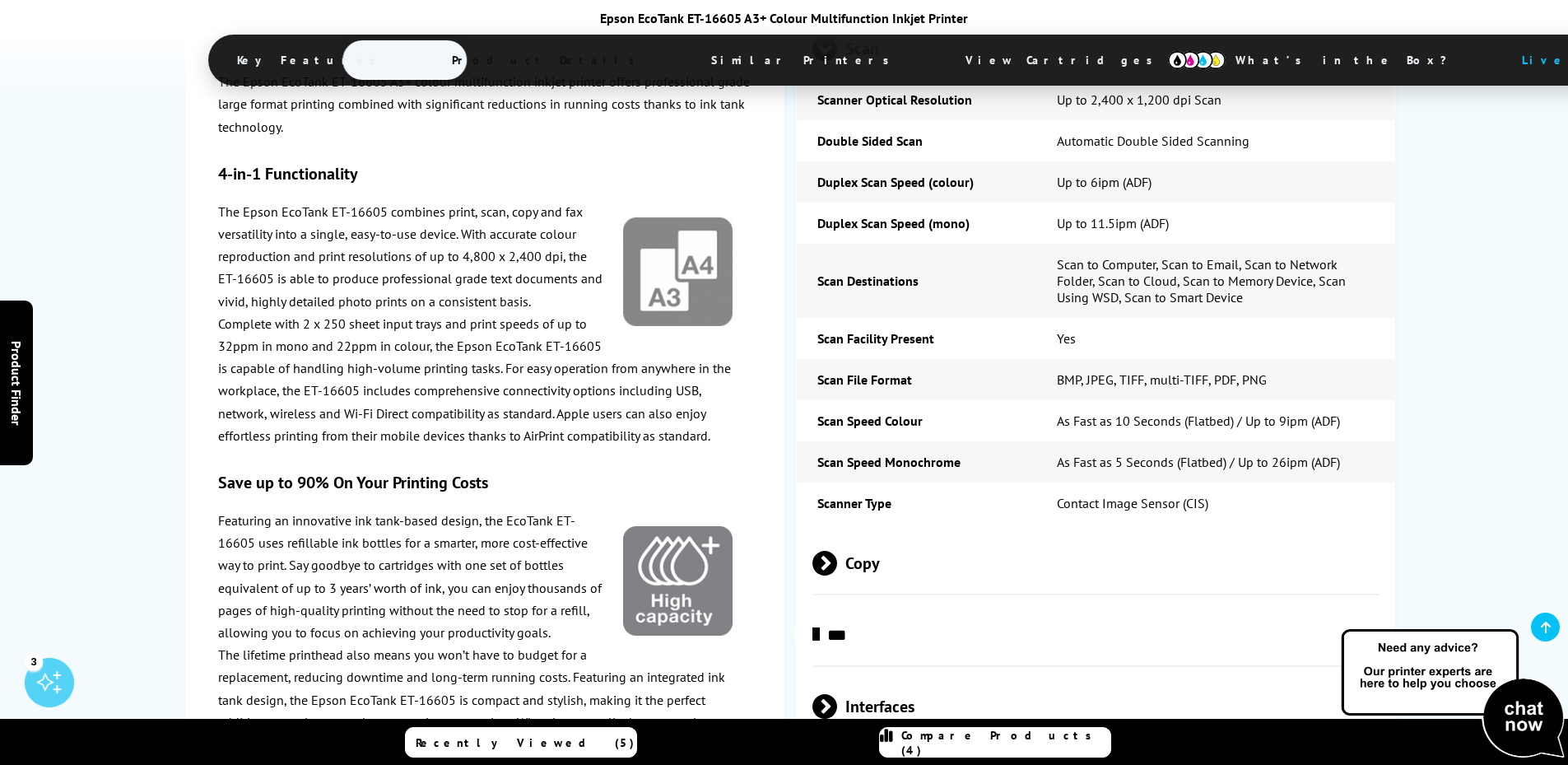
scroll to position [3047, 0]
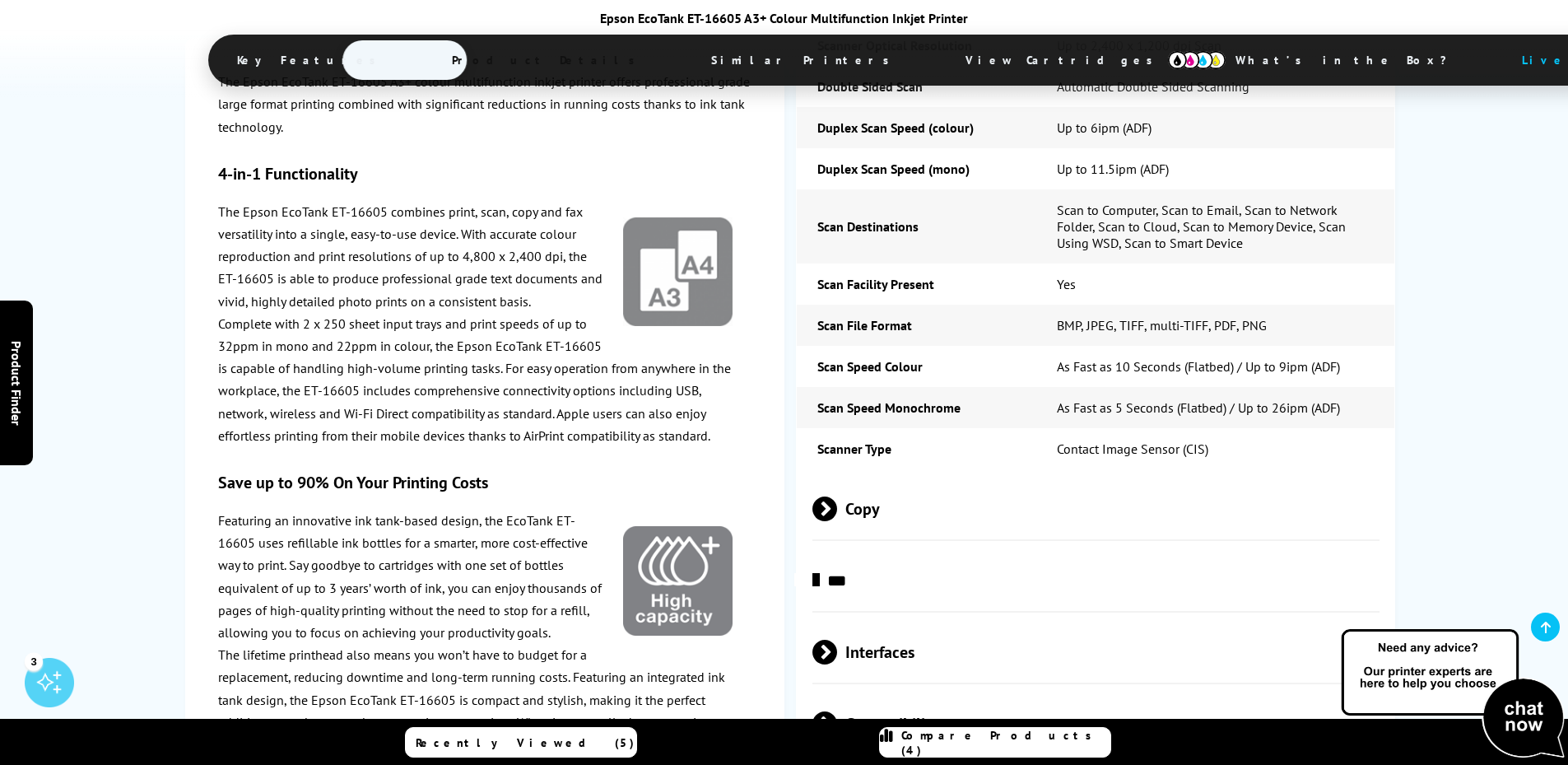
click at [837, 496] on span at bounding box center [837, 508] width 0 height 24
click at [823, 521] on span at bounding box center [824, 521] width 24 height 0
click at [819, 569] on span at bounding box center [819, 580] width 0 height 24
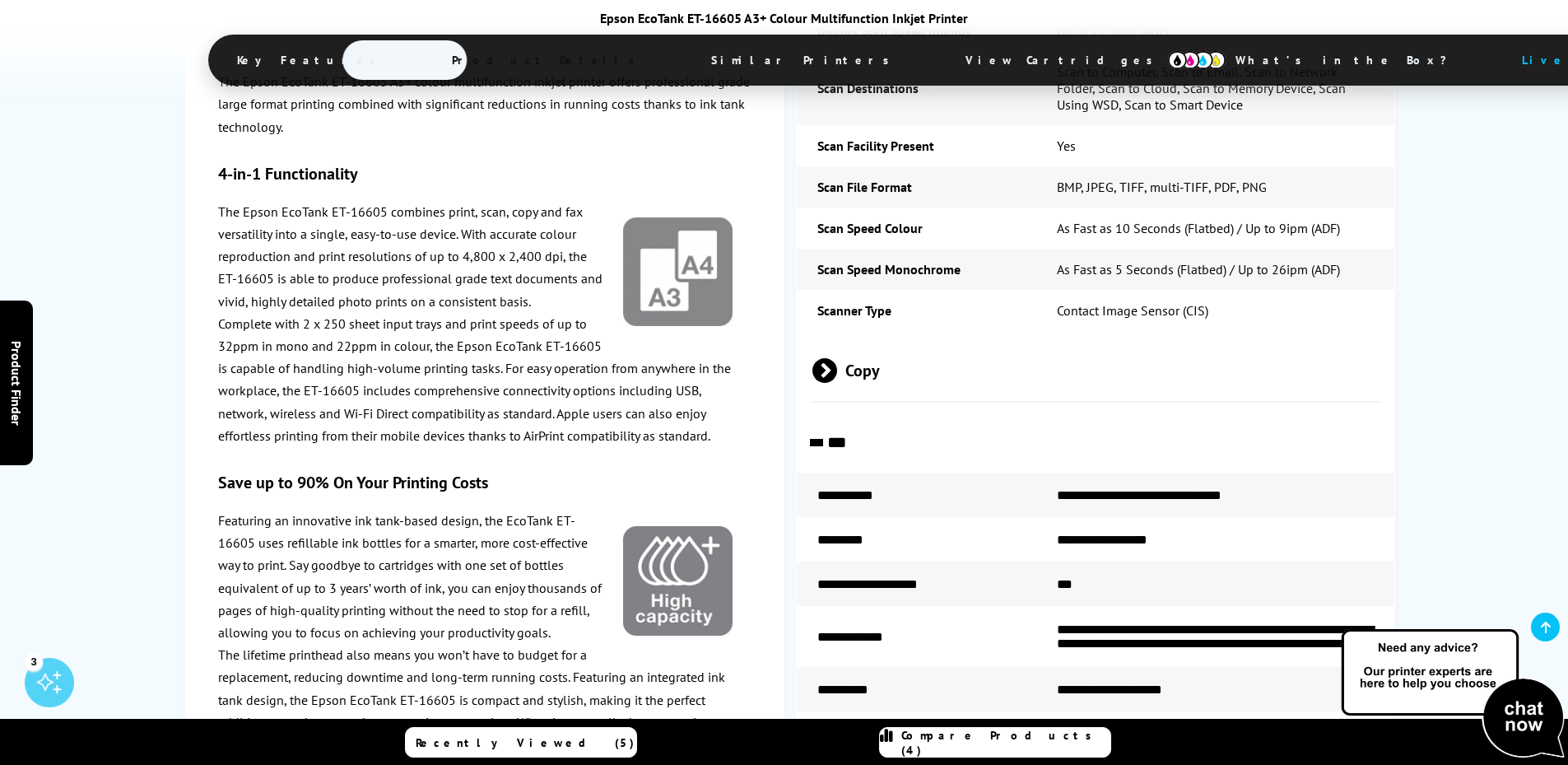
scroll to position [3293, 0]
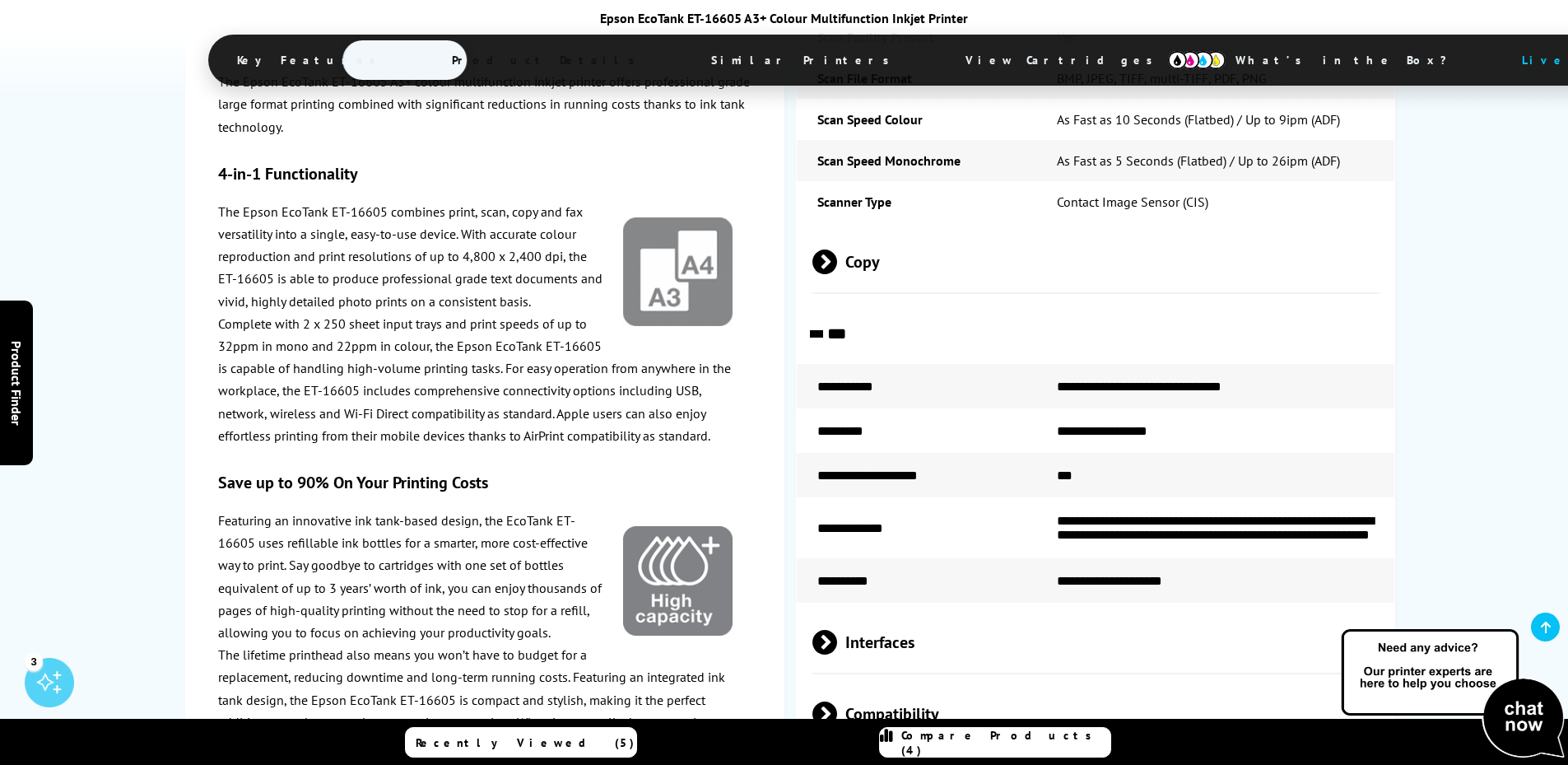
click at [823, 337] on span at bounding box center [815, 337] width 24 height 0
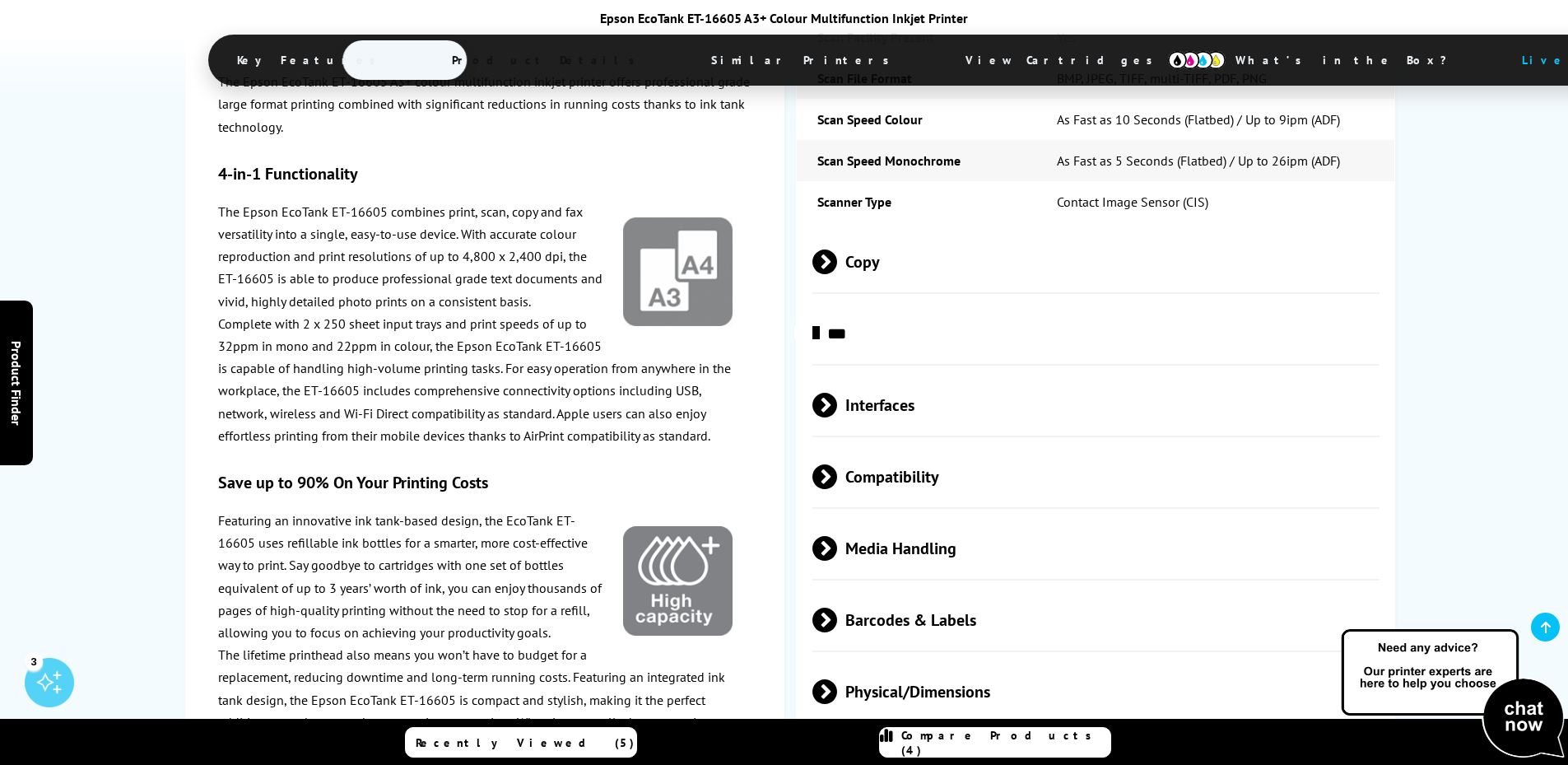
click at [837, 393] on span at bounding box center [837, 405] width 0 height 24
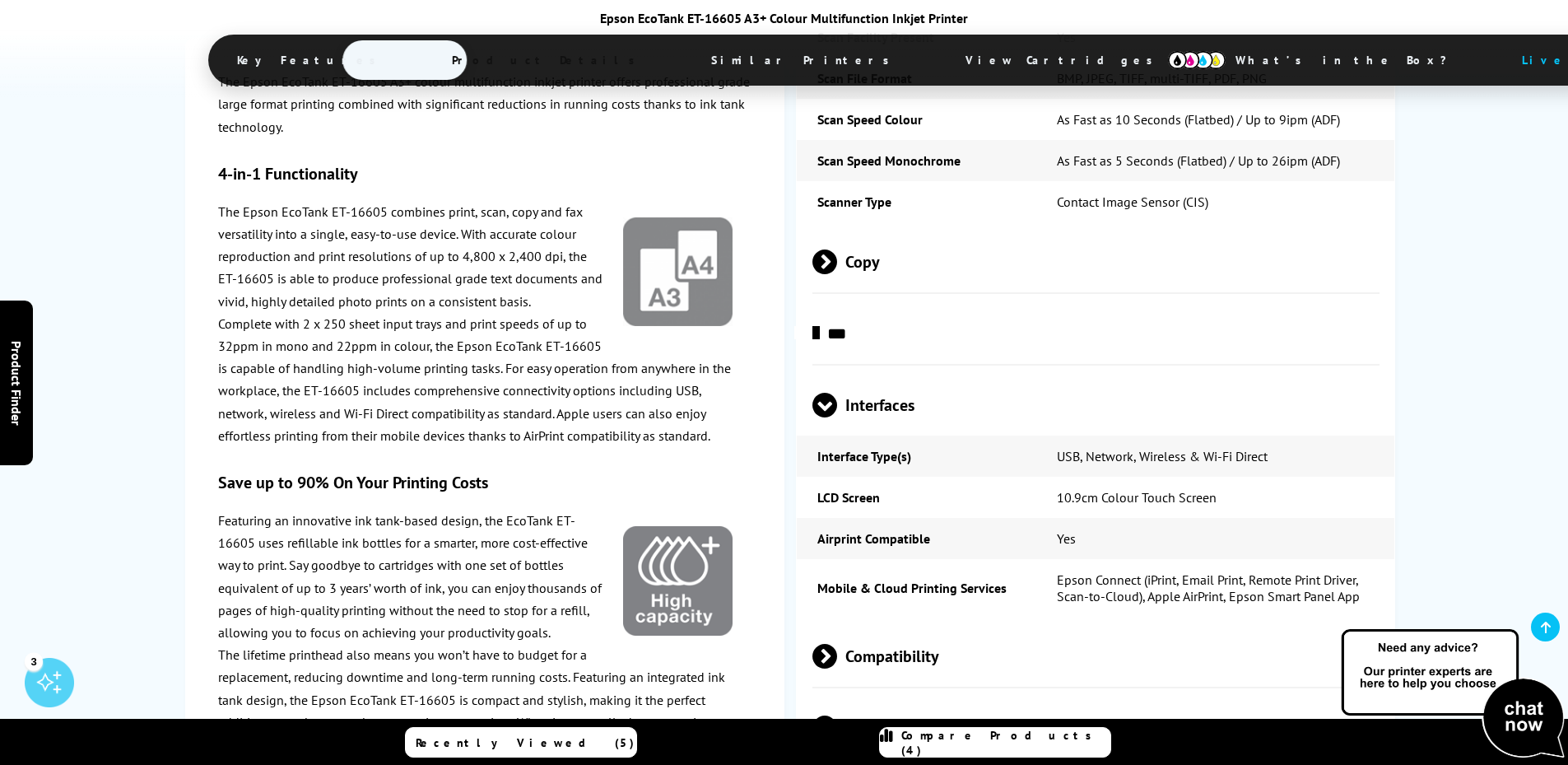
click at [821, 417] on span at bounding box center [824, 417] width 24 height 0
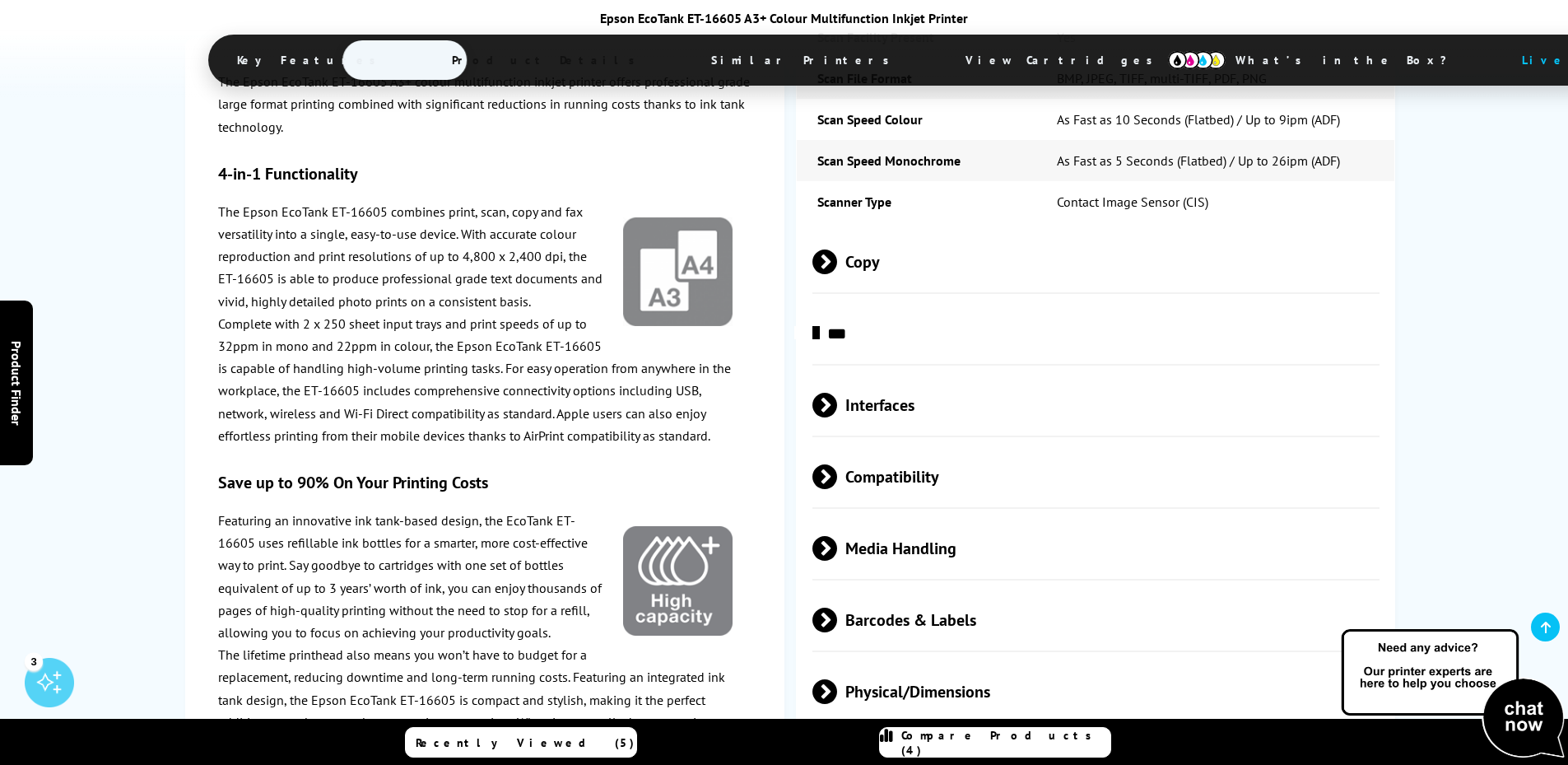
click at [837, 464] on span at bounding box center [837, 476] width 0 height 24
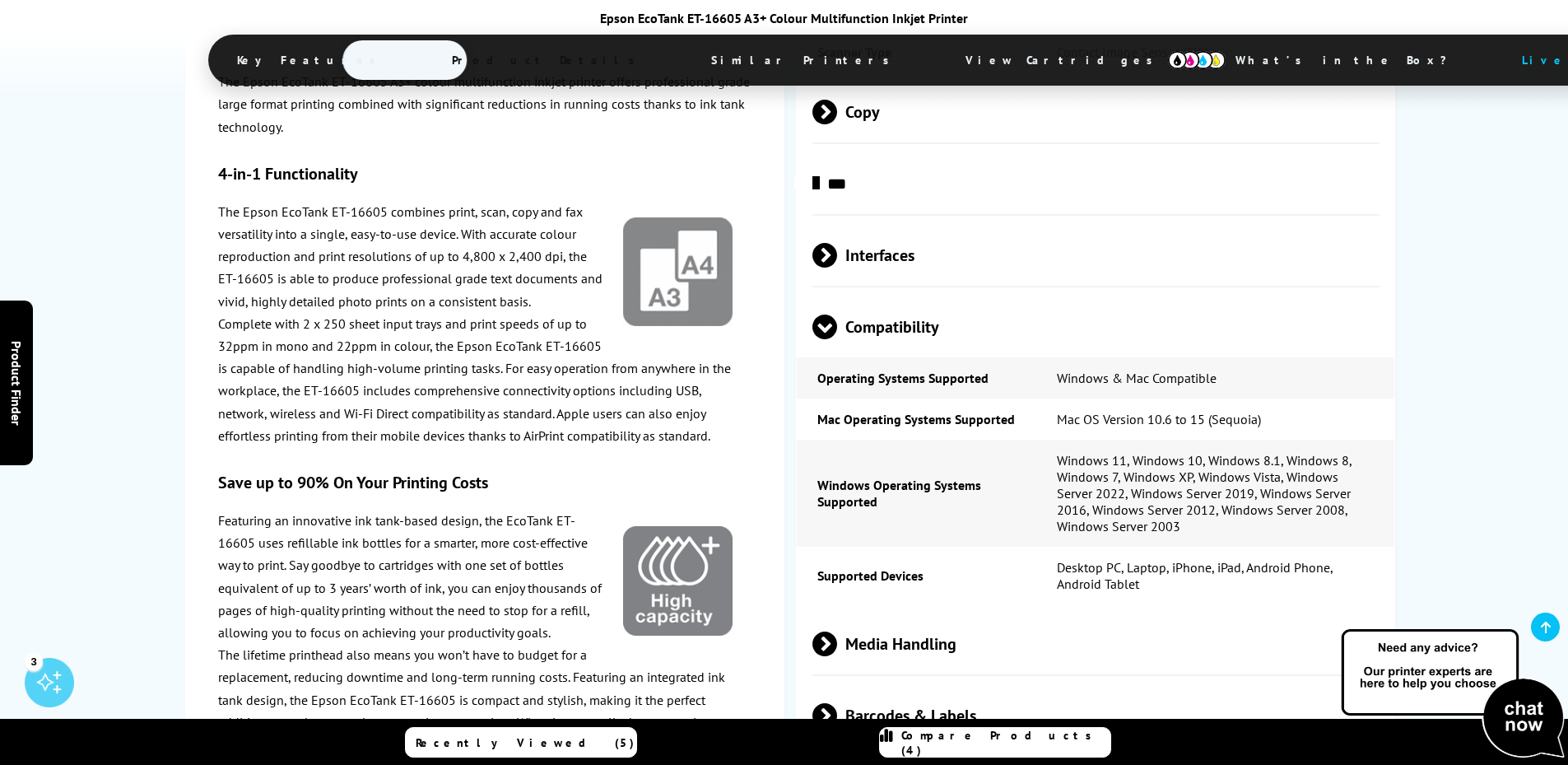
scroll to position [3458, 0]
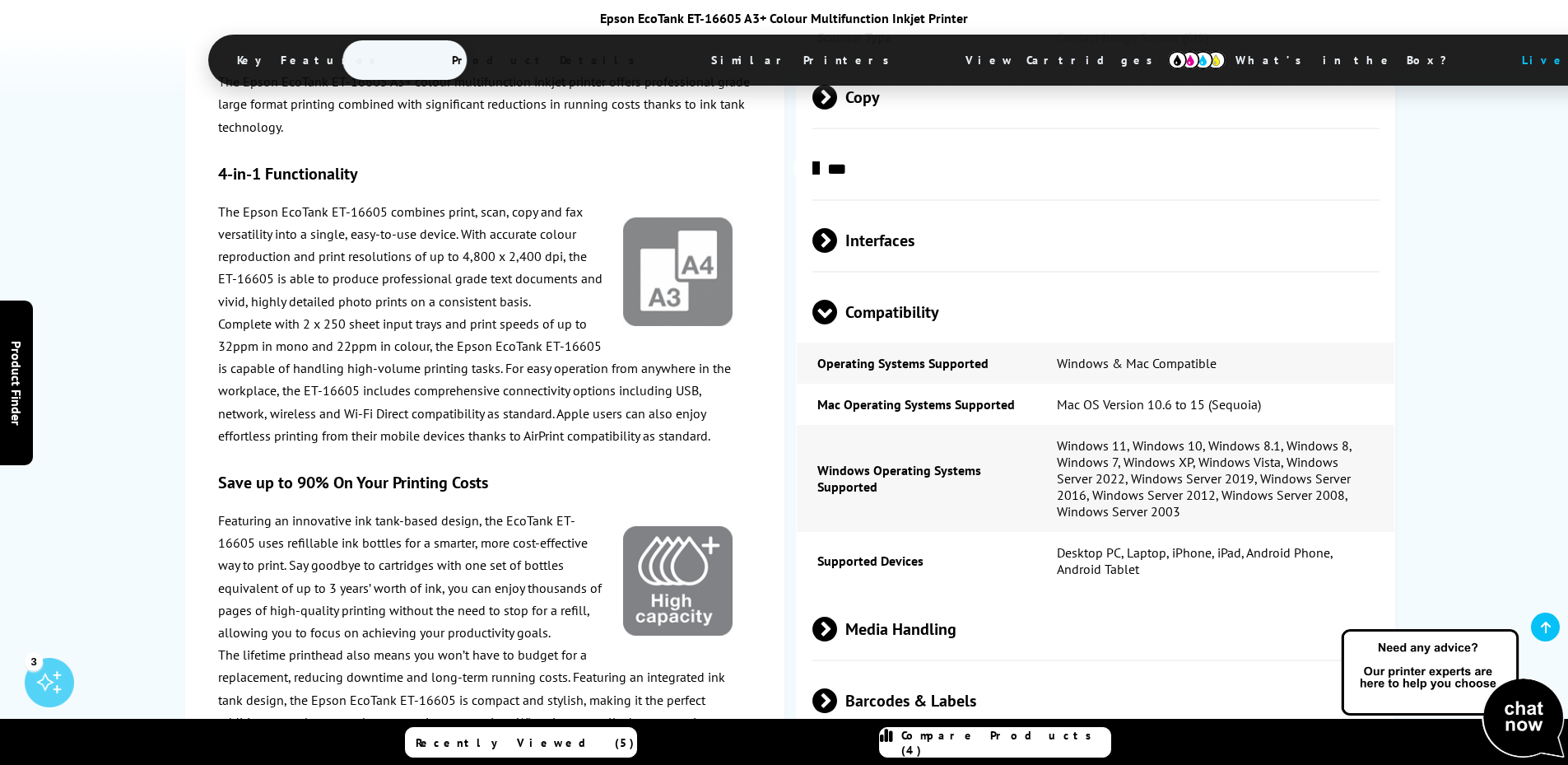
click at [824, 324] on span at bounding box center [824, 324] width 24 height 0
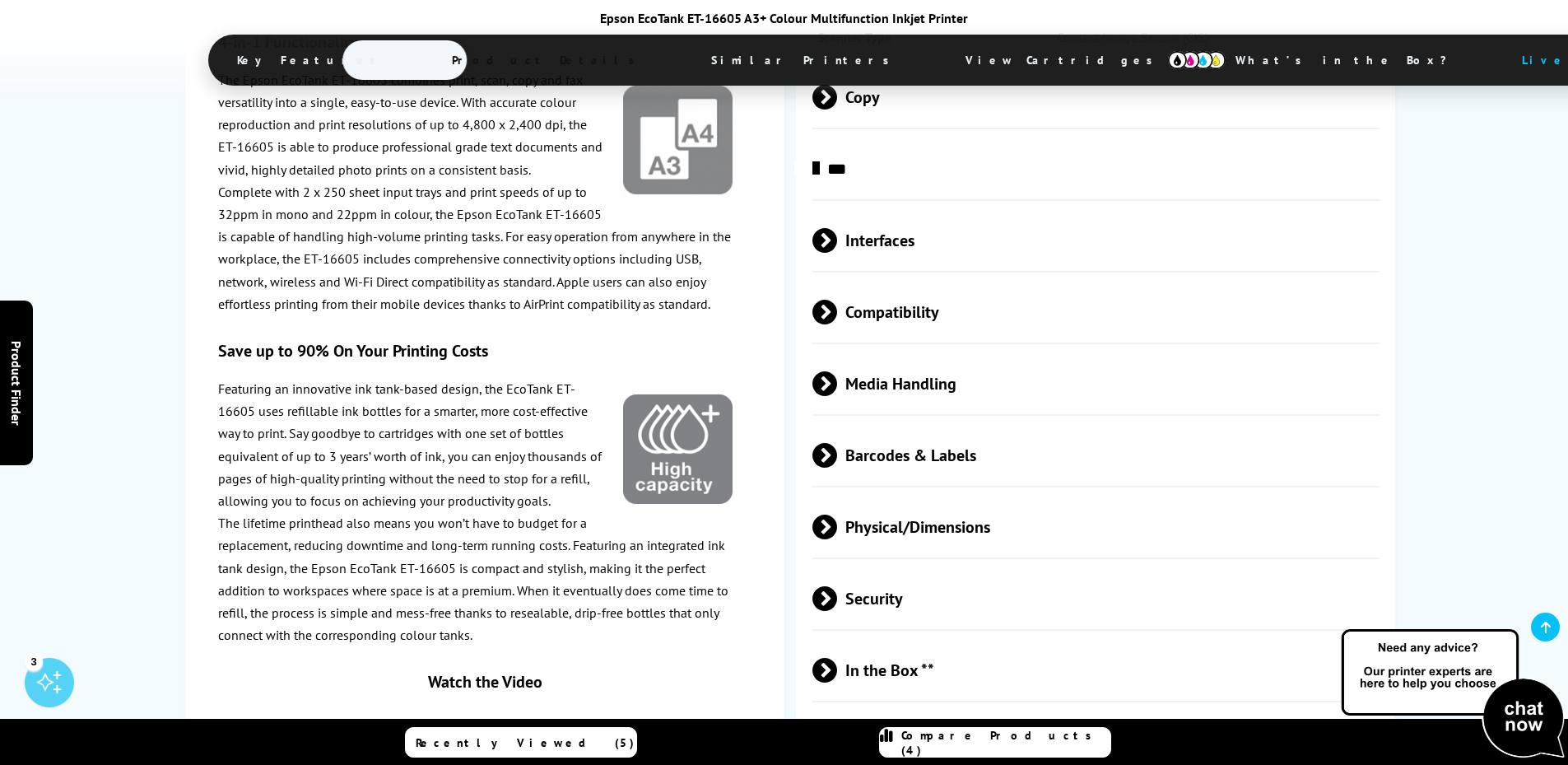
click at [837, 371] on span at bounding box center [837, 383] width 0 height 24
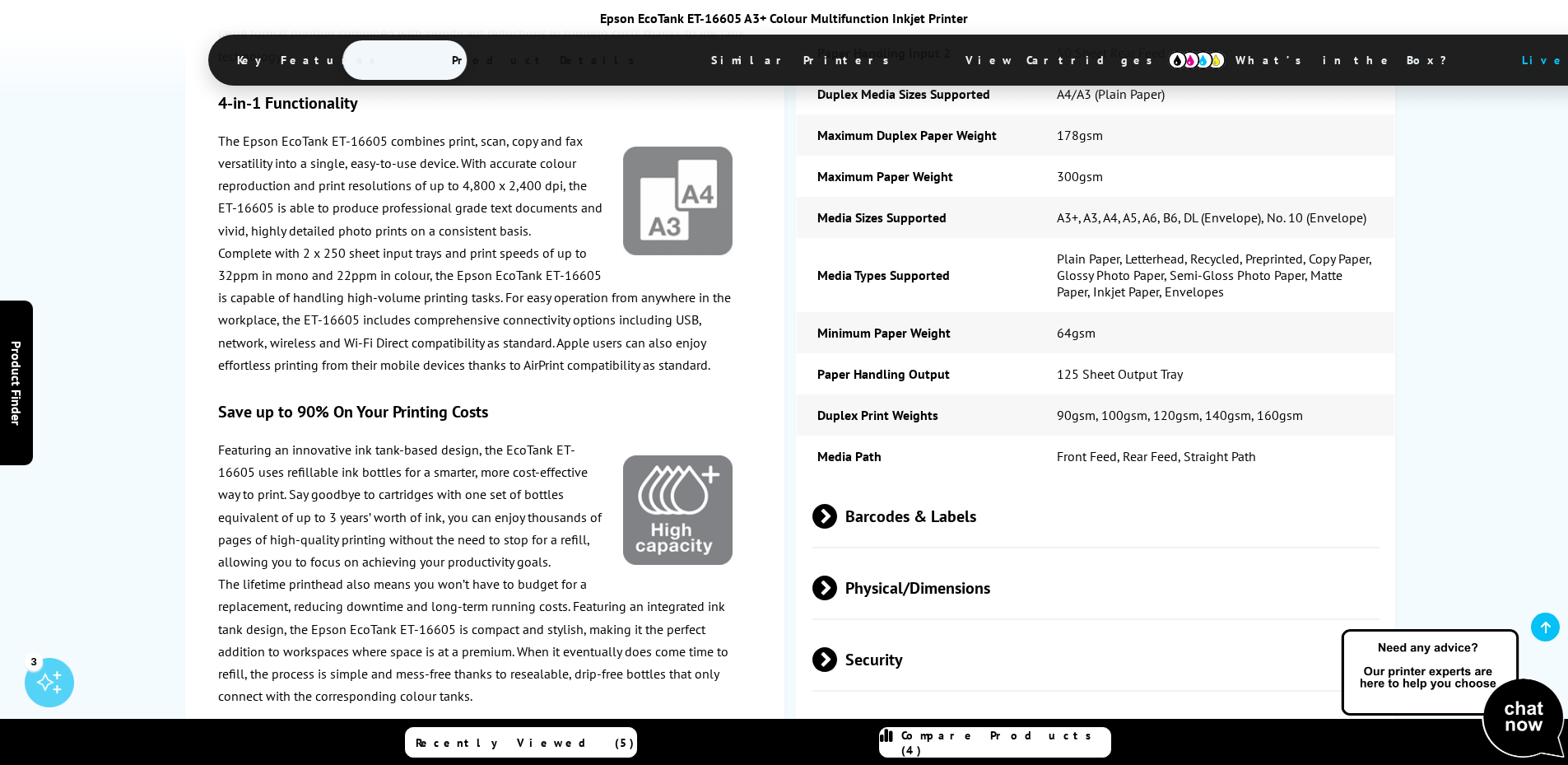
scroll to position [3952, 0]
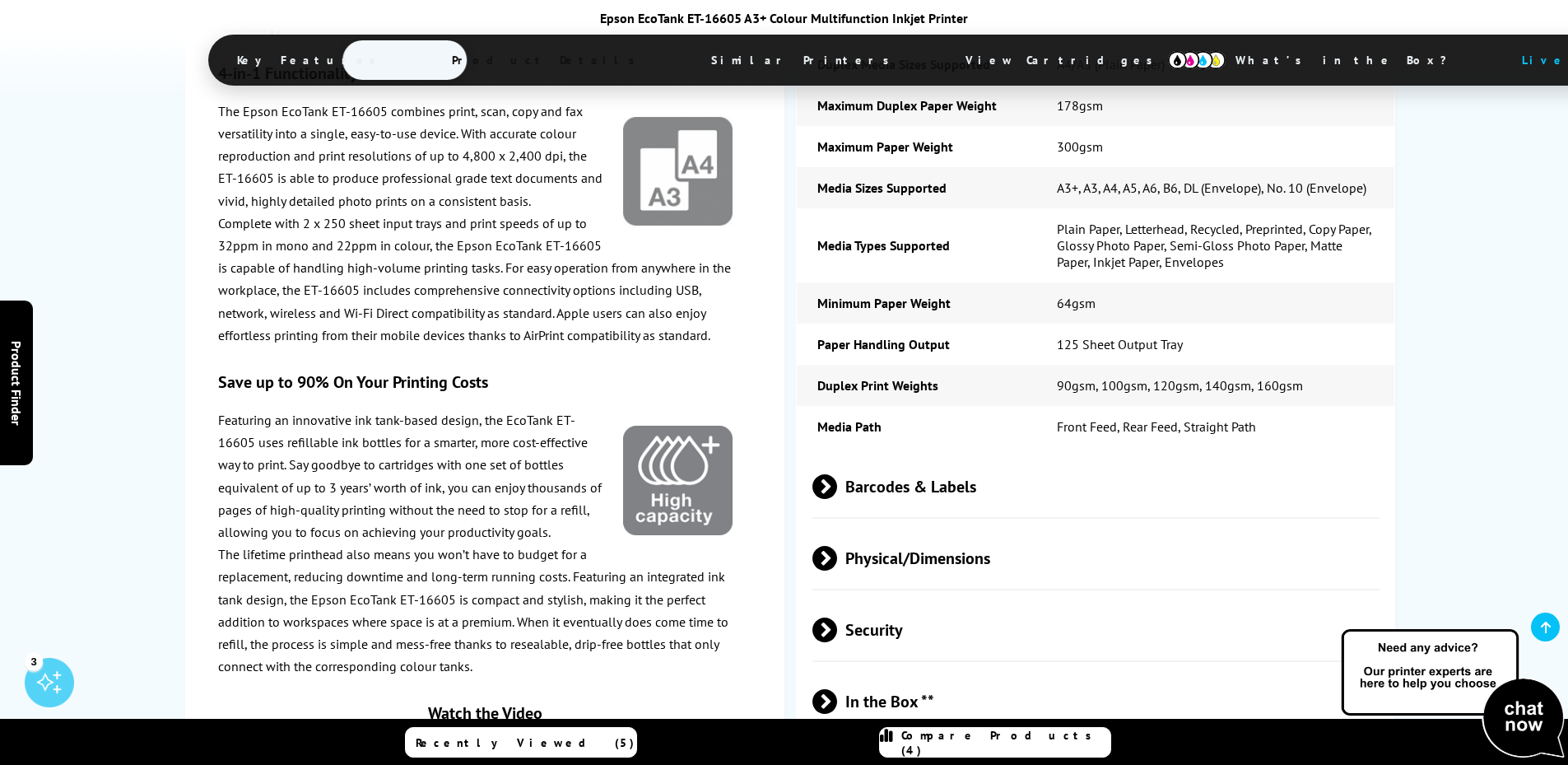
click at [837, 546] on span at bounding box center [837, 558] width 0 height 24
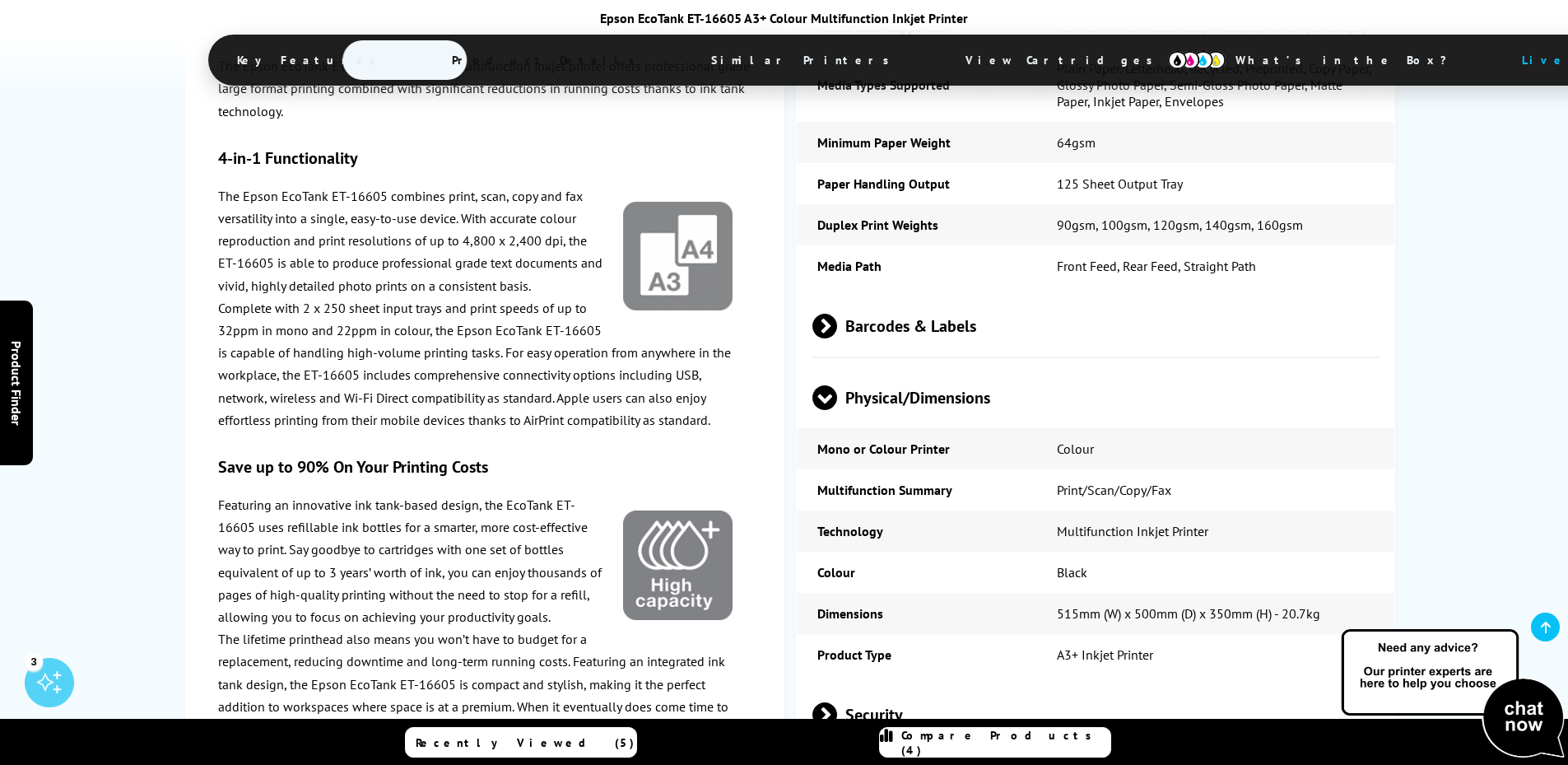
scroll to position [4116, 0]
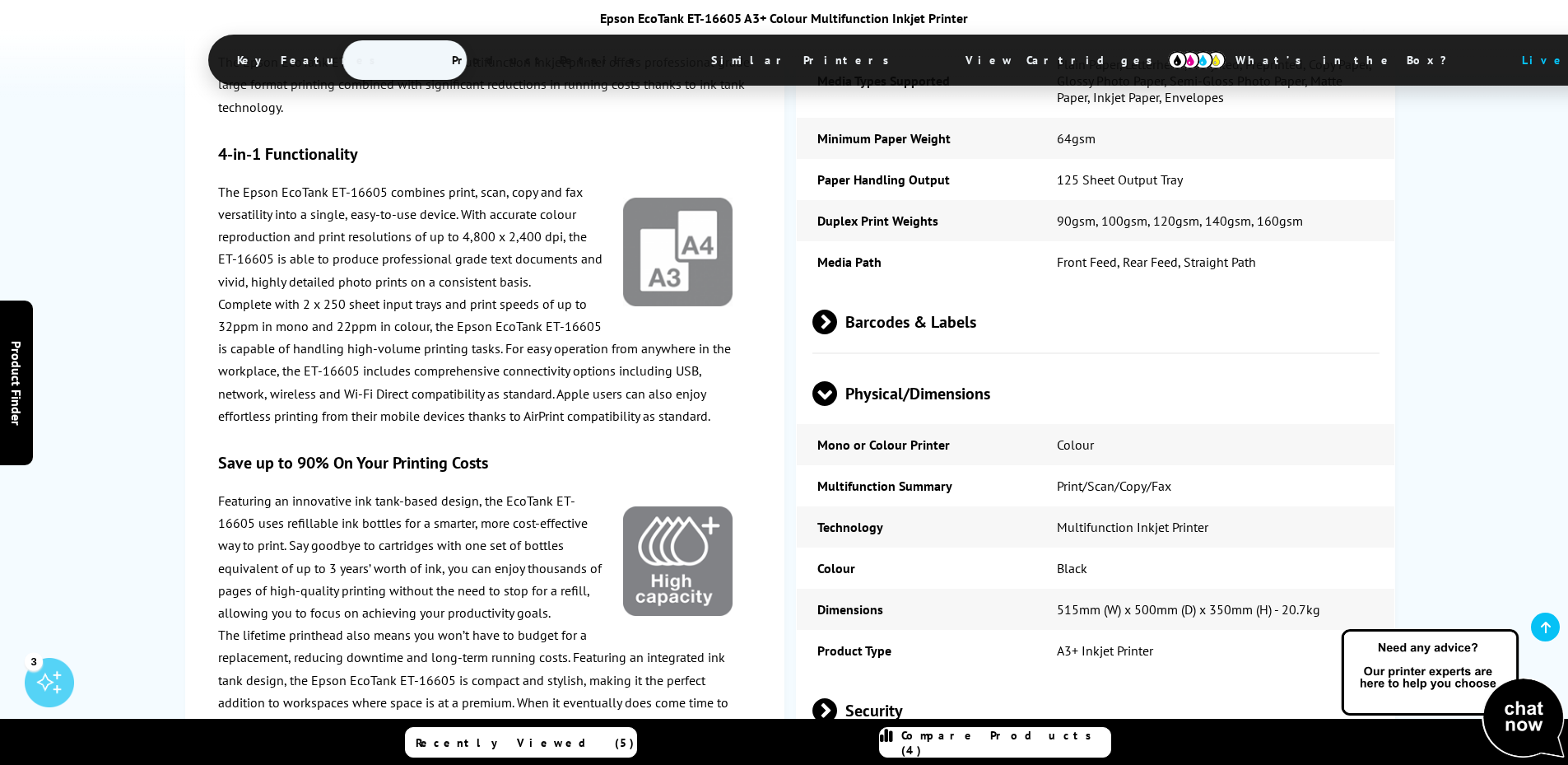
click at [828, 406] on span at bounding box center [824, 406] width 24 height 0
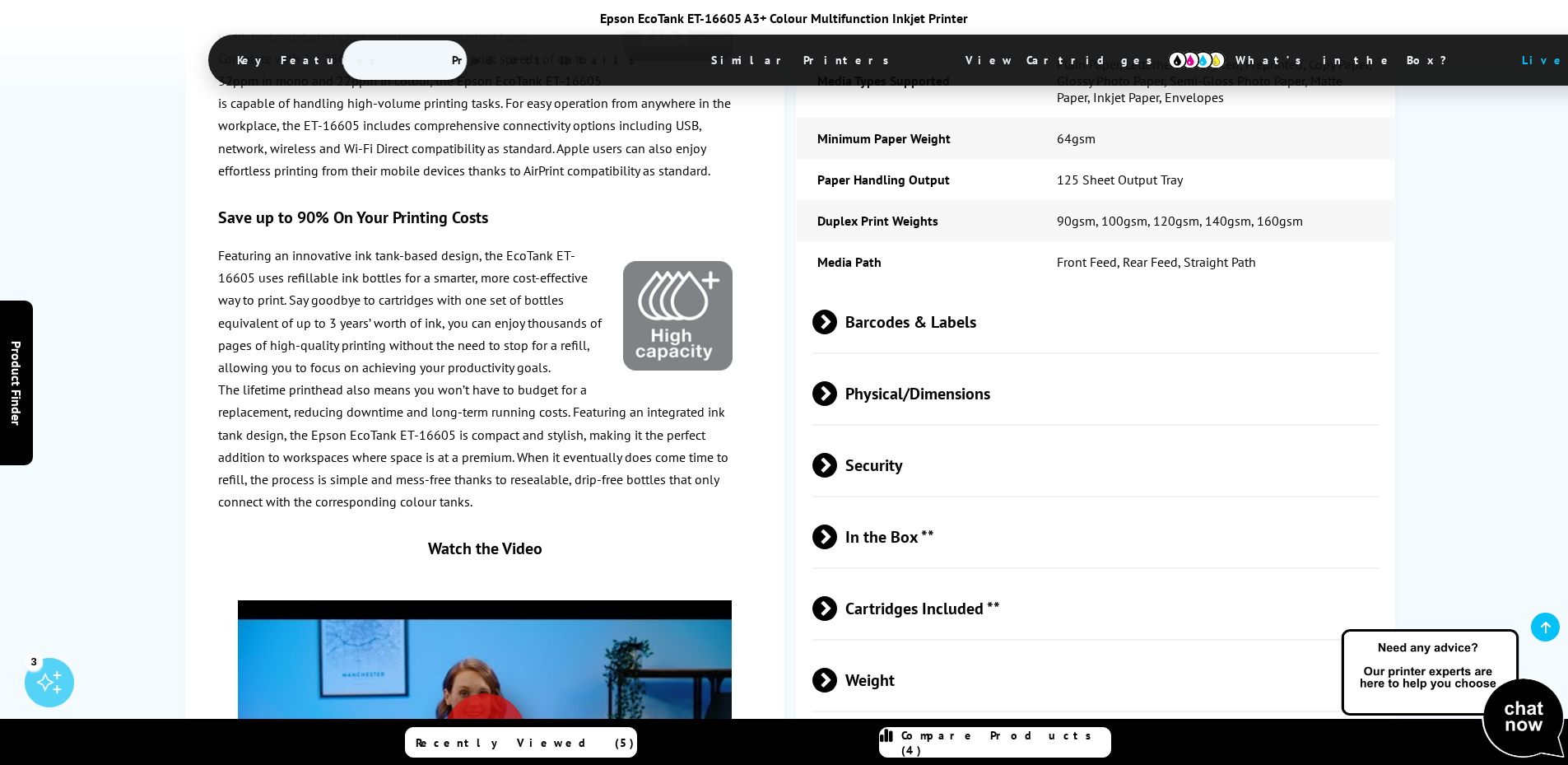
click at [837, 453] on span at bounding box center [837, 464] width 0 height 24
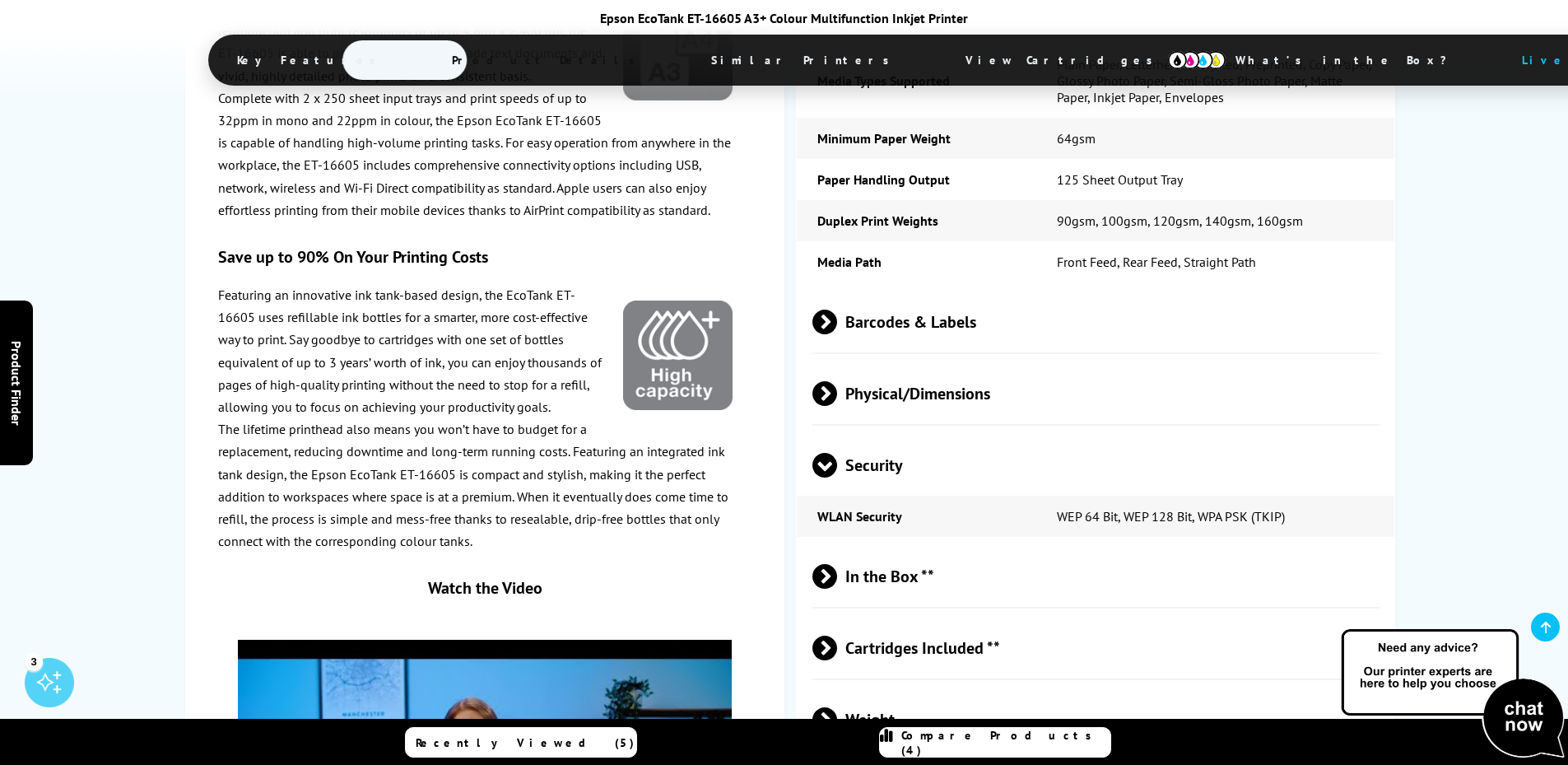
click at [827, 478] on span at bounding box center [824, 478] width 24 height 0
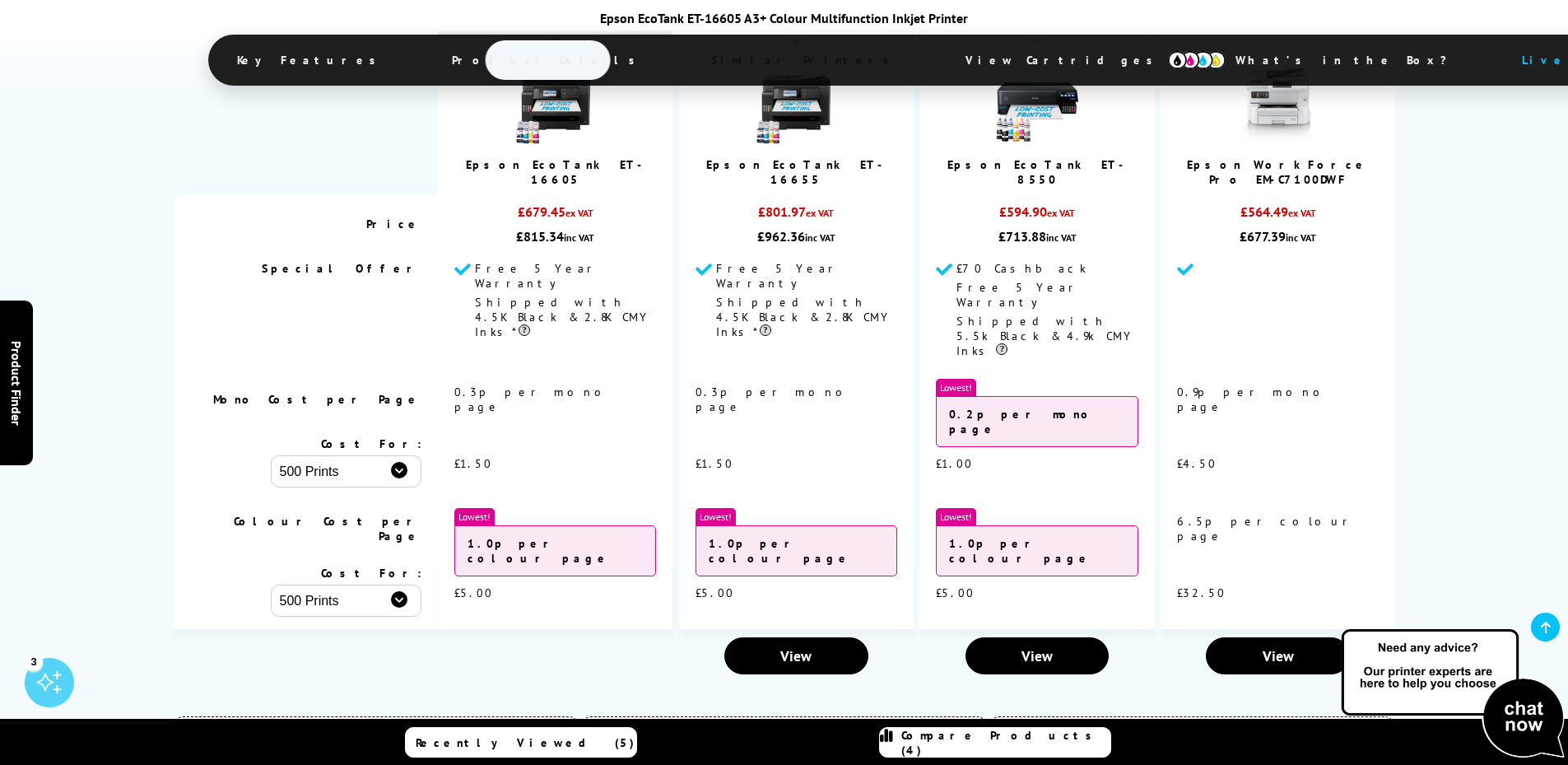
scroll to position [5187, 0]
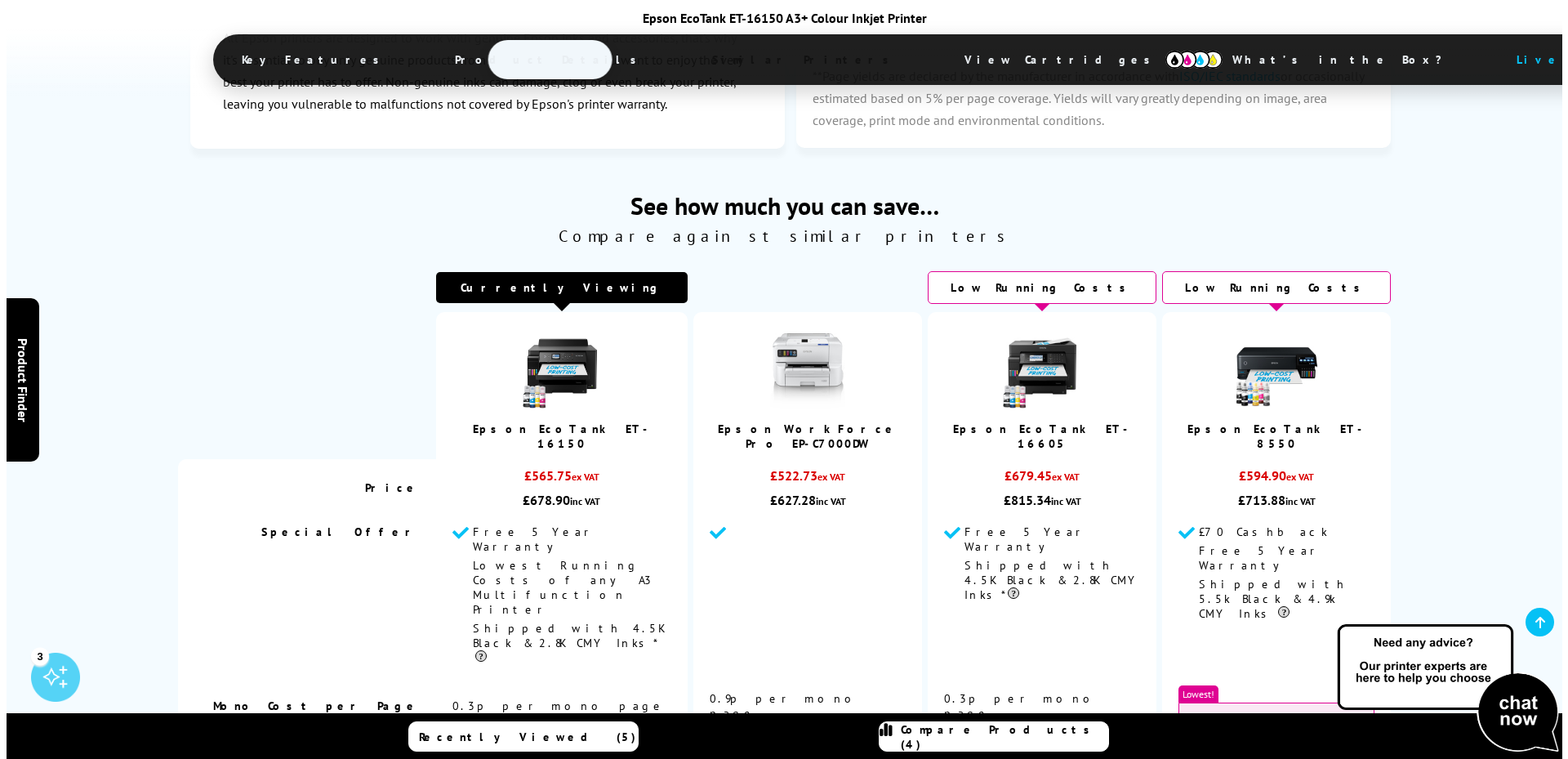
scroll to position [3361, 0]
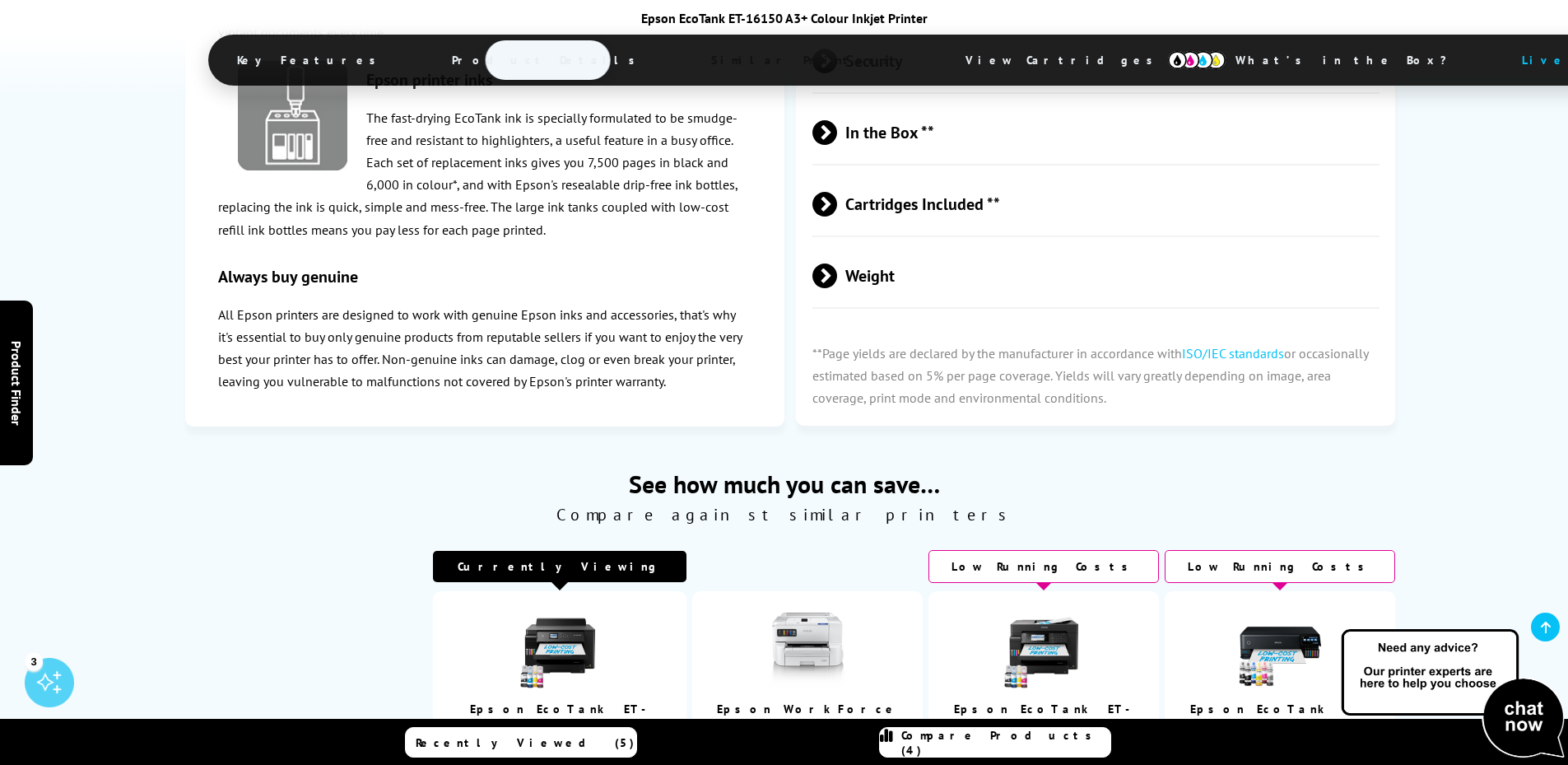
click at [979, 748] on span "Compare Products (4)" at bounding box center [1006, 742] width 209 height 29
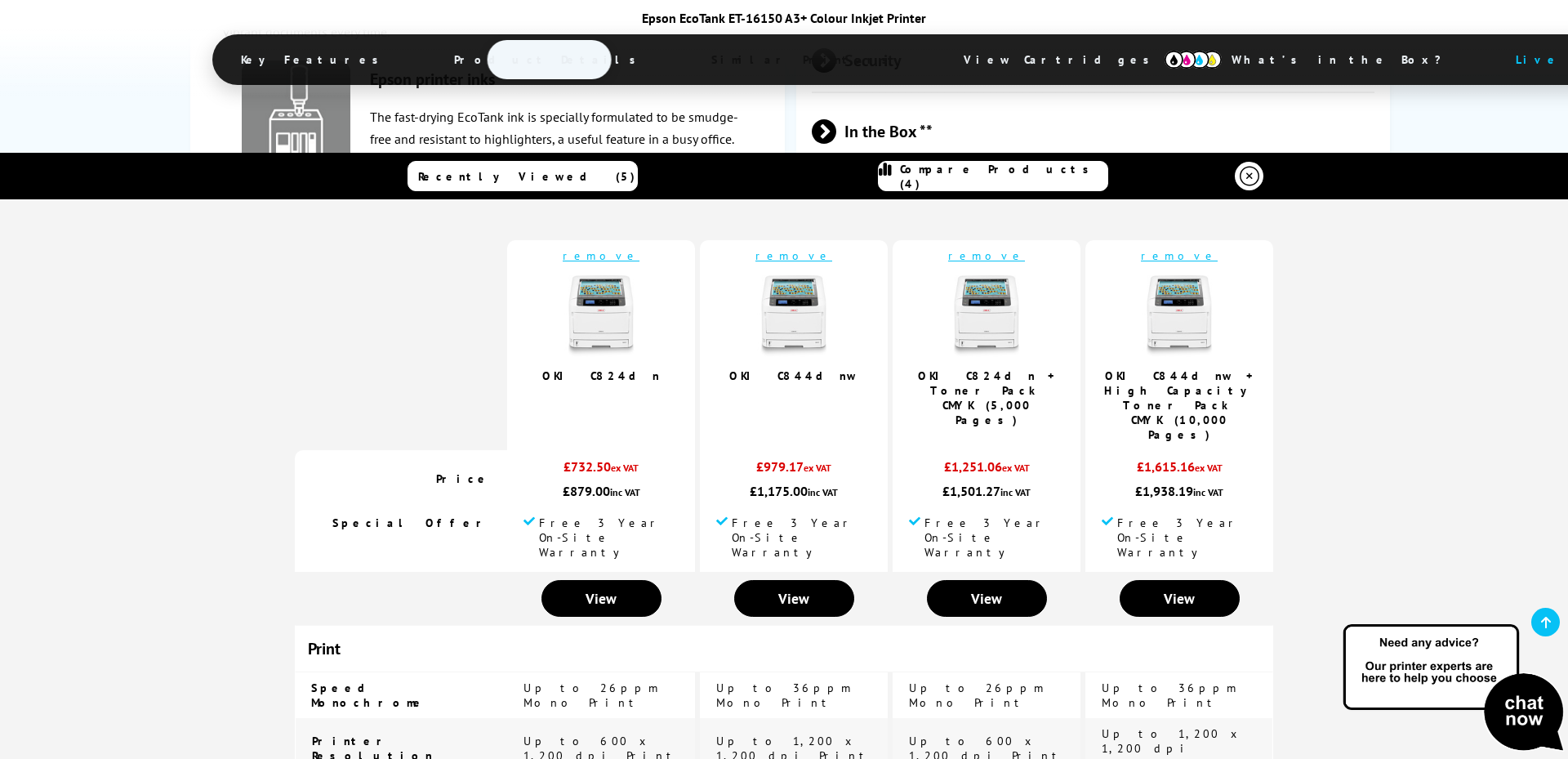
click at [785, 253] on link "remove" at bounding box center [794, 256] width 77 height 15
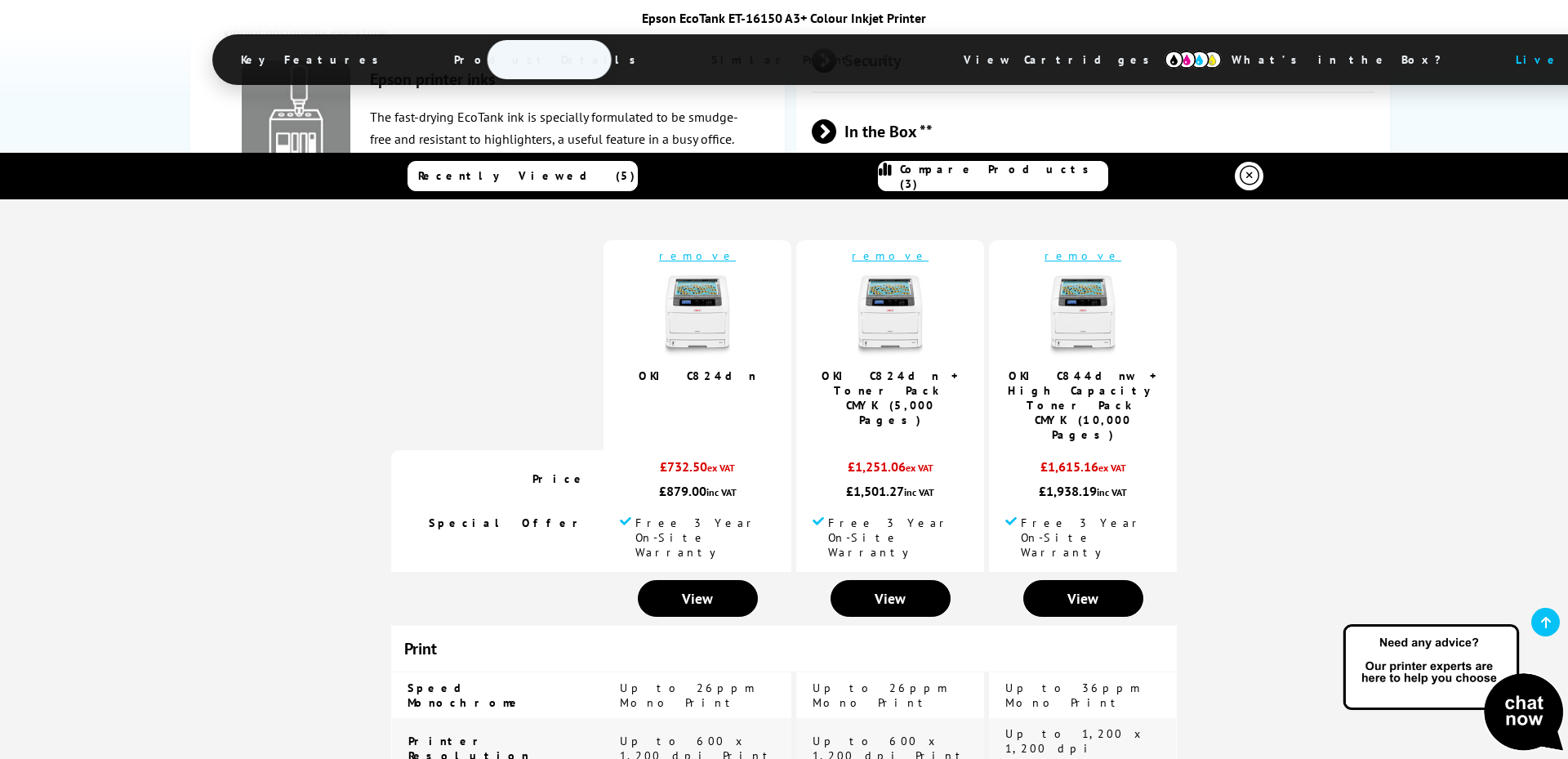
click at [701, 256] on link "remove" at bounding box center [697, 256] width 77 height 15
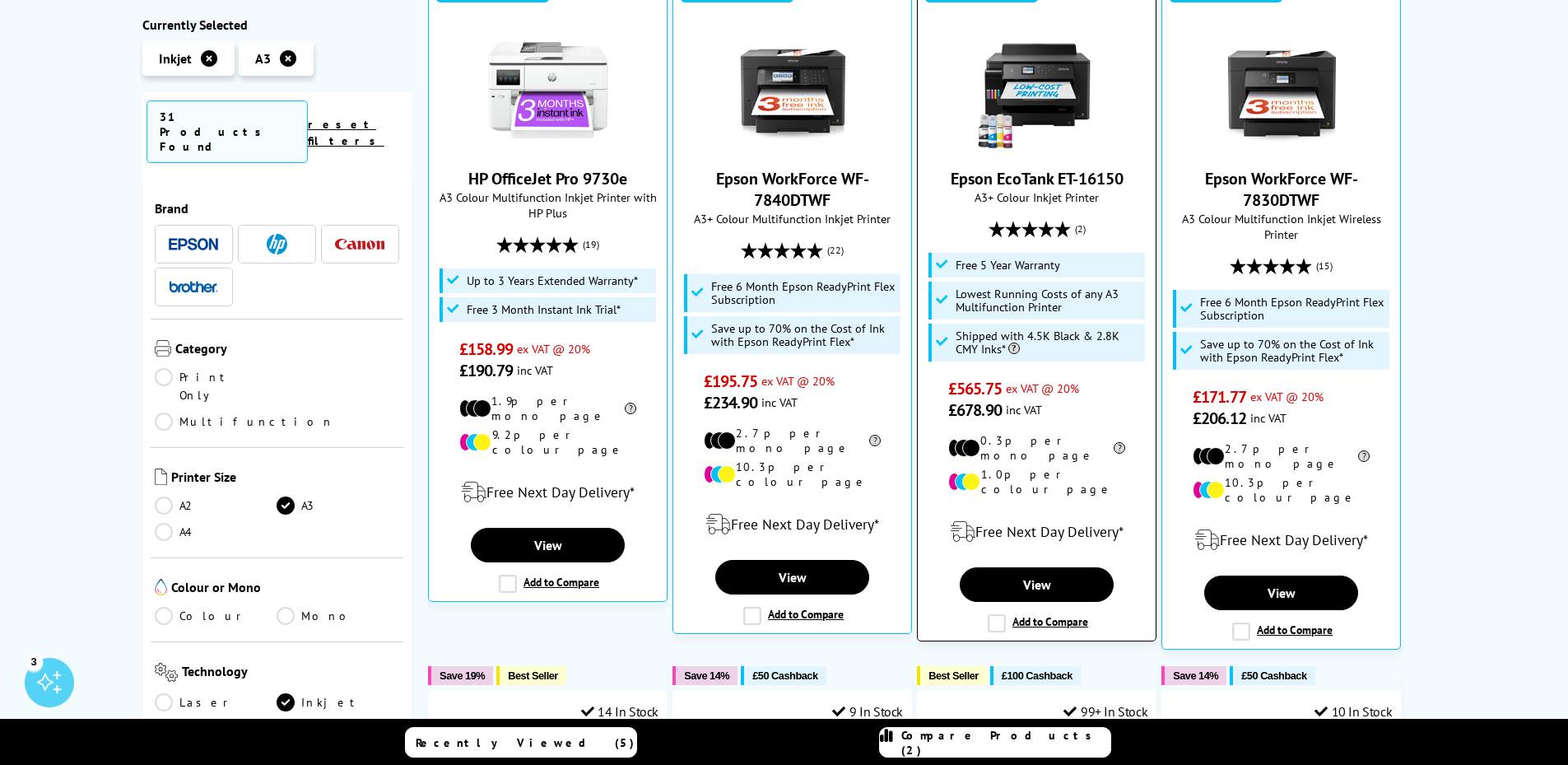
click at [996, 614] on label "Add to Compare" at bounding box center [1038, 623] width 101 height 18
click at [0, 0] on input "Add to Compare" at bounding box center [0, 0] width 0 height 0
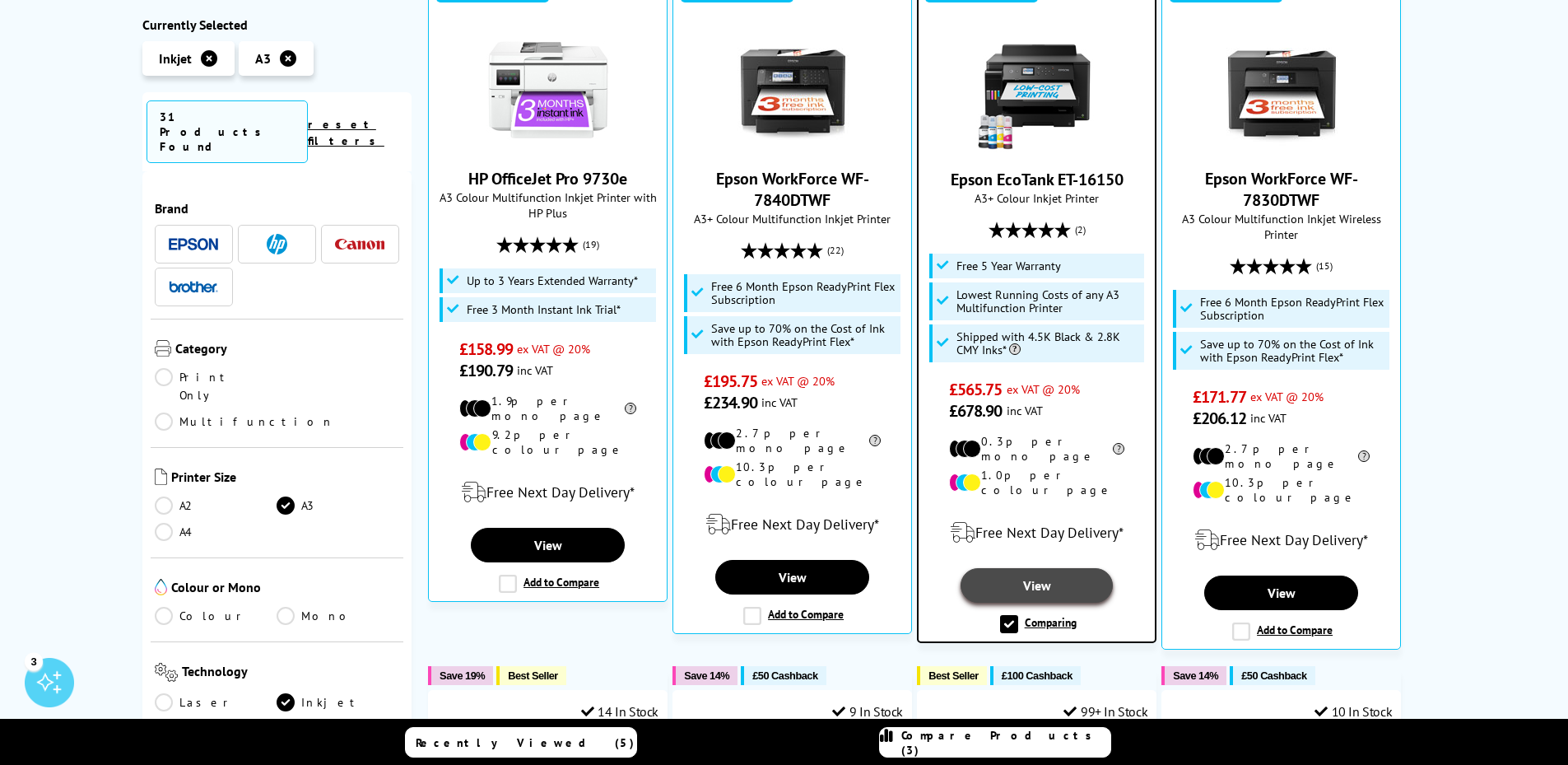
click at [1045, 569] on link "View" at bounding box center [1036, 585] width 152 height 34
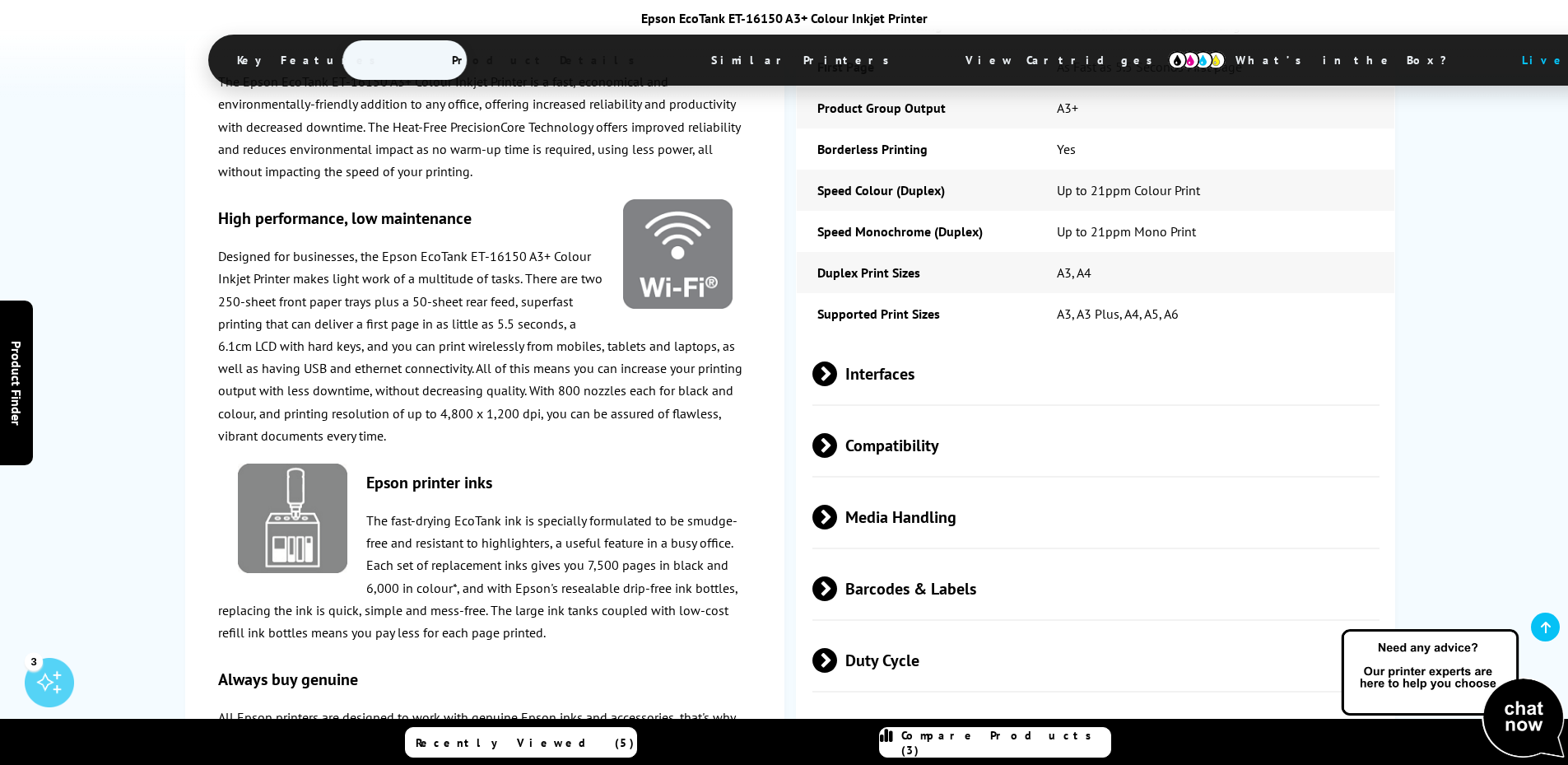
scroll to position [2552, 0]
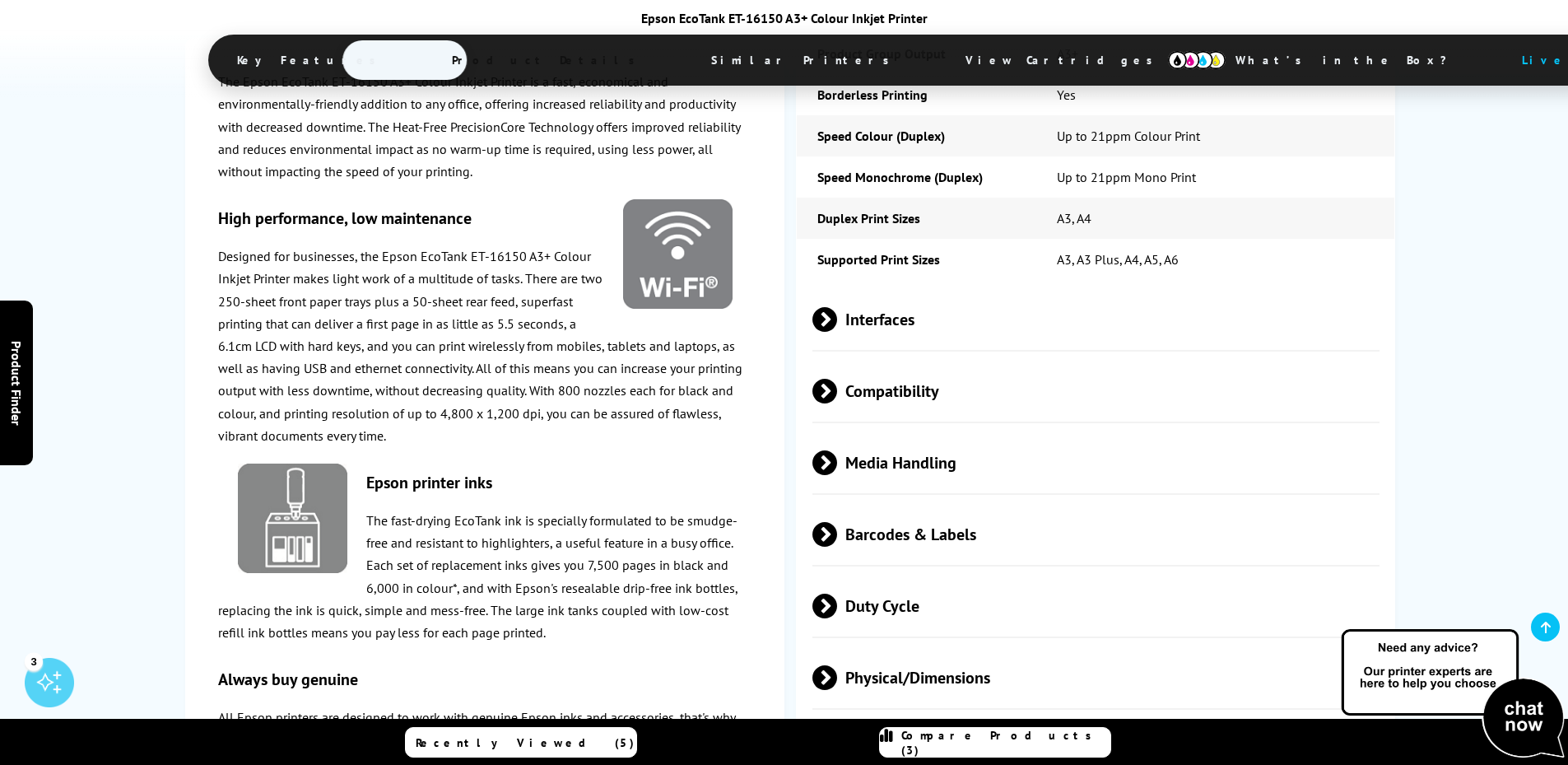
click at [837, 450] on span at bounding box center [837, 462] width 0 height 24
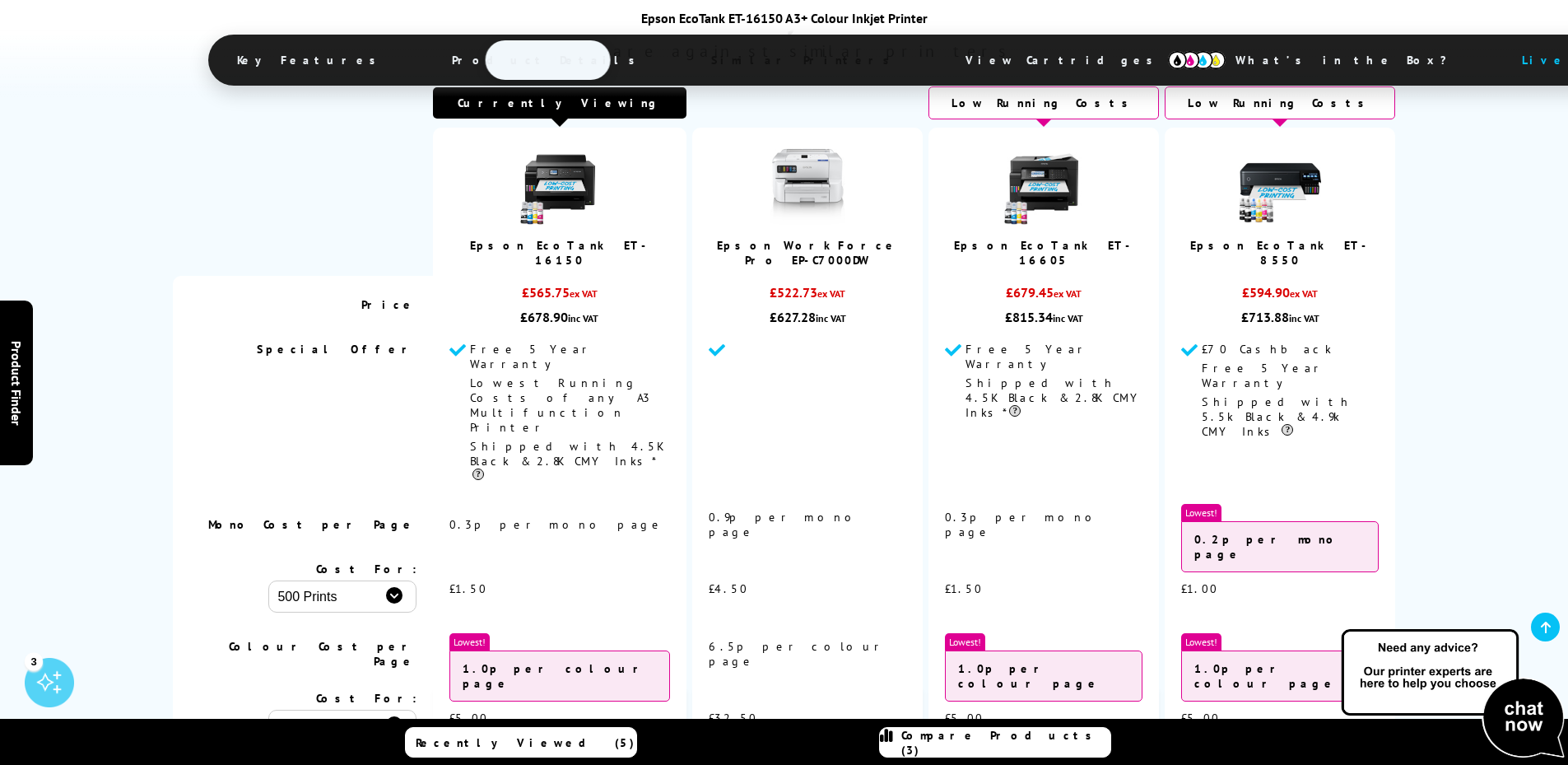
scroll to position [4116, 0]
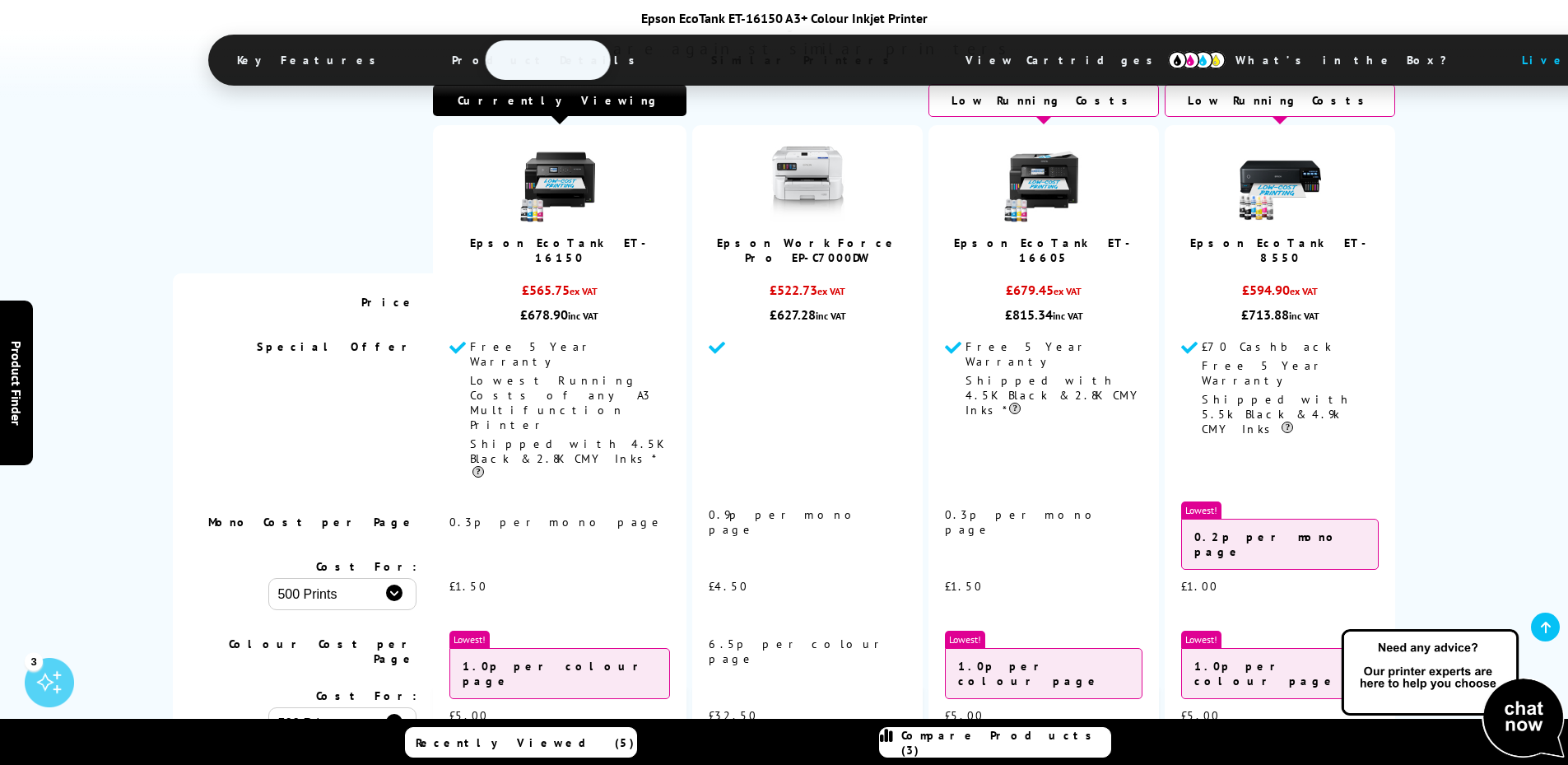
click at [1288, 235] on link "Epson EcoTank ET-8550" at bounding box center [1280, 249] width 180 height 29
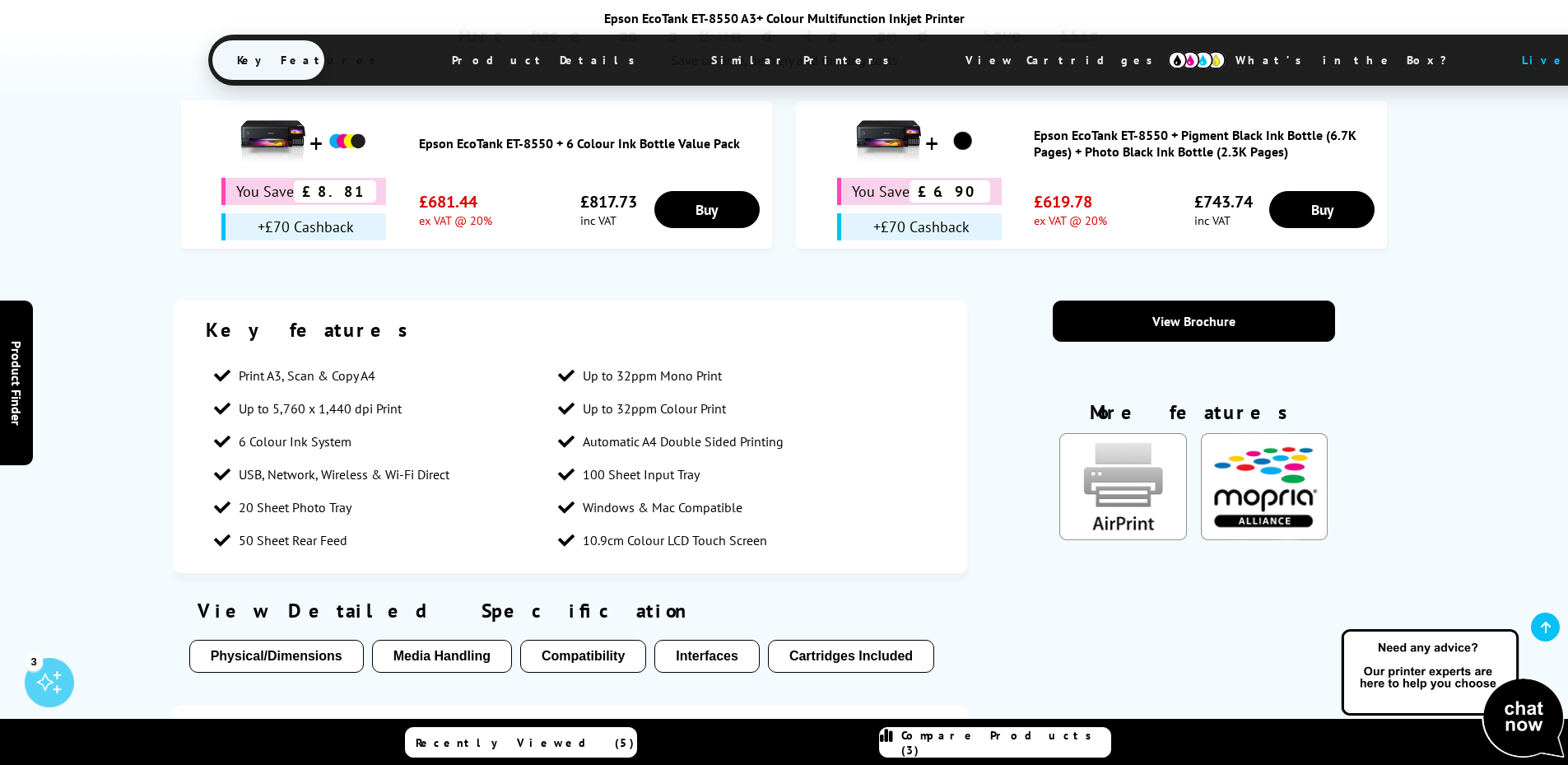
scroll to position [1153, 0]
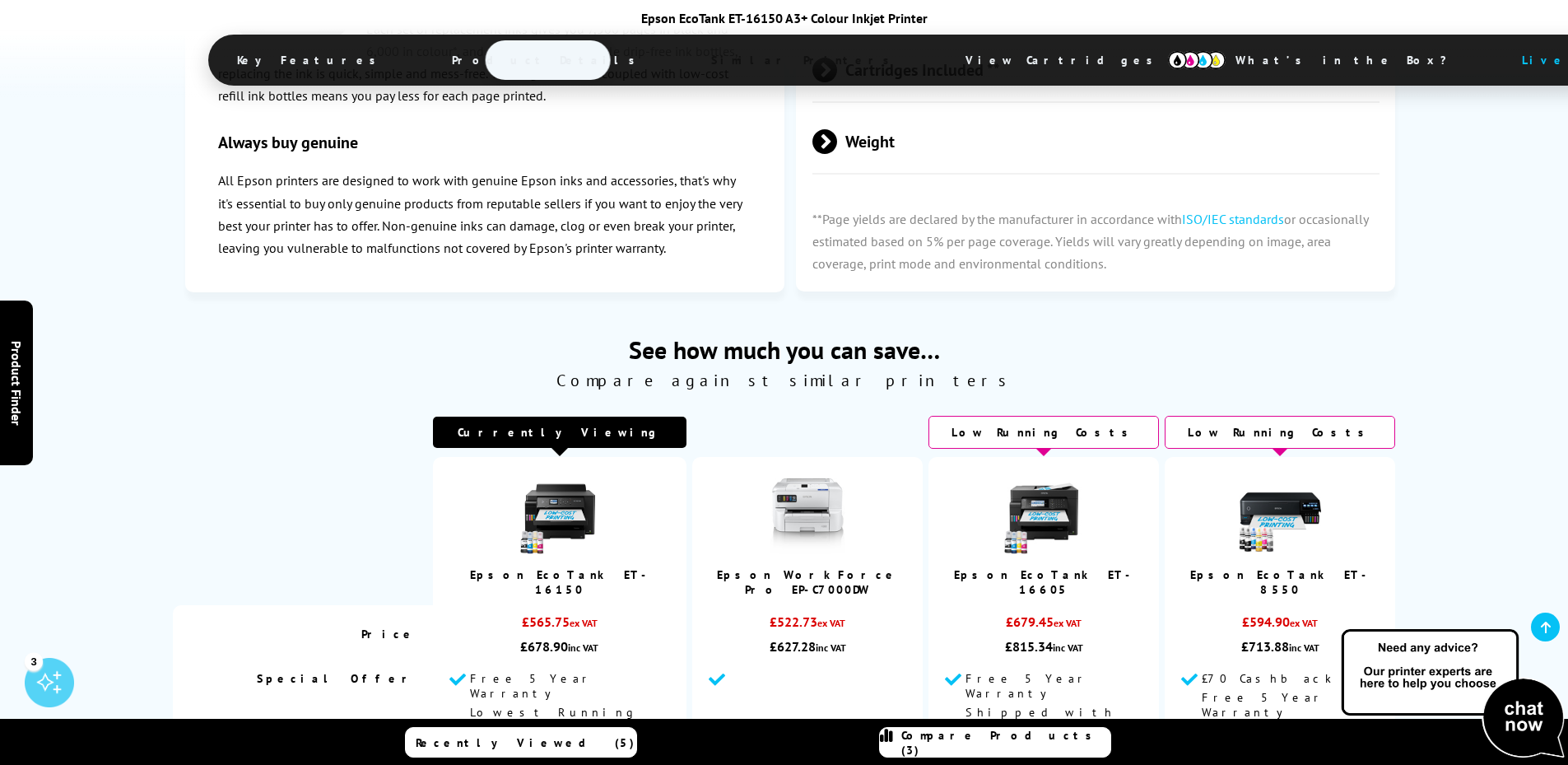
scroll to position [3461, 0]
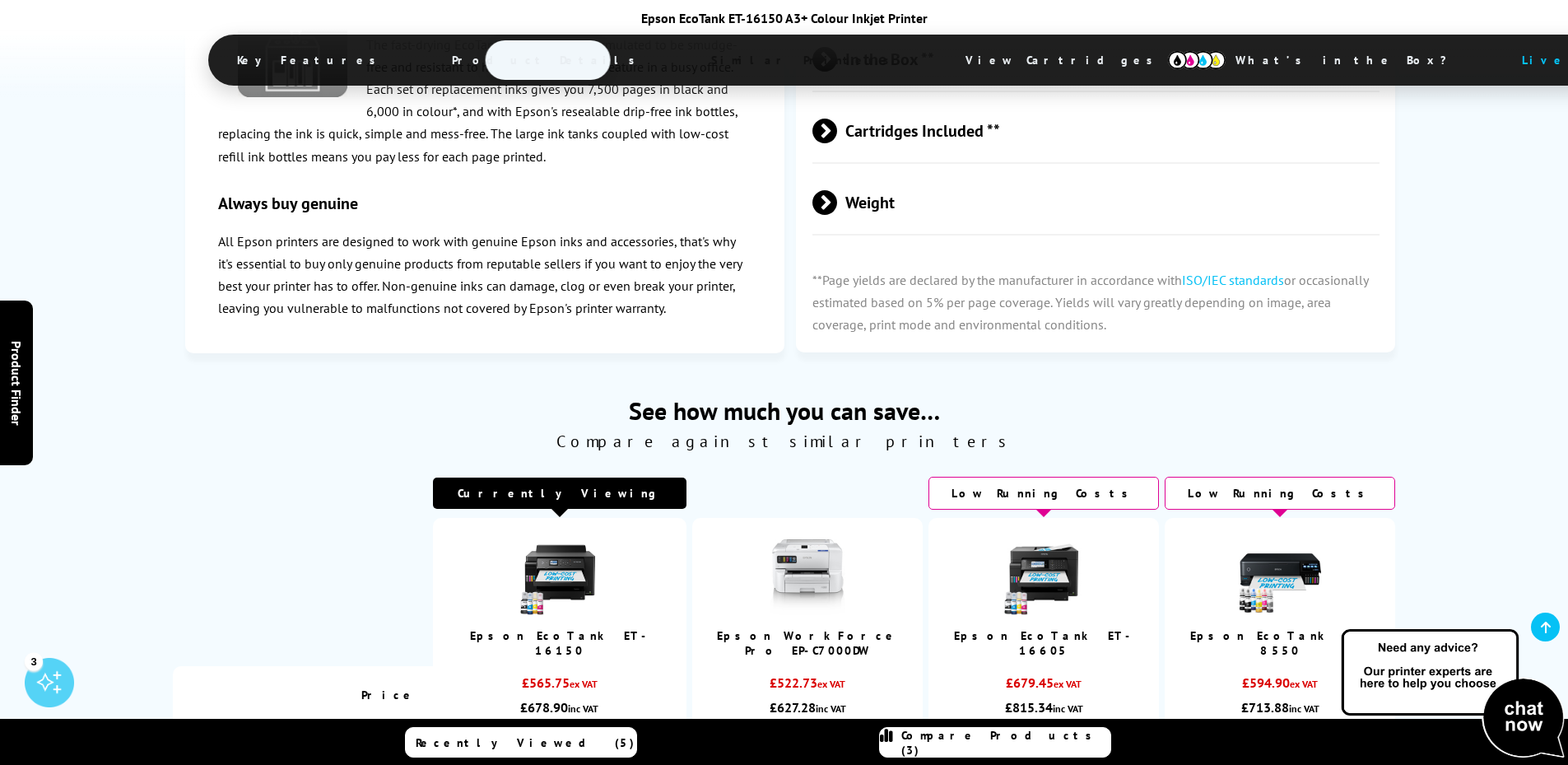
click at [1047, 534] on img at bounding box center [1043, 575] width 82 height 82
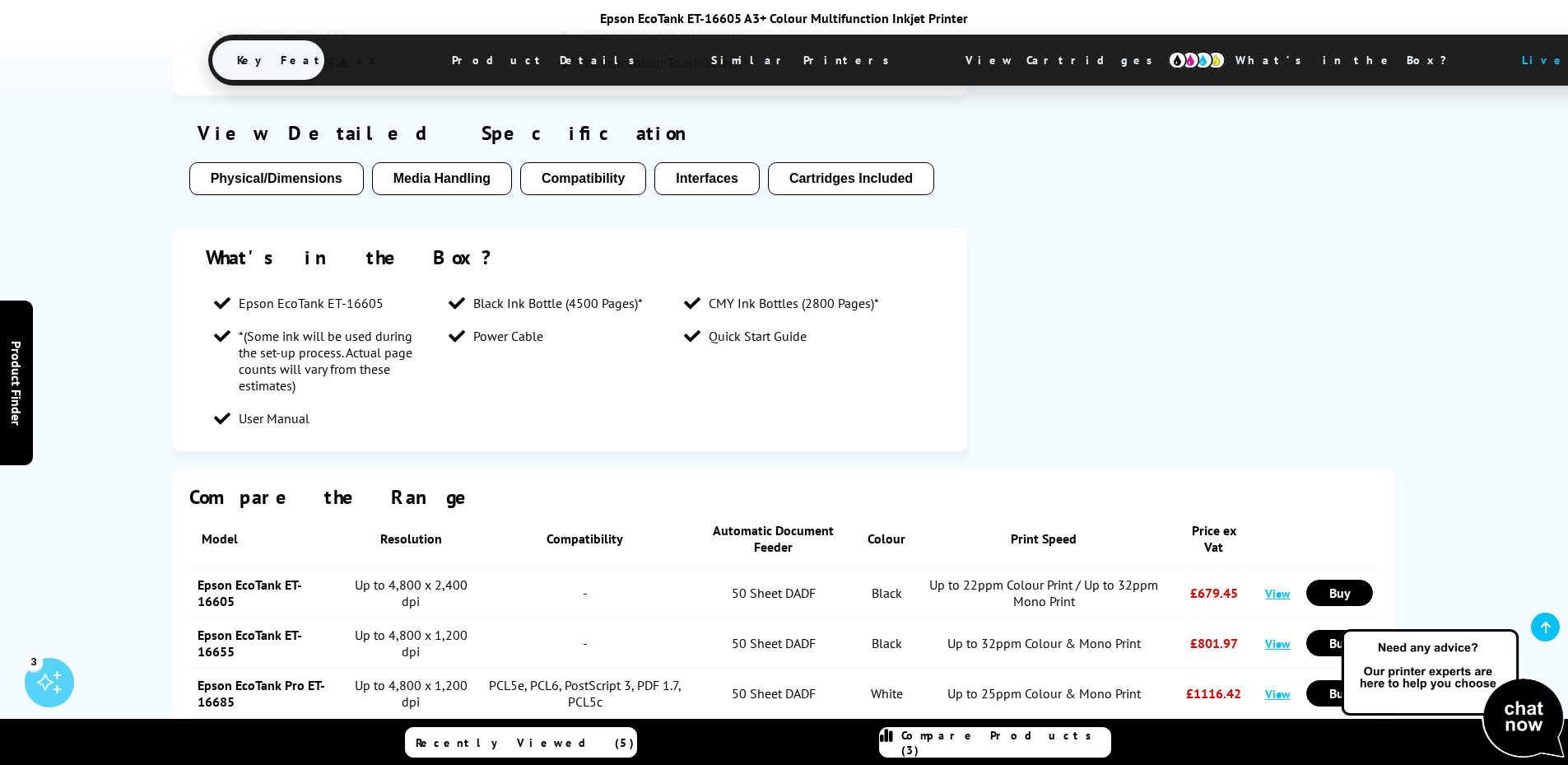
scroll to position [1729, 0]
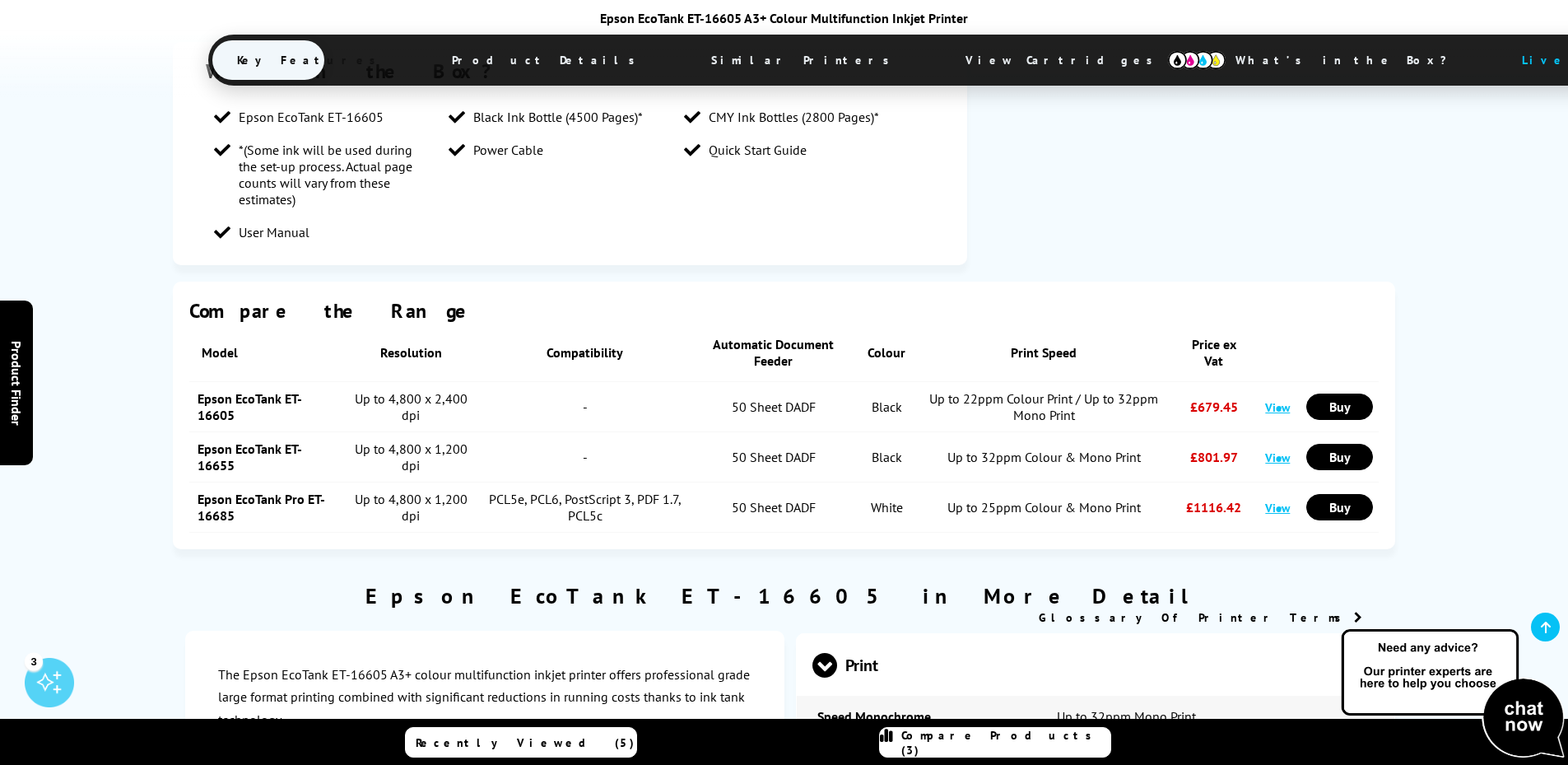
click at [257, 490] on link "Epson EcoTank Pro ET-16685" at bounding box center [261, 506] width 128 height 33
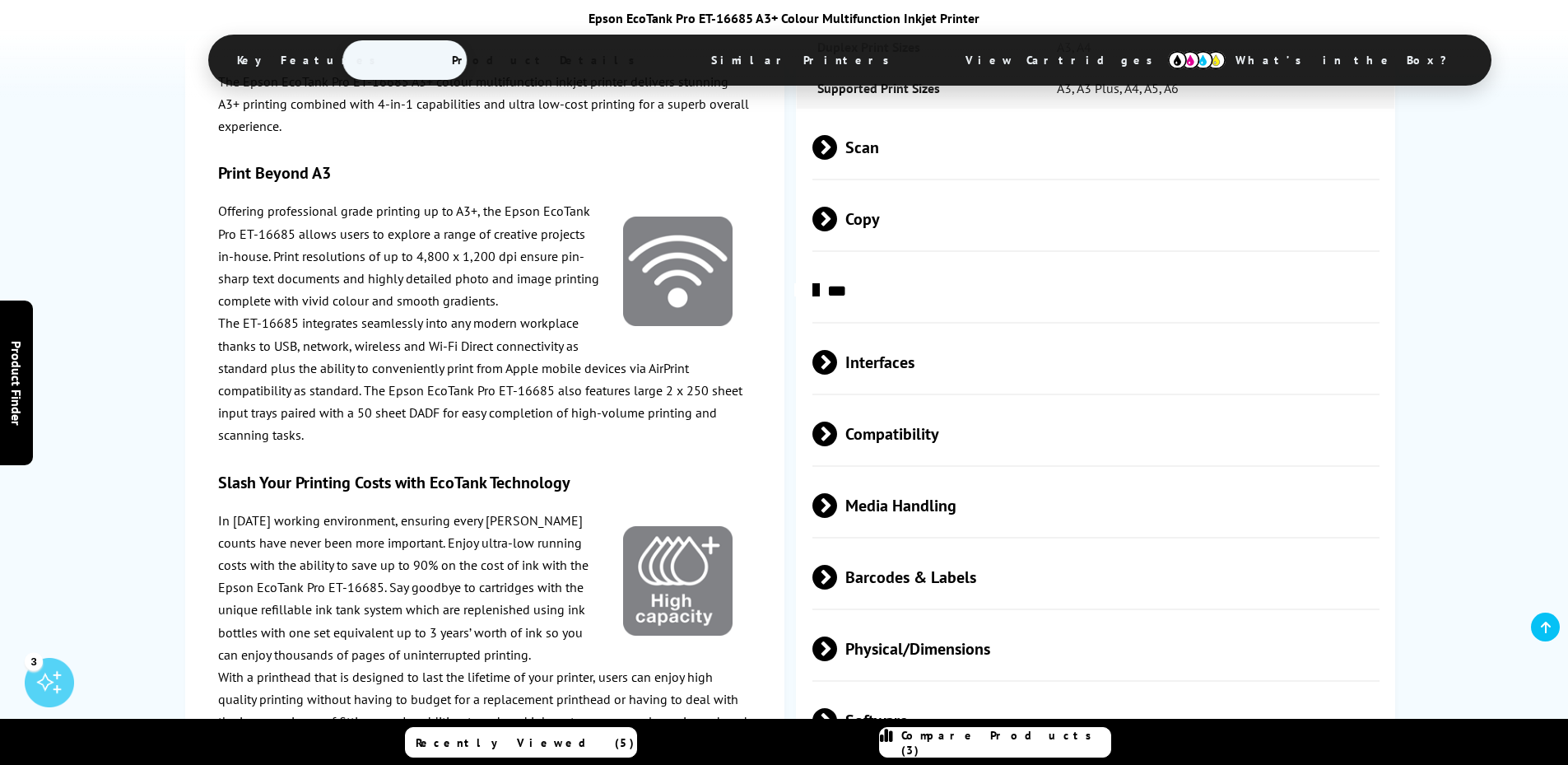
scroll to position [2964, 0]
click at [837, 491] on span at bounding box center [837, 503] width 0 height 24
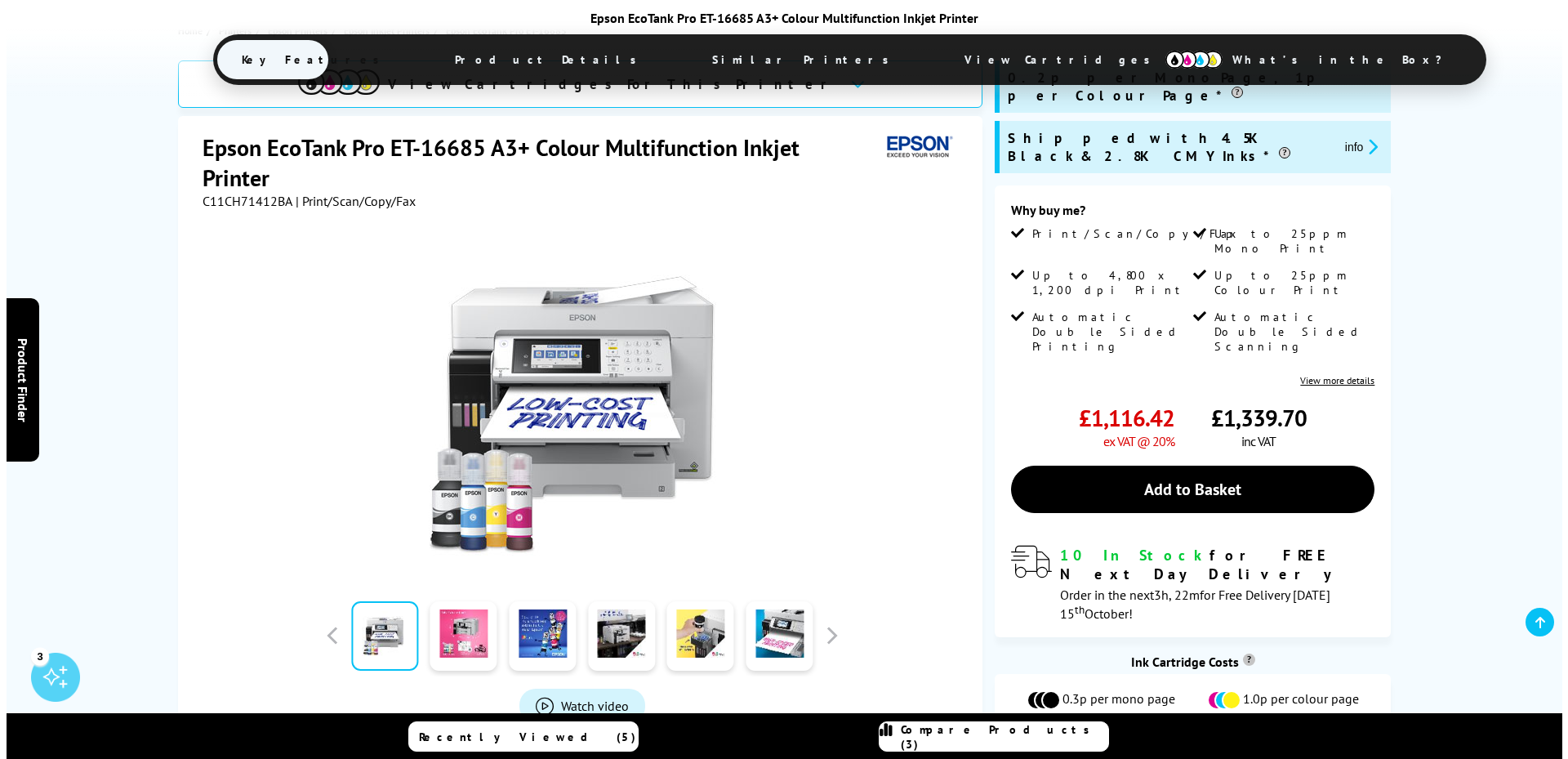
scroll to position [0, 0]
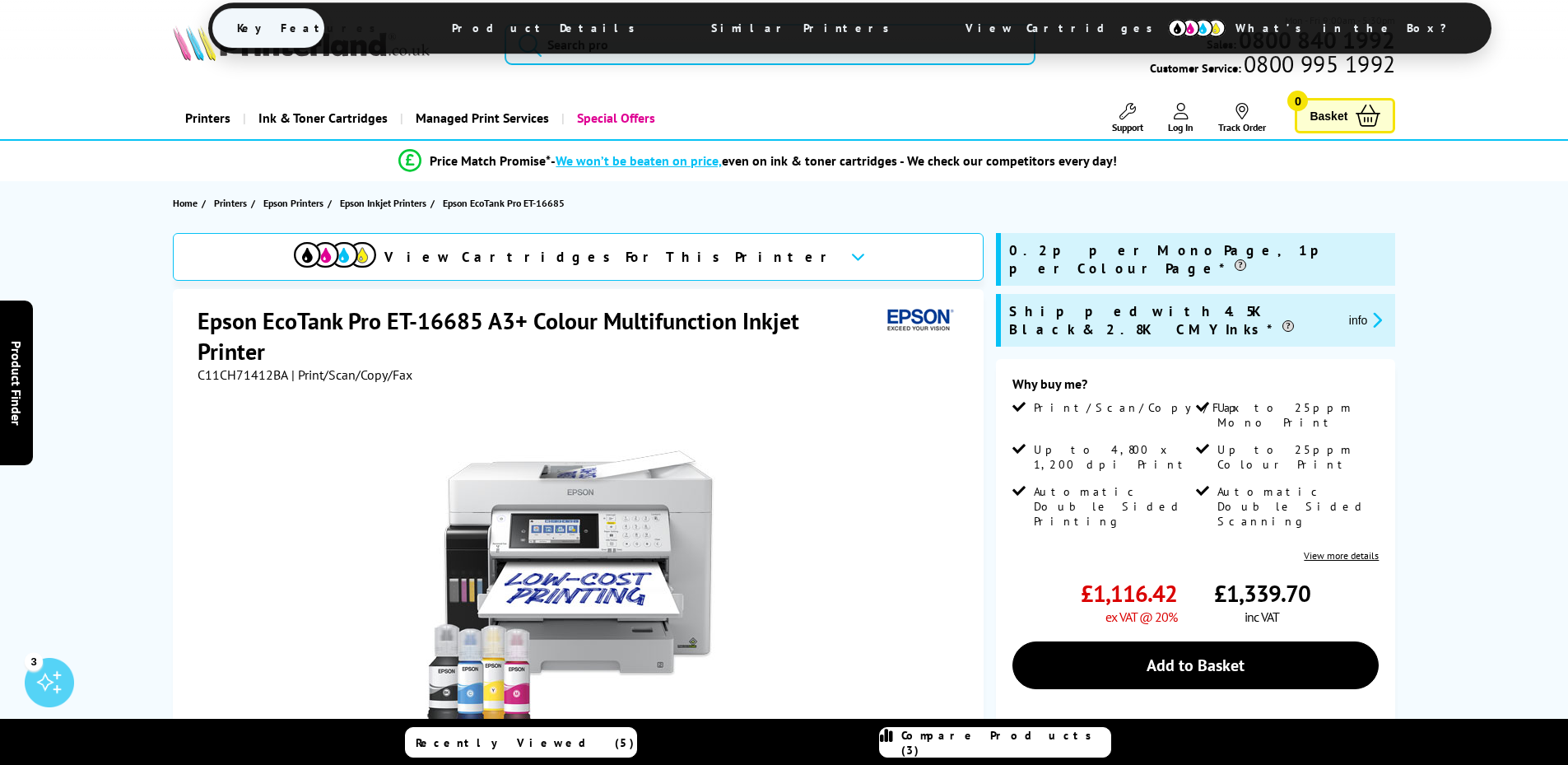
click at [997, 737] on span "Compare Products (3)" at bounding box center [1006, 742] width 209 height 29
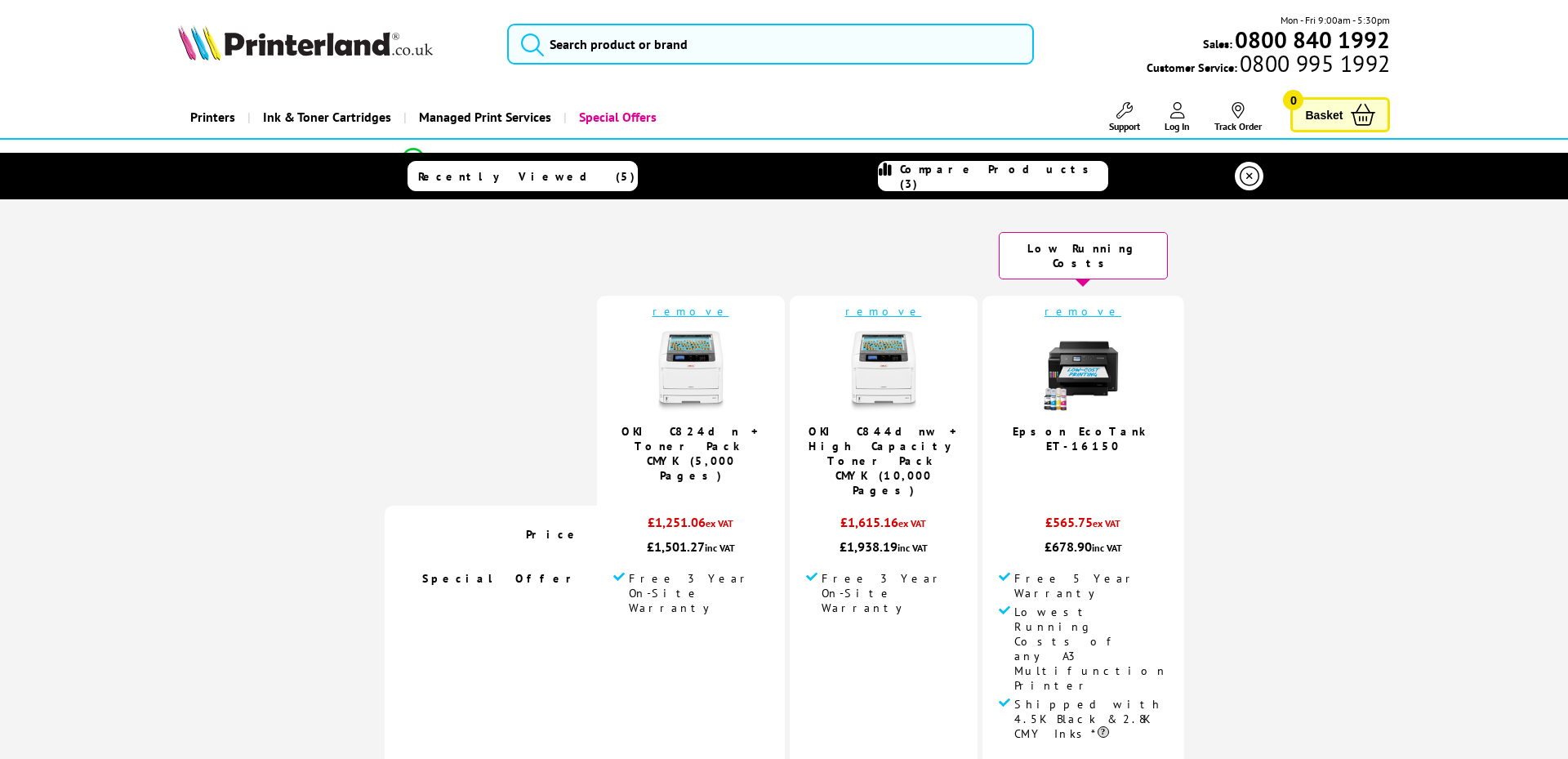
click at [1076, 369] on img at bounding box center [1083, 372] width 82 height 82
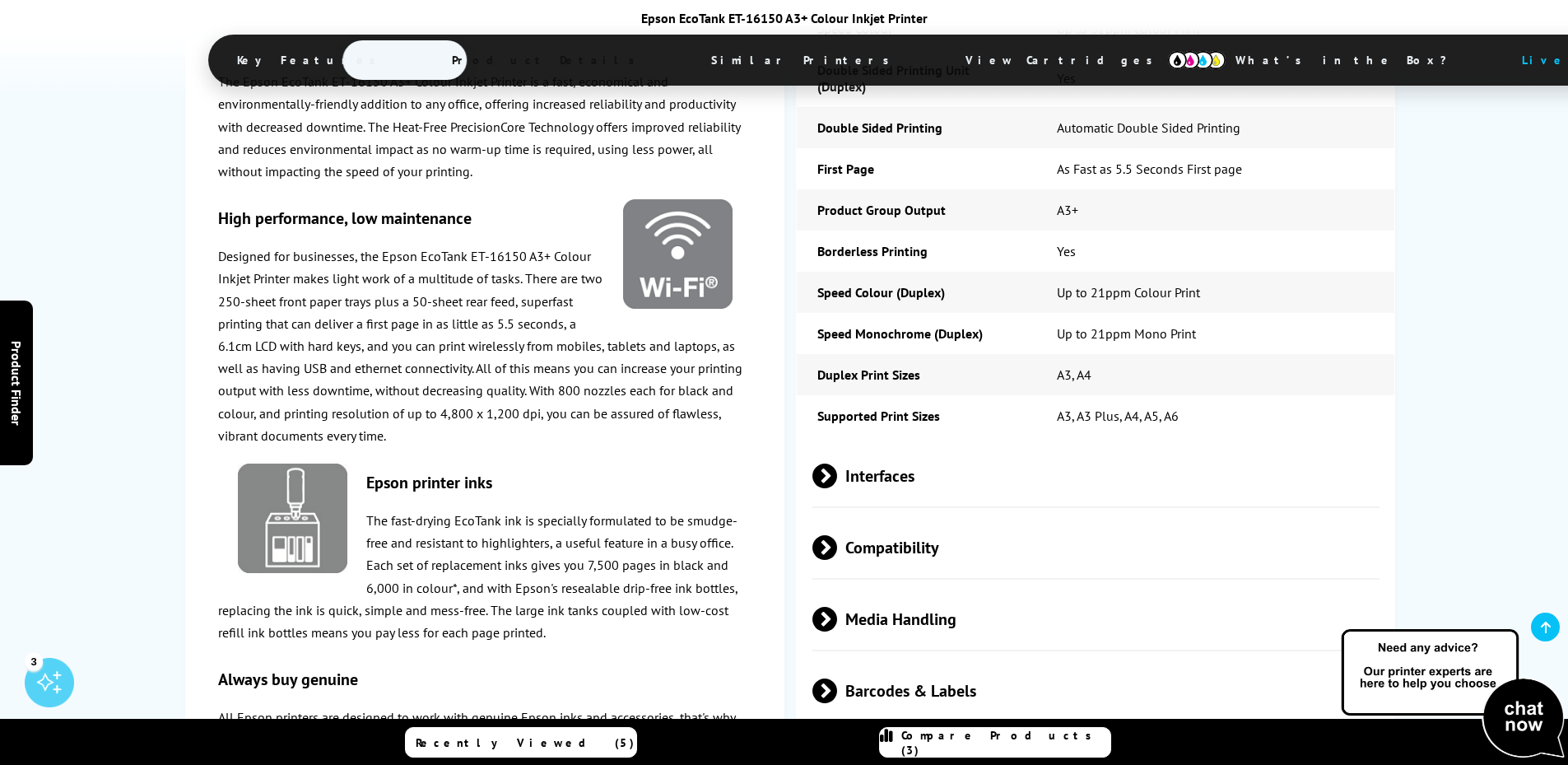
scroll to position [2470, 0]
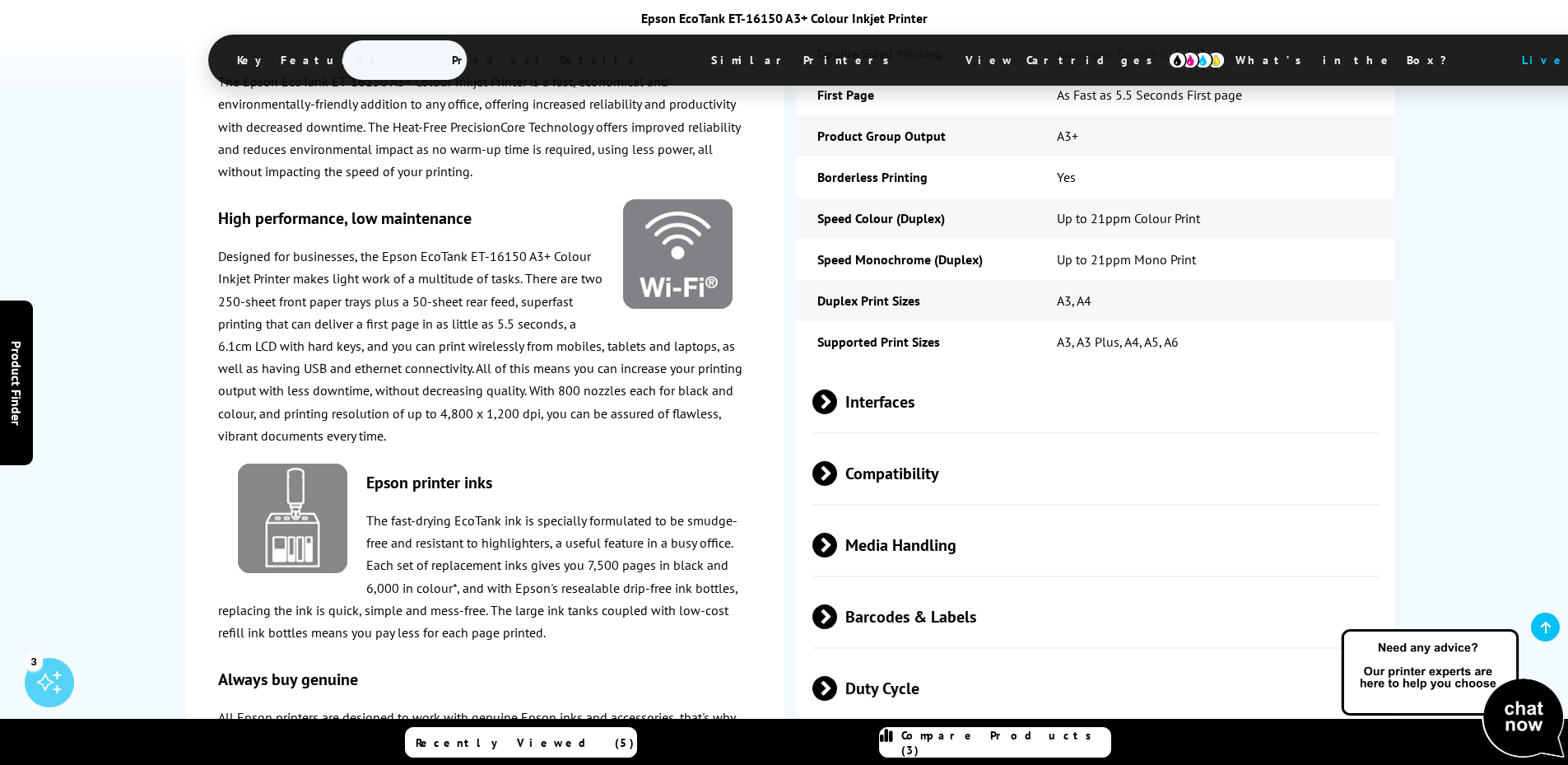
click at [837, 532] on span at bounding box center [837, 544] width 0 height 24
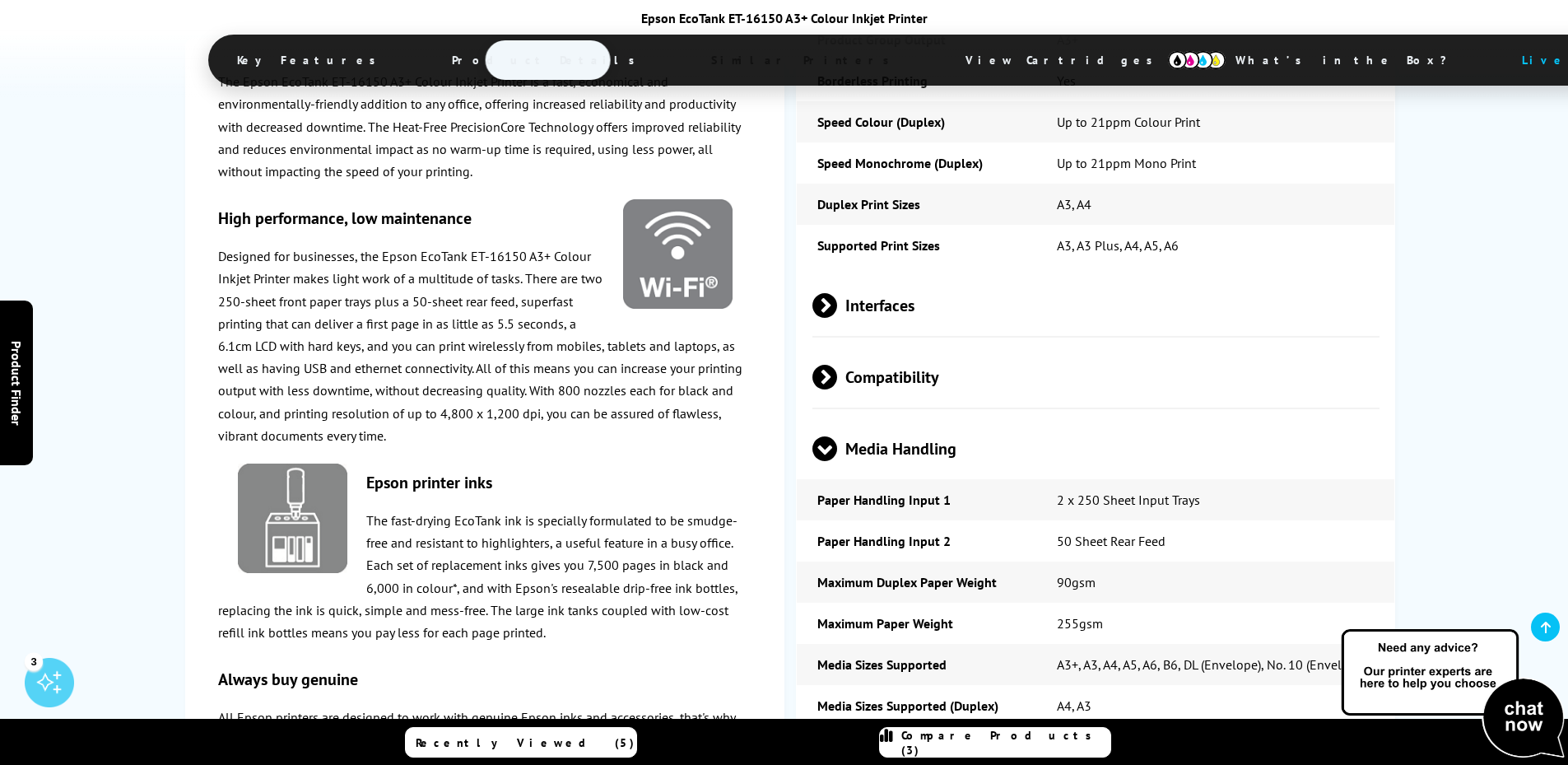
scroll to position [2552, 0]
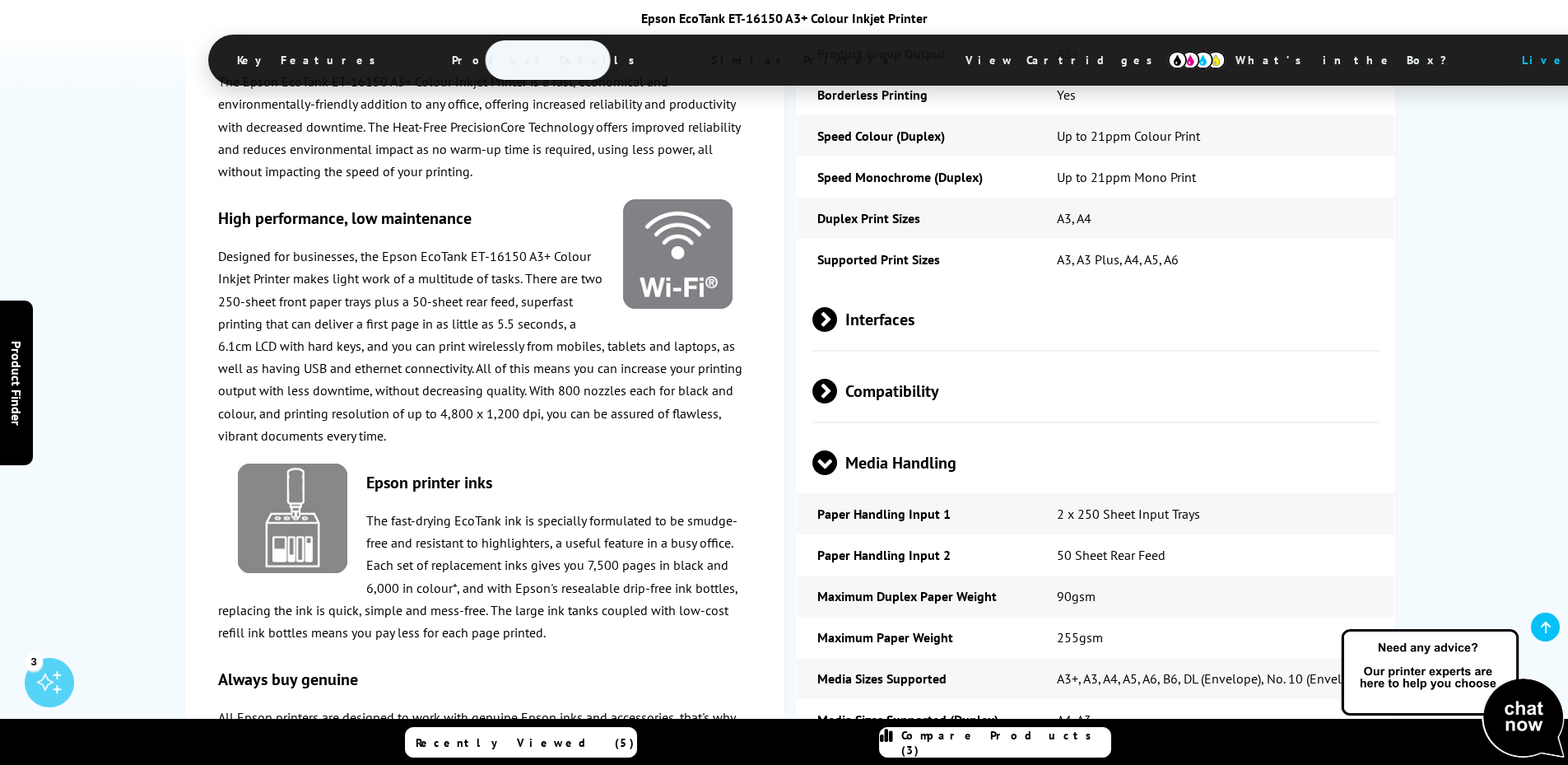
click at [837, 379] on span at bounding box center [837, 390] width 0 height 24
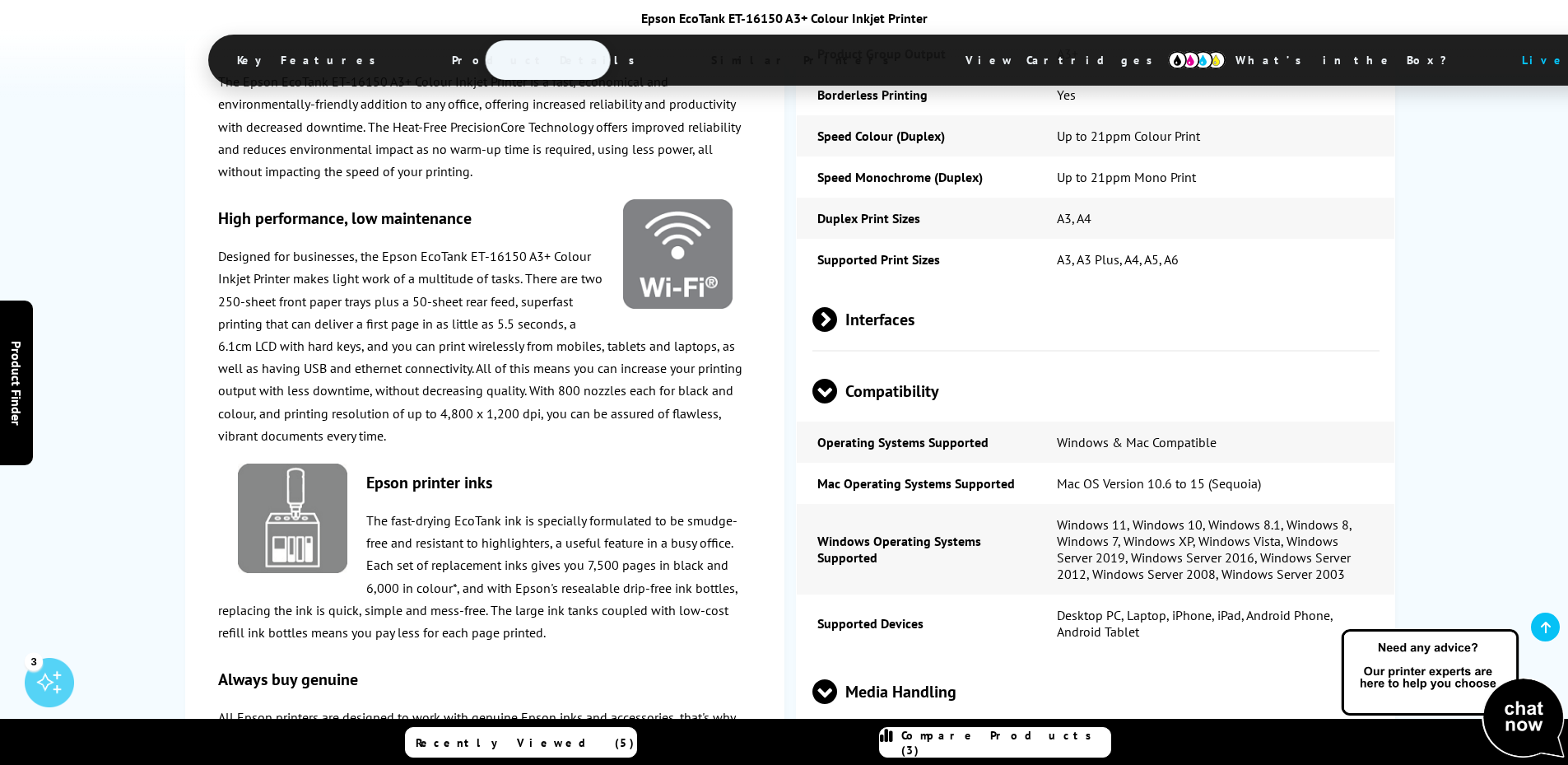
click at [822, 403] on span at bounding box center [824, 403] width 24 height 0
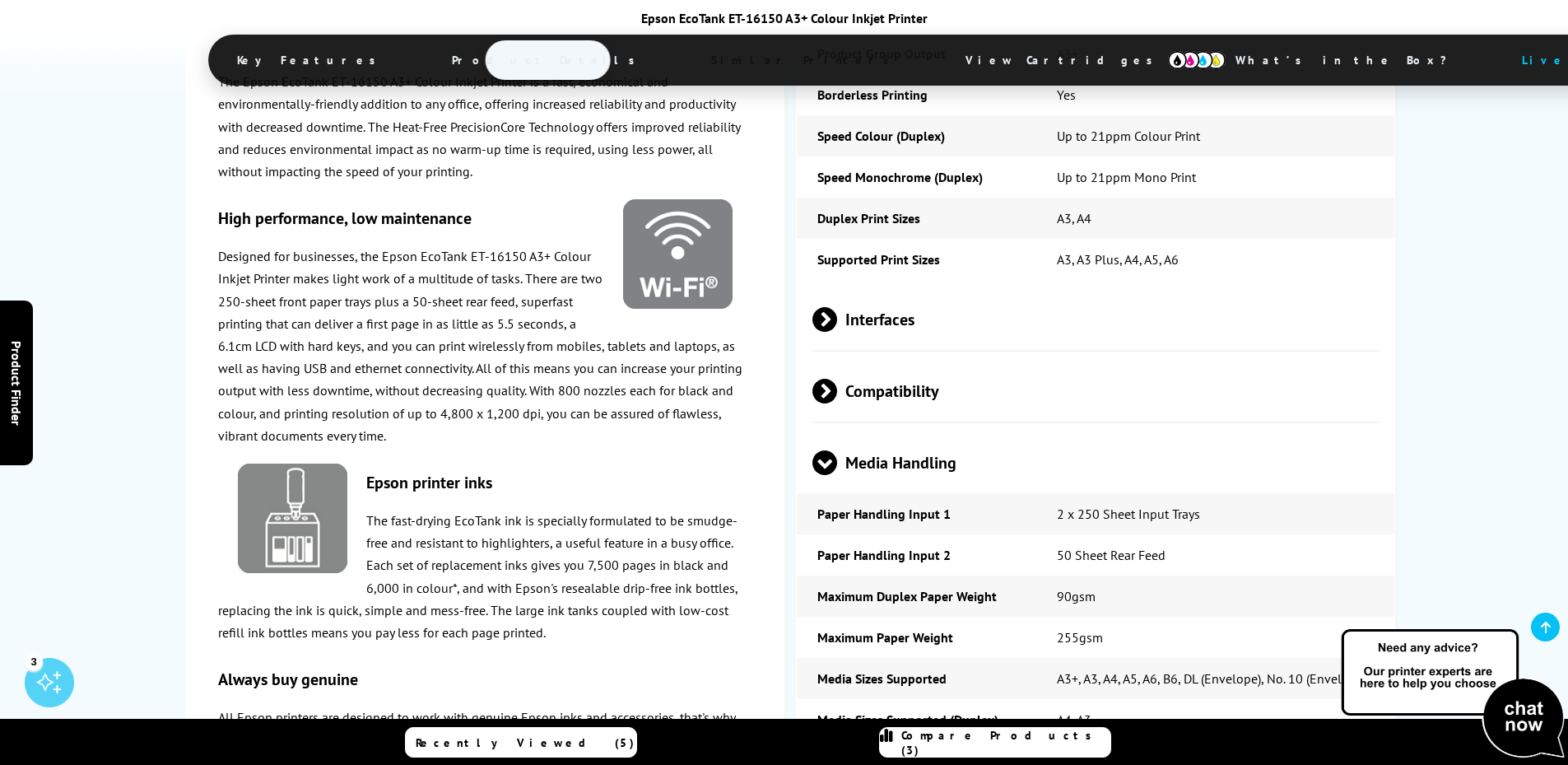
click at [837, 307] on span at bounding box center [837, 319] width 0 height 24
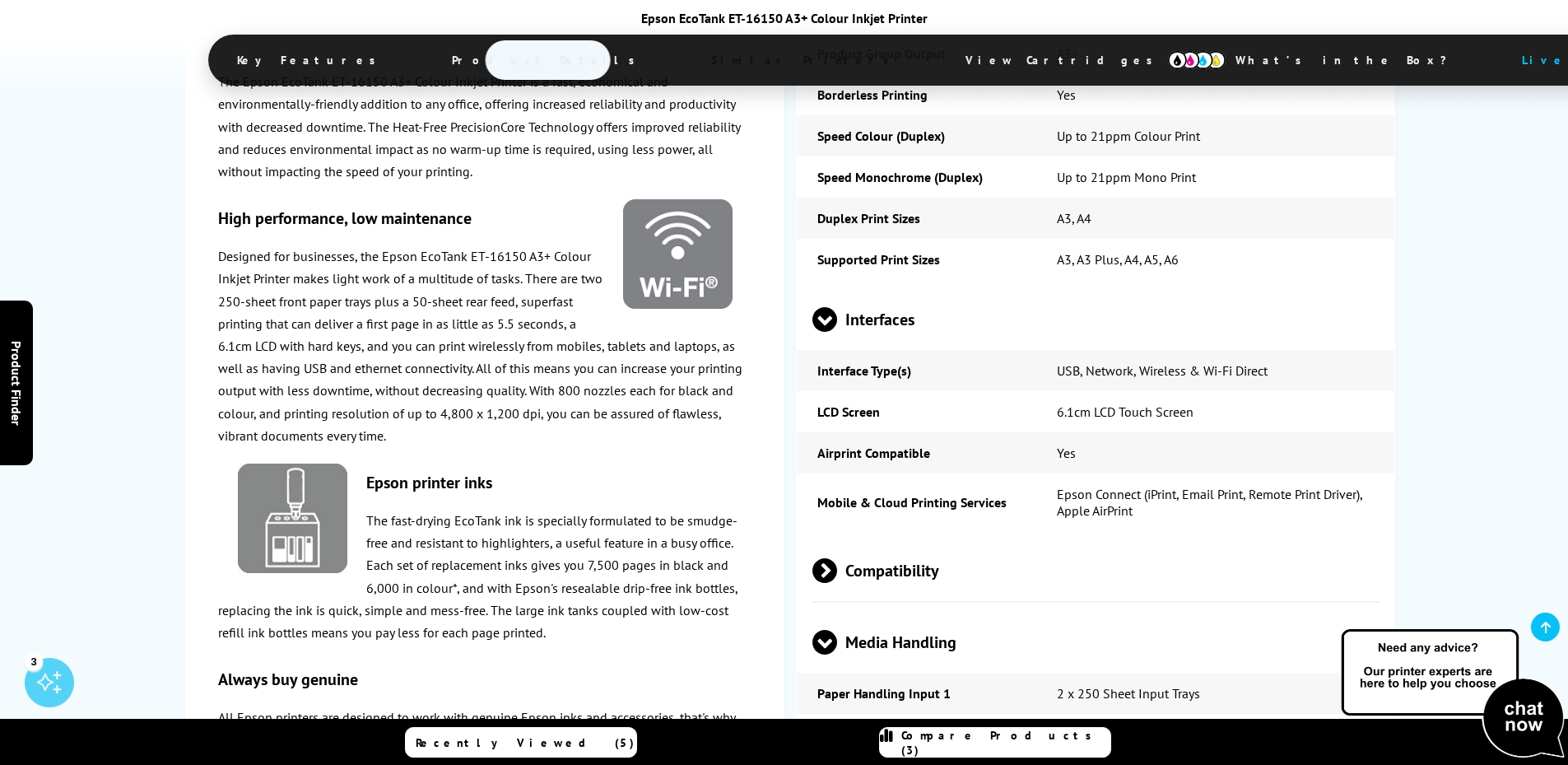
click at [829, 332] on span at bounding box center [824, 332] width 24 height 0
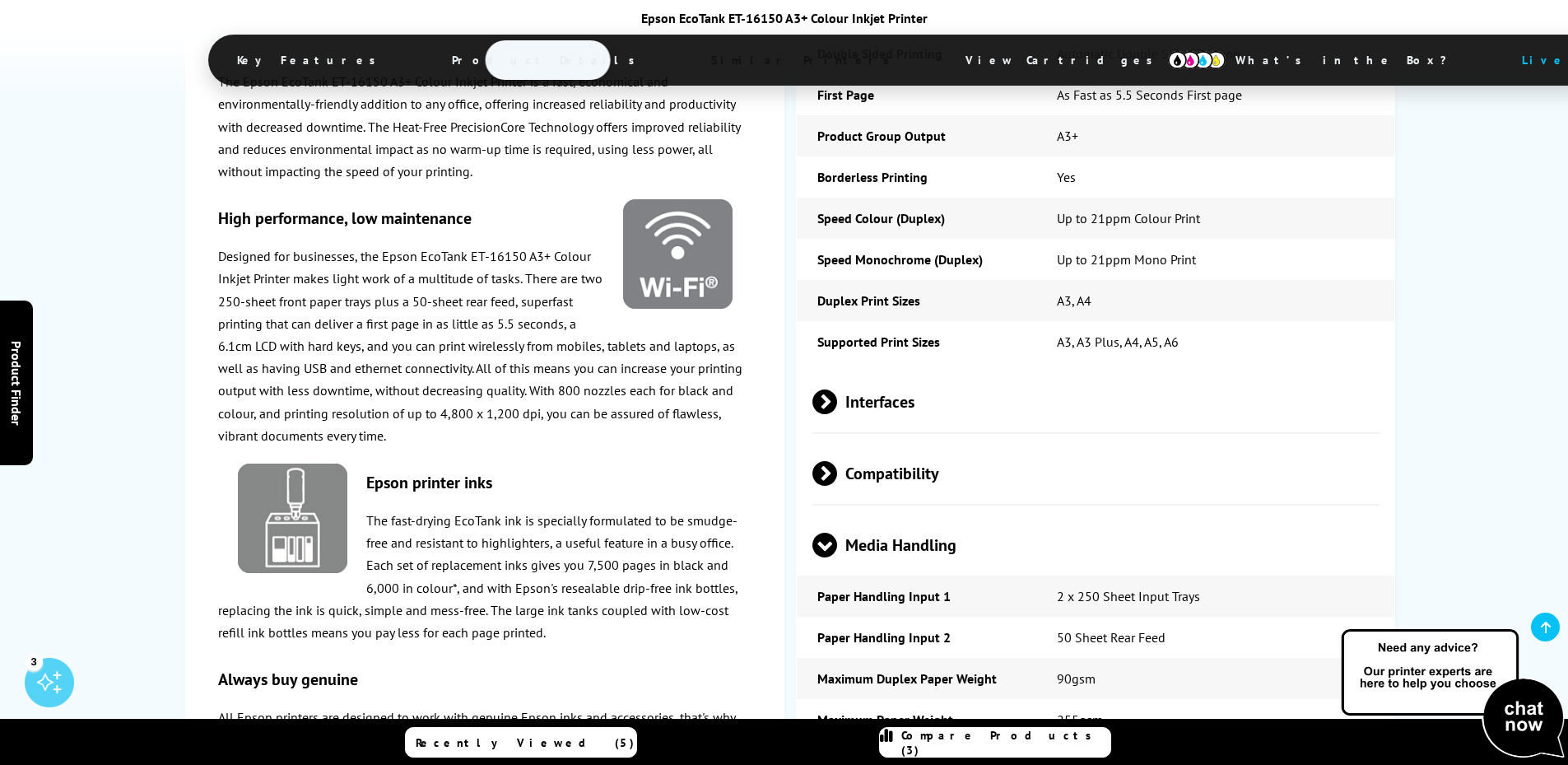
scroll to position [2387, 0]
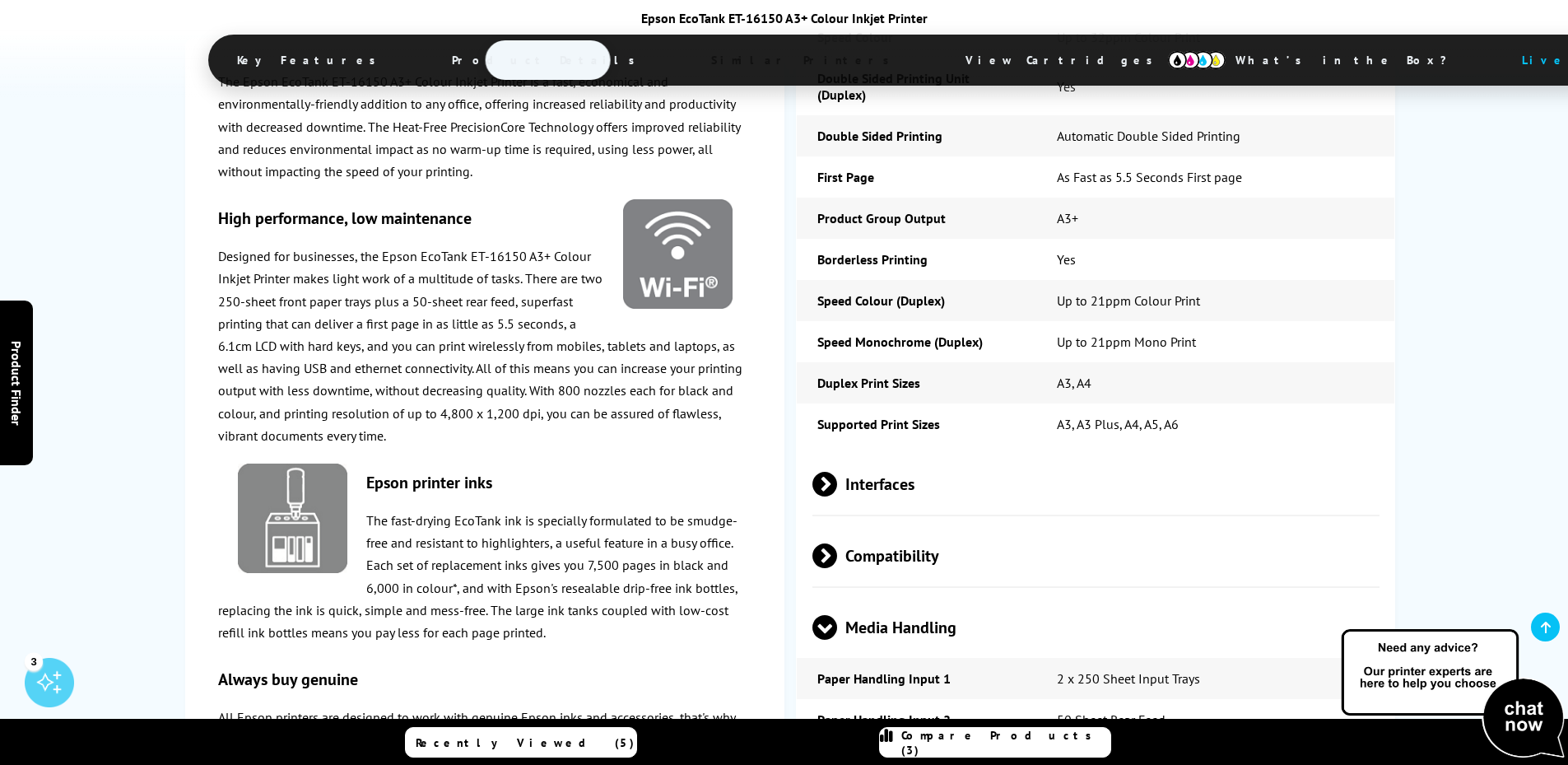
click at [837, 543] on span at bounding box center [837, 555] width 0 height 24
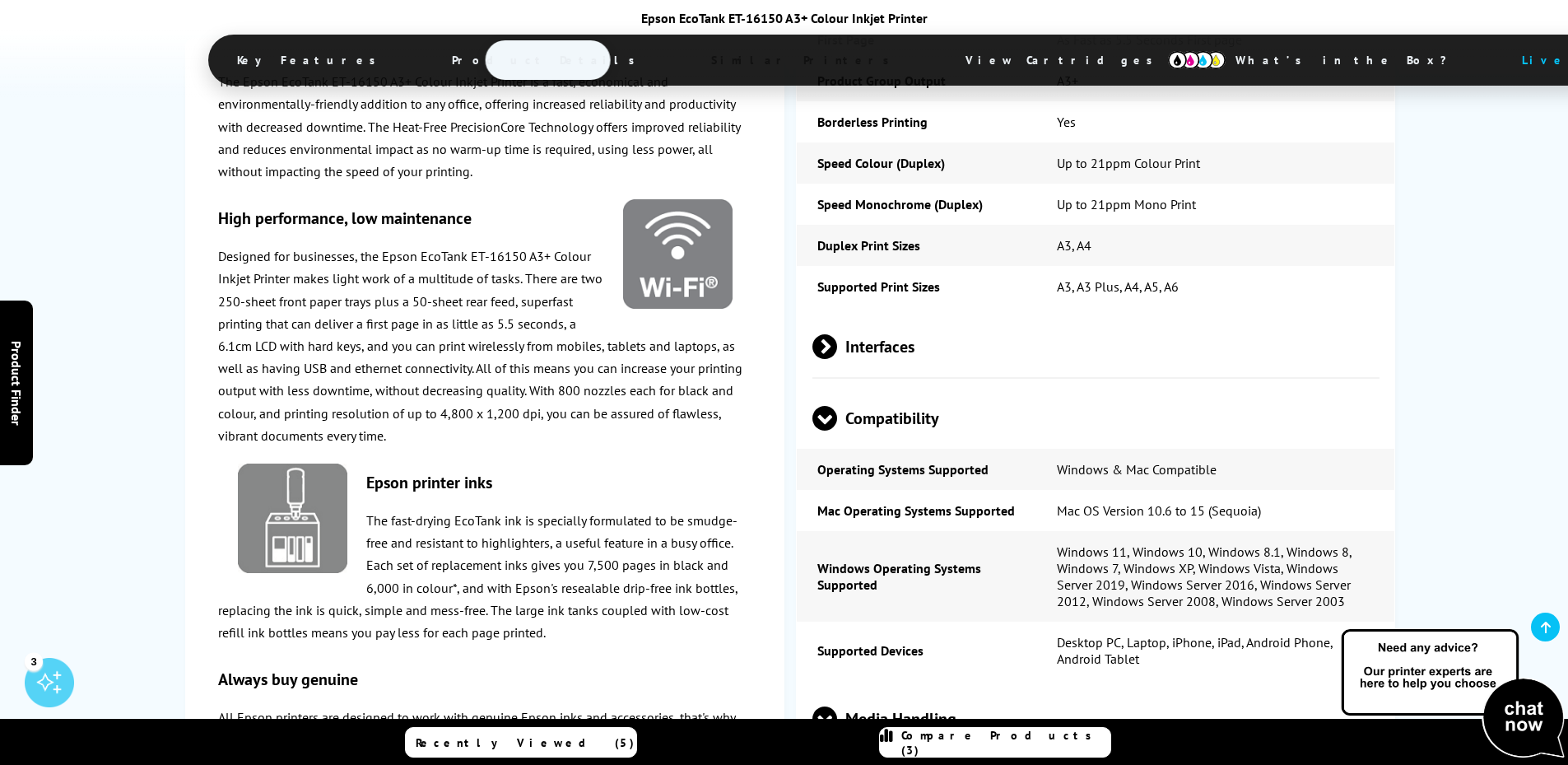
scroll to position [2552, 0]
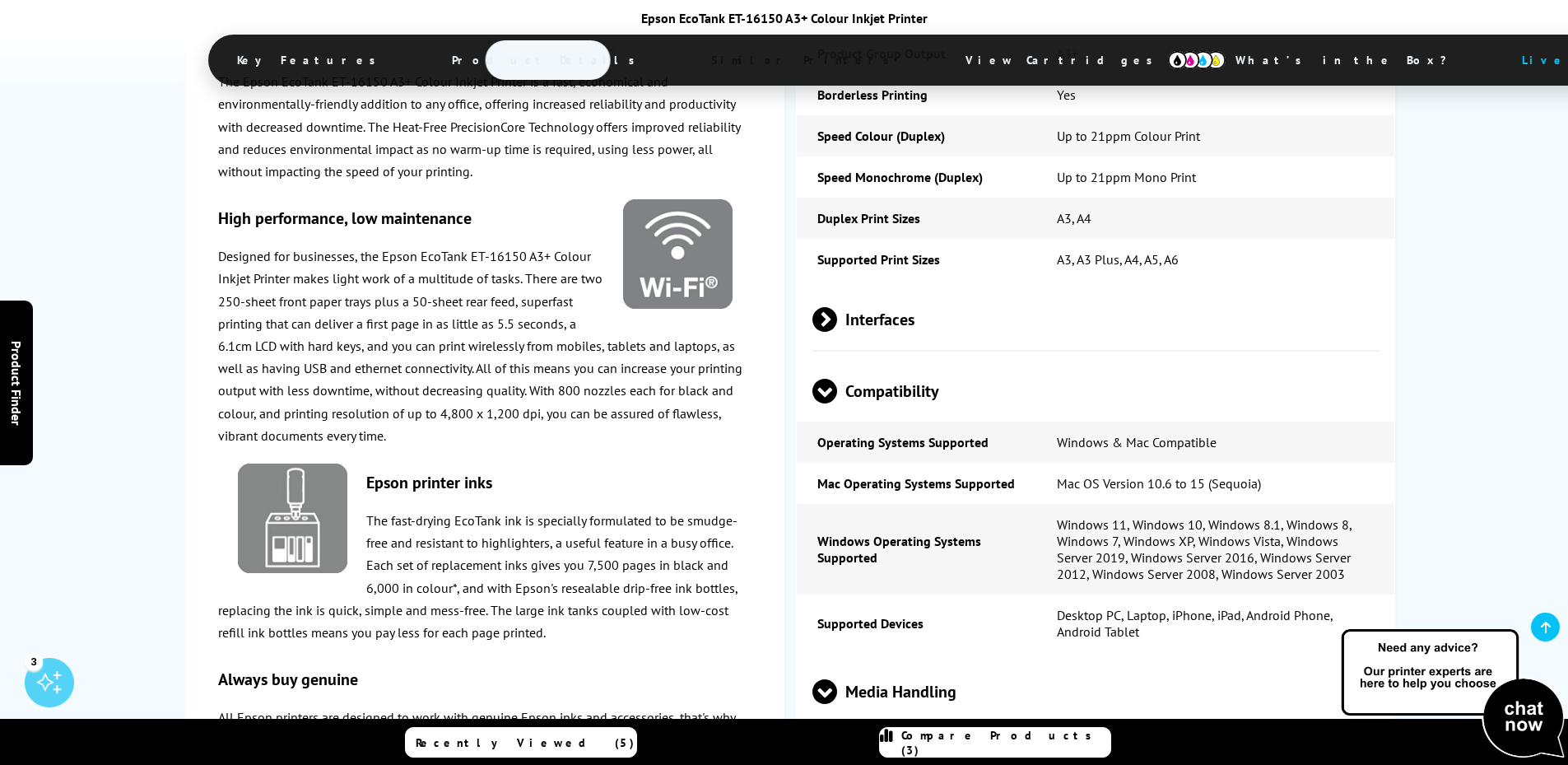
click at [826, 704] on span at bounding box center [824, 704] width 24 height 0
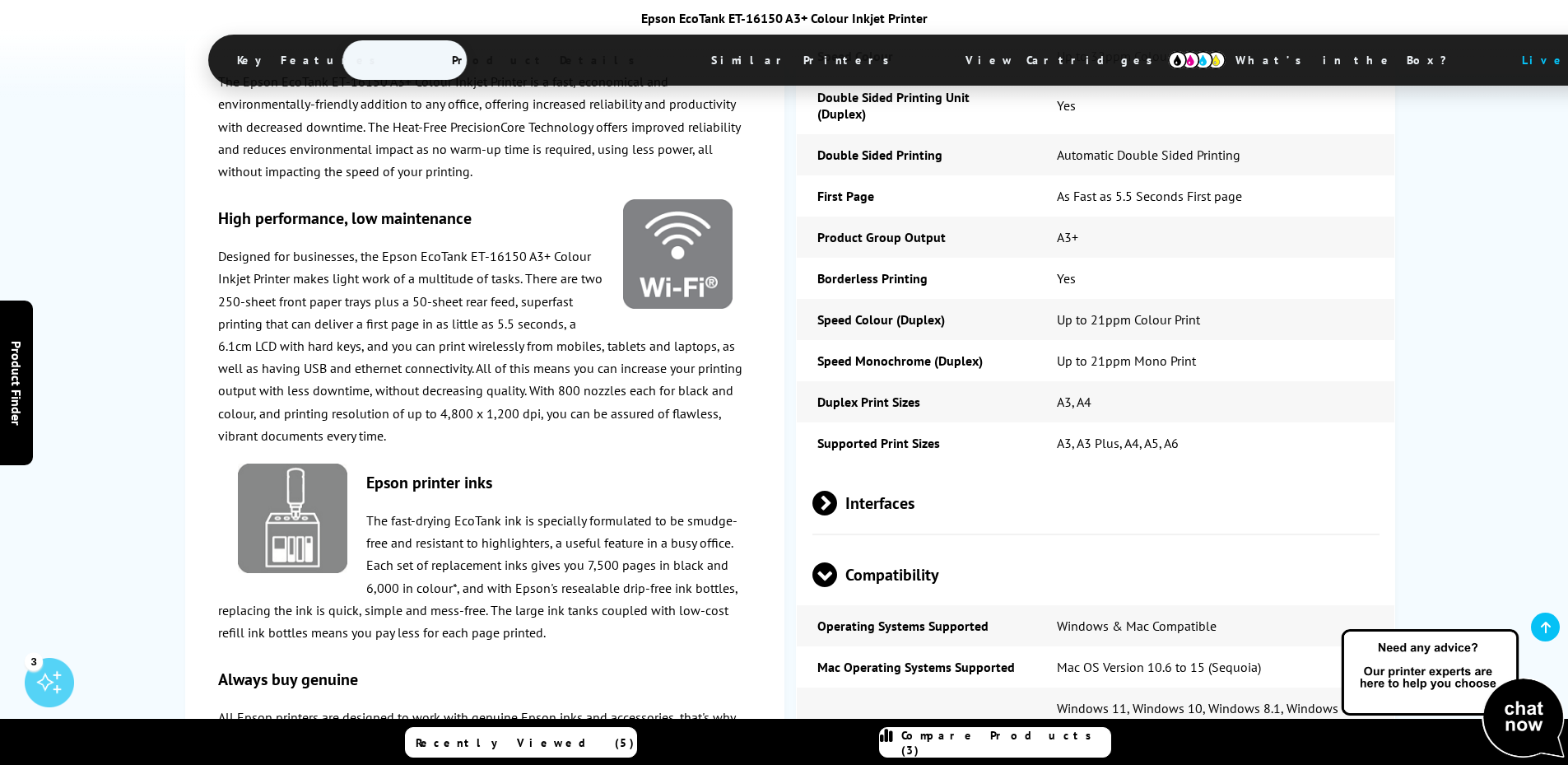
scroll to position [2387, 0]
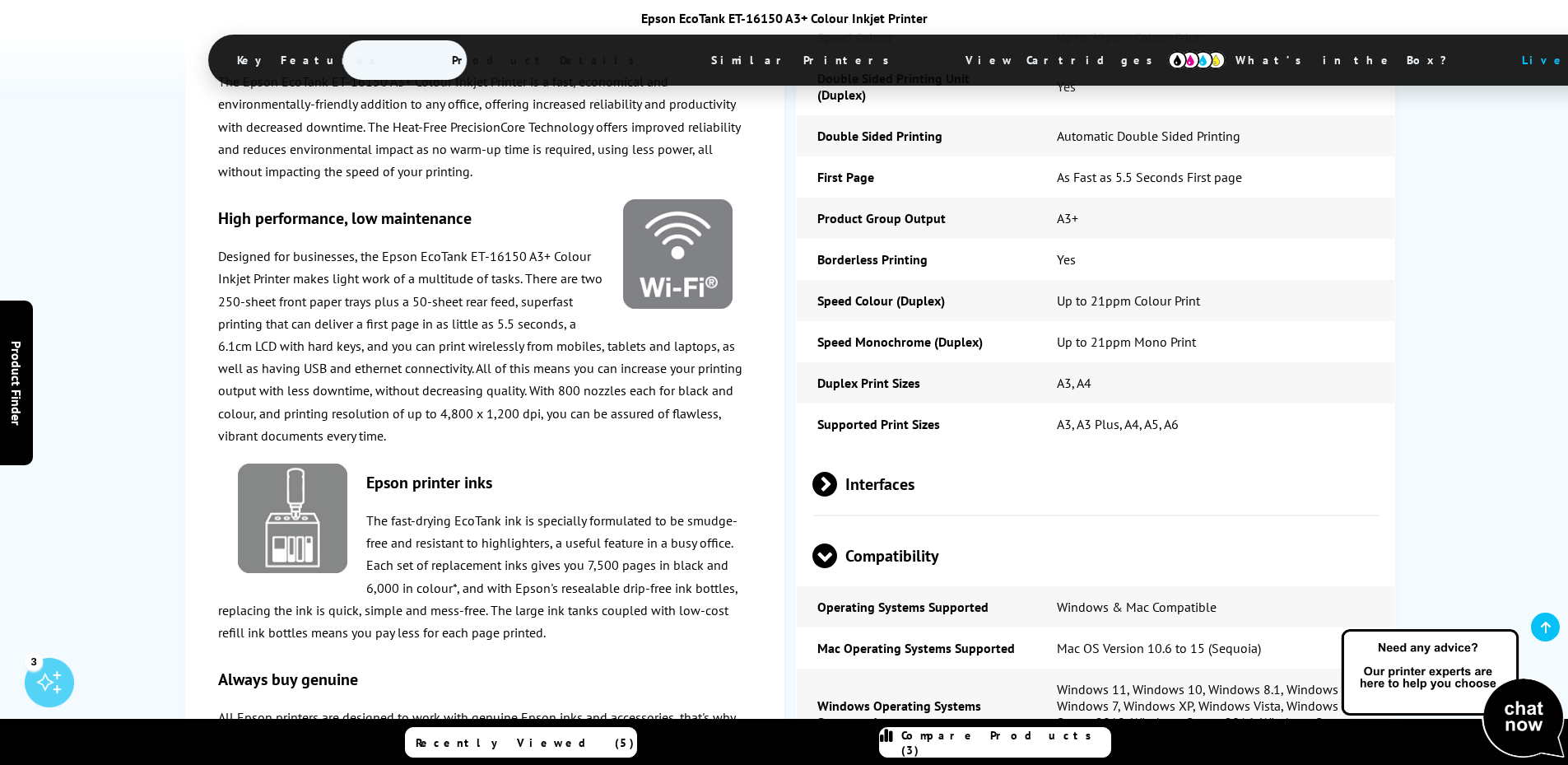
click at [837, 472] on span at bounding box center [837, 484] width 0 height 24
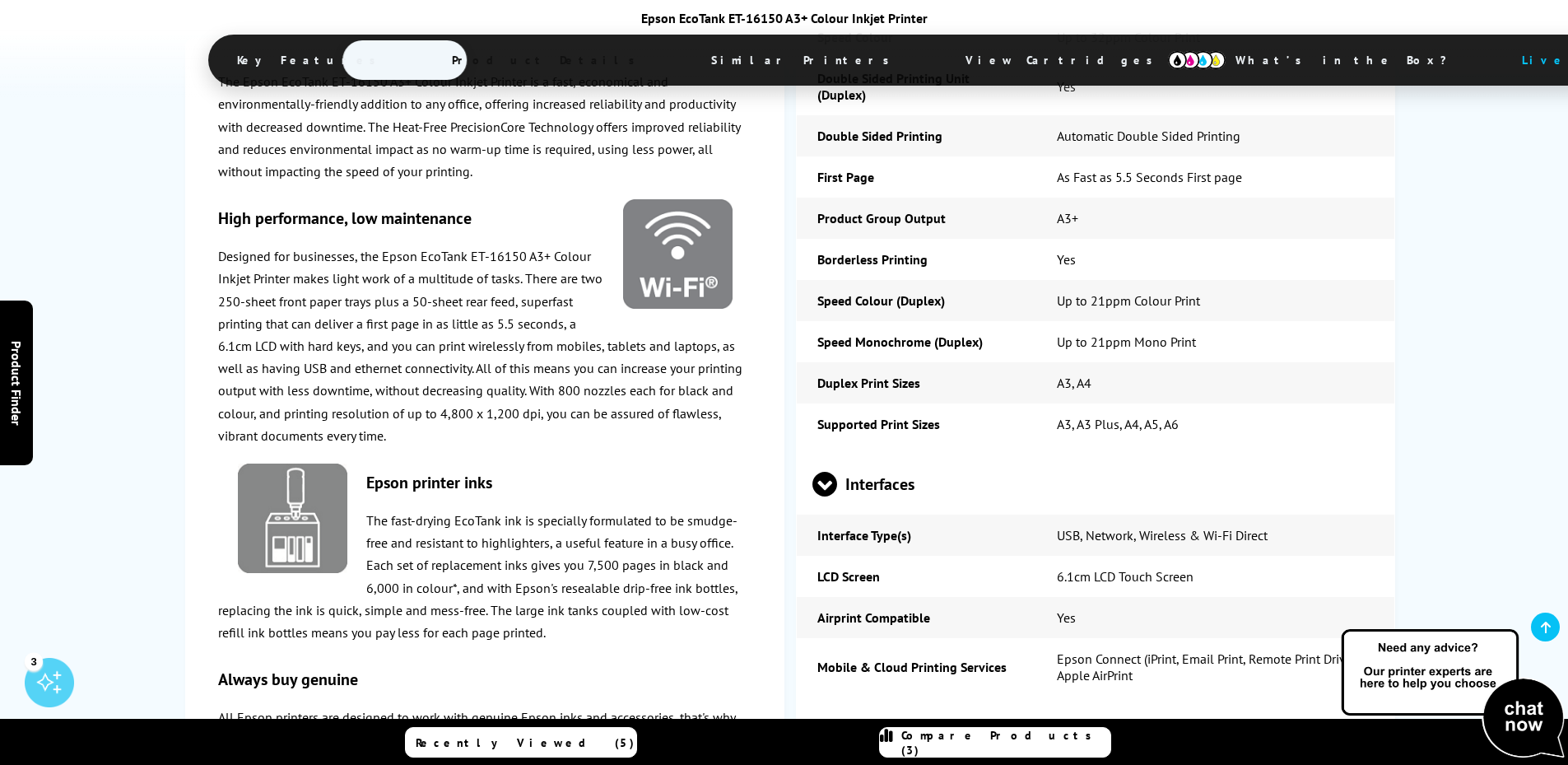
click at [824, 496] on span at bounding box center [824, 496] width 24 height 0
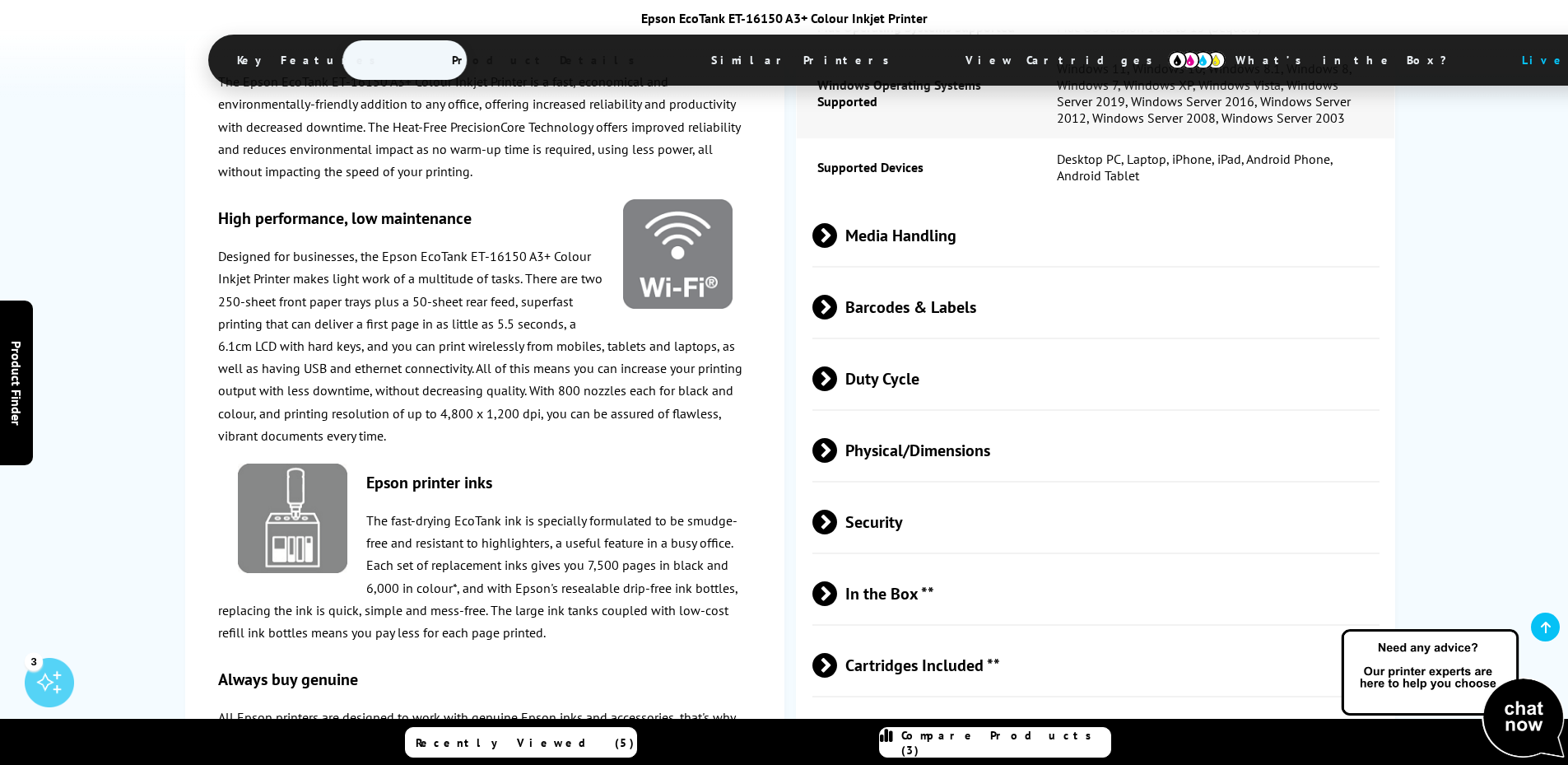
scroll to position [3047, 0]
